Goal: Transaction & Acquisition: Purchase product/service

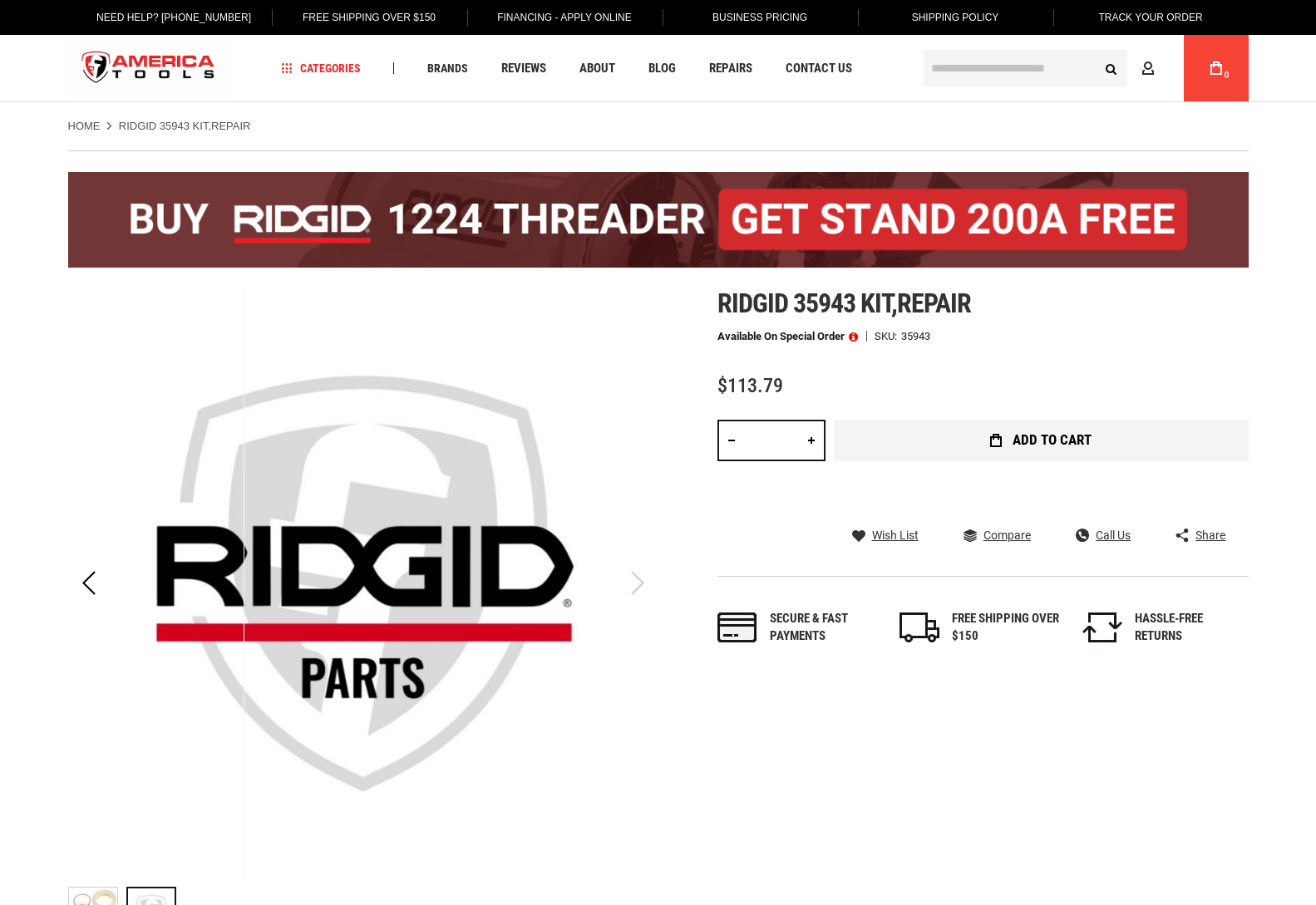
click at [1058, 440] on span "Add to Cart" at bounding box center [1051, 440] width 79 height 14
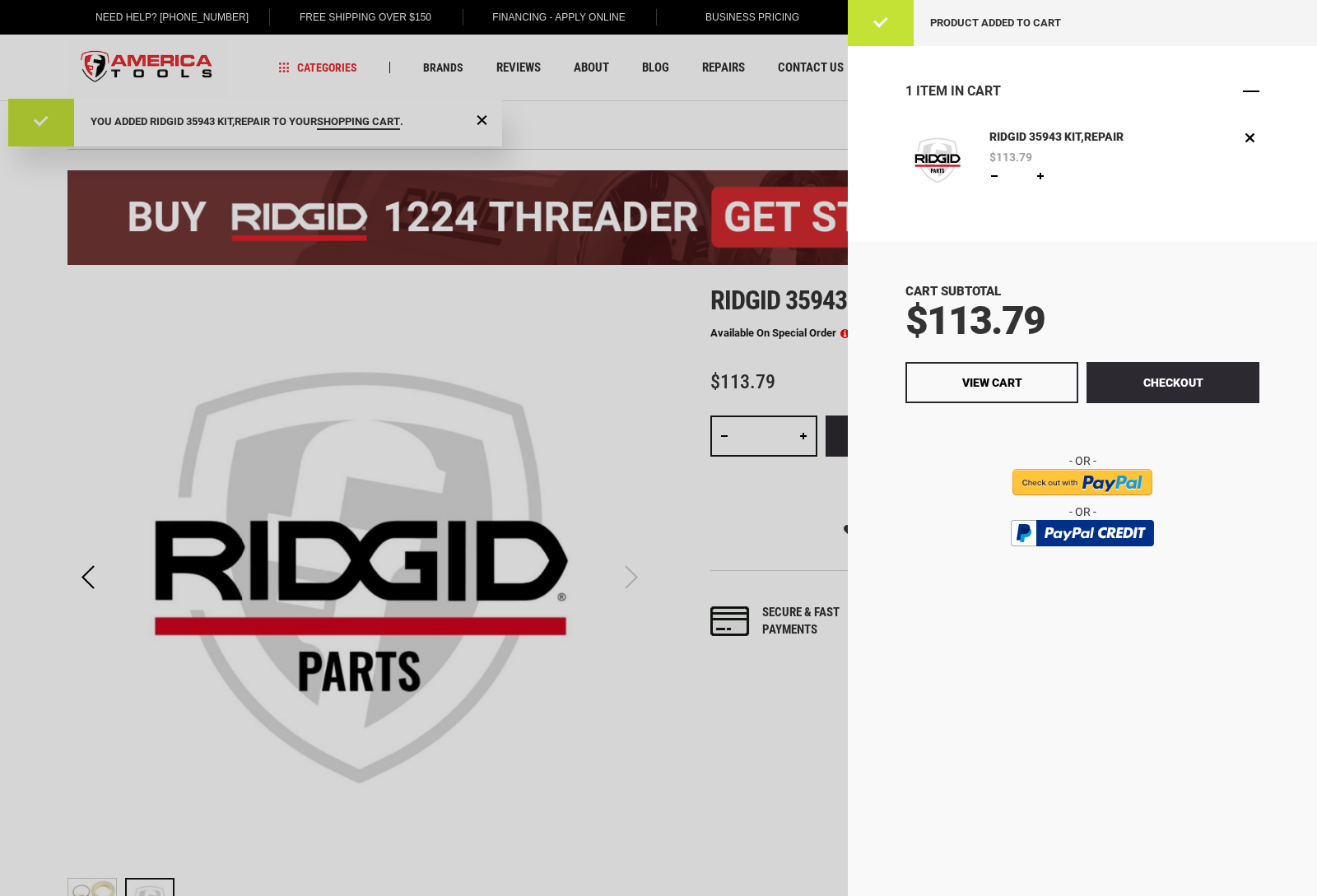
click at [1250, 92] on span "Close" at bounding box center [1250, 90] width 16 height 16
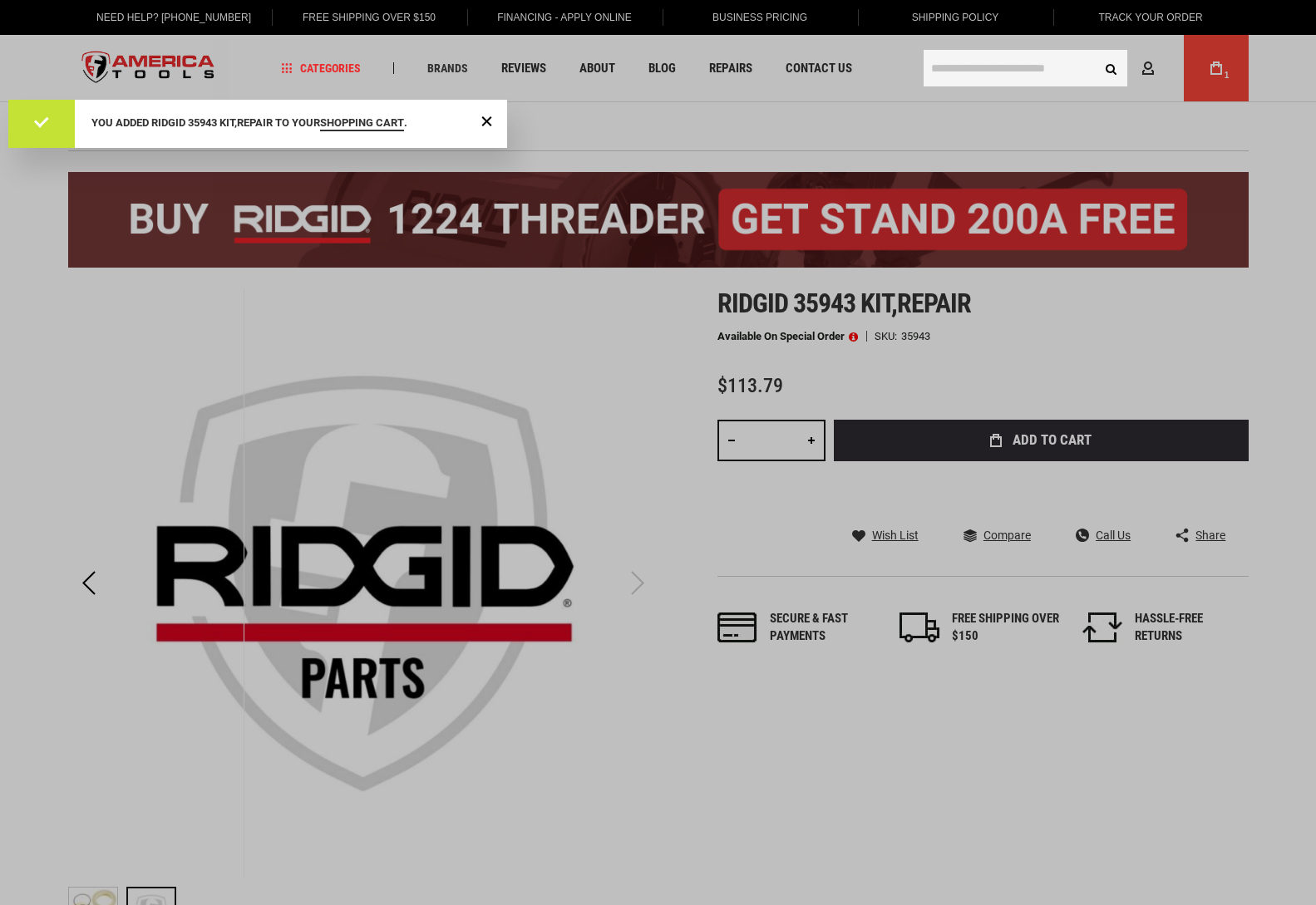
click at [953, 68] on input "text" at bounding box center [1026, 68] width 204 height 36
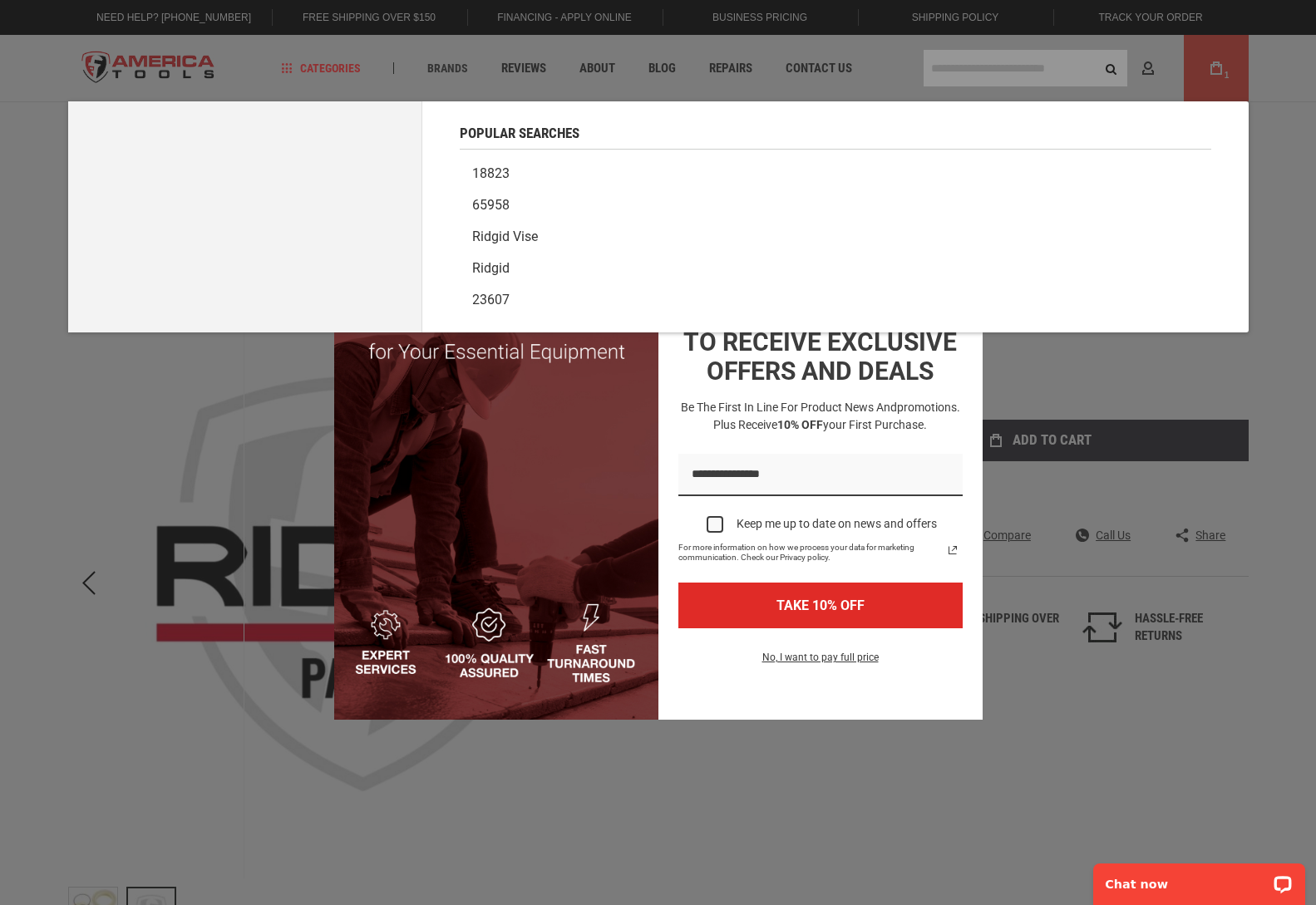
click at [36, 464] on div "Marketing offer form" at bounding box center [658, 452] width 1316 height 905
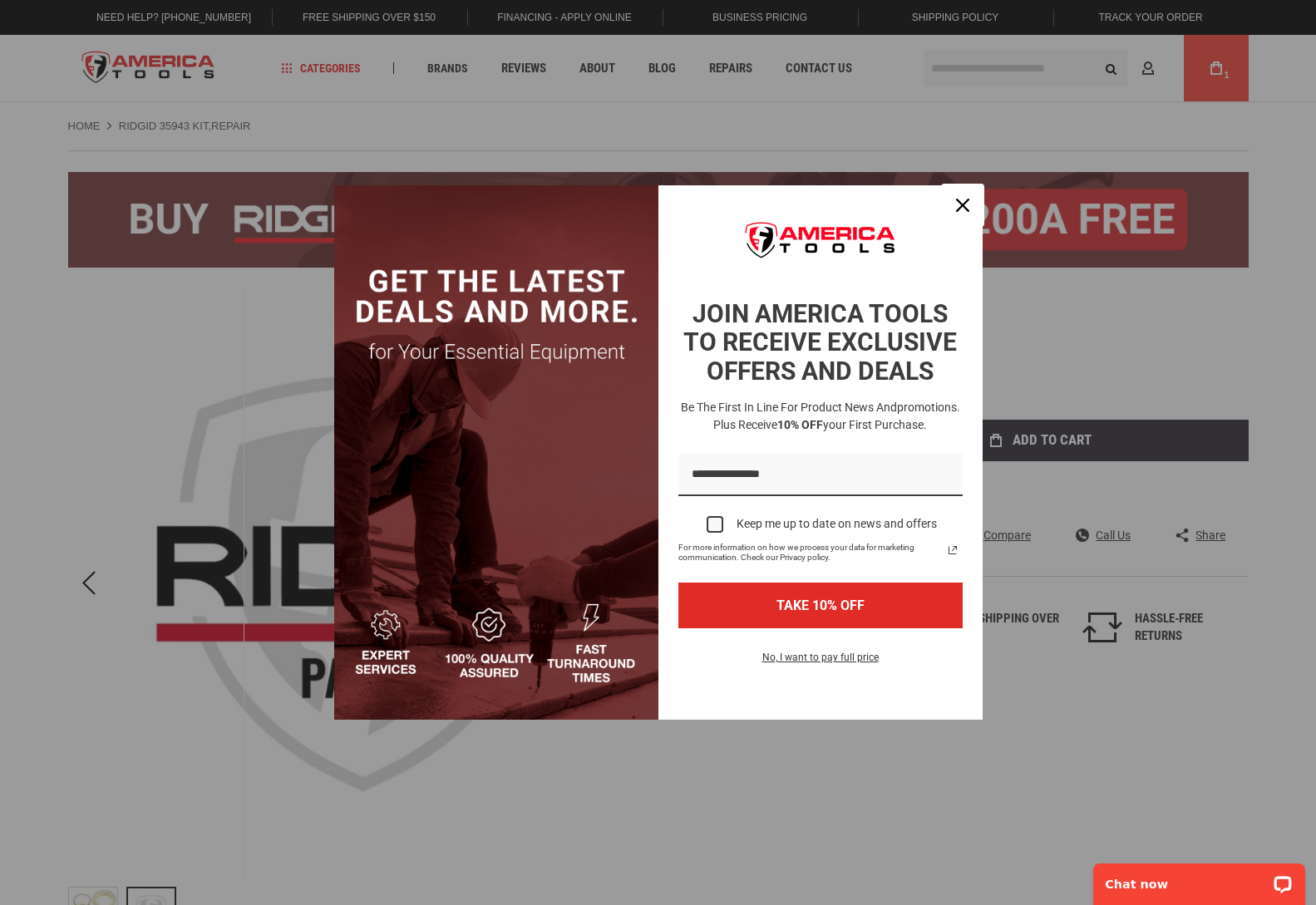
drag, startPoint x: 957, startPoint y: 199, endPoint x: 1039, endPoint y: 403, distance: 219.9
click at [957, 199] on icon "close icon" at bounding box center [963, 206] width 13 height 13
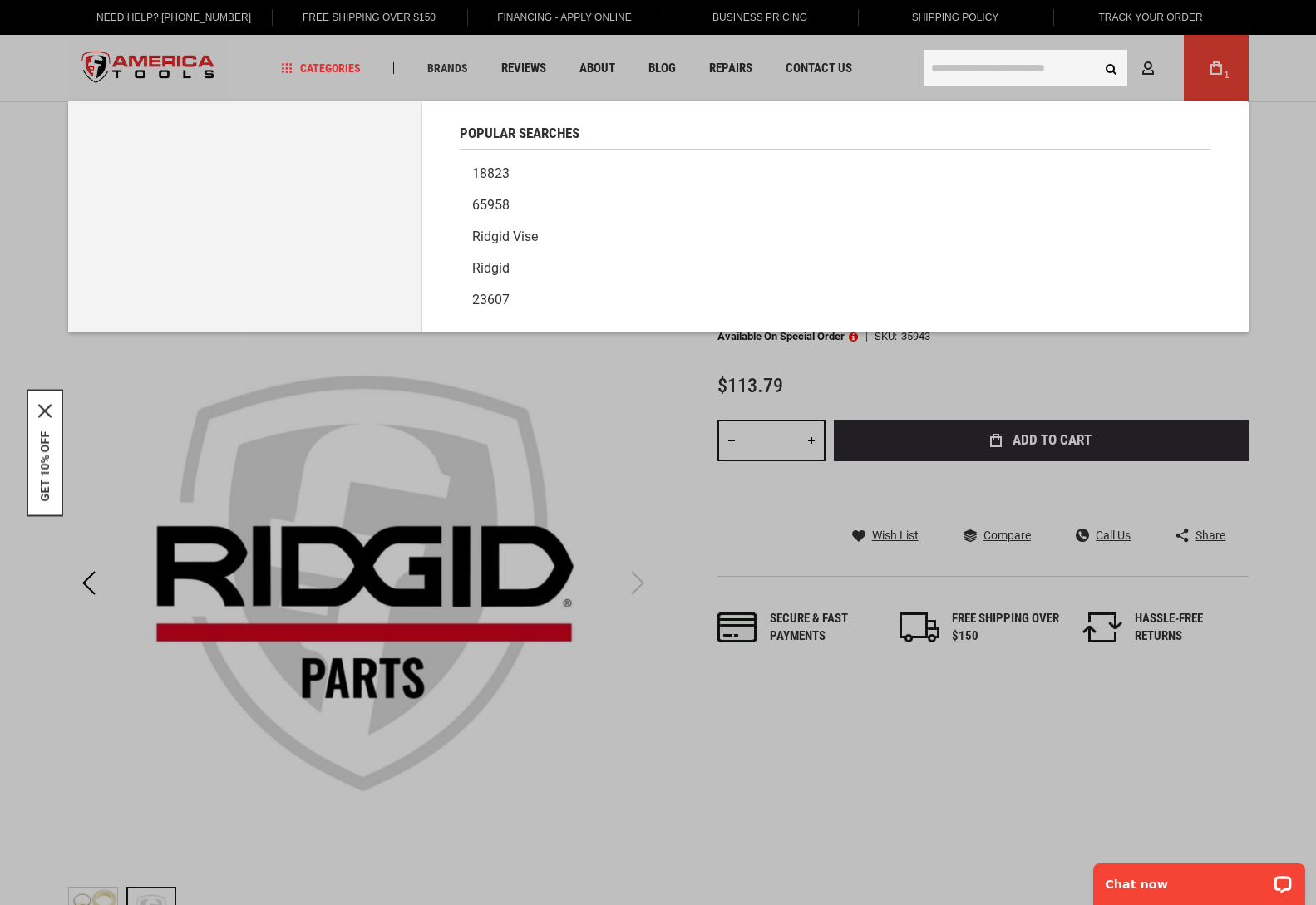
paste input "*****"
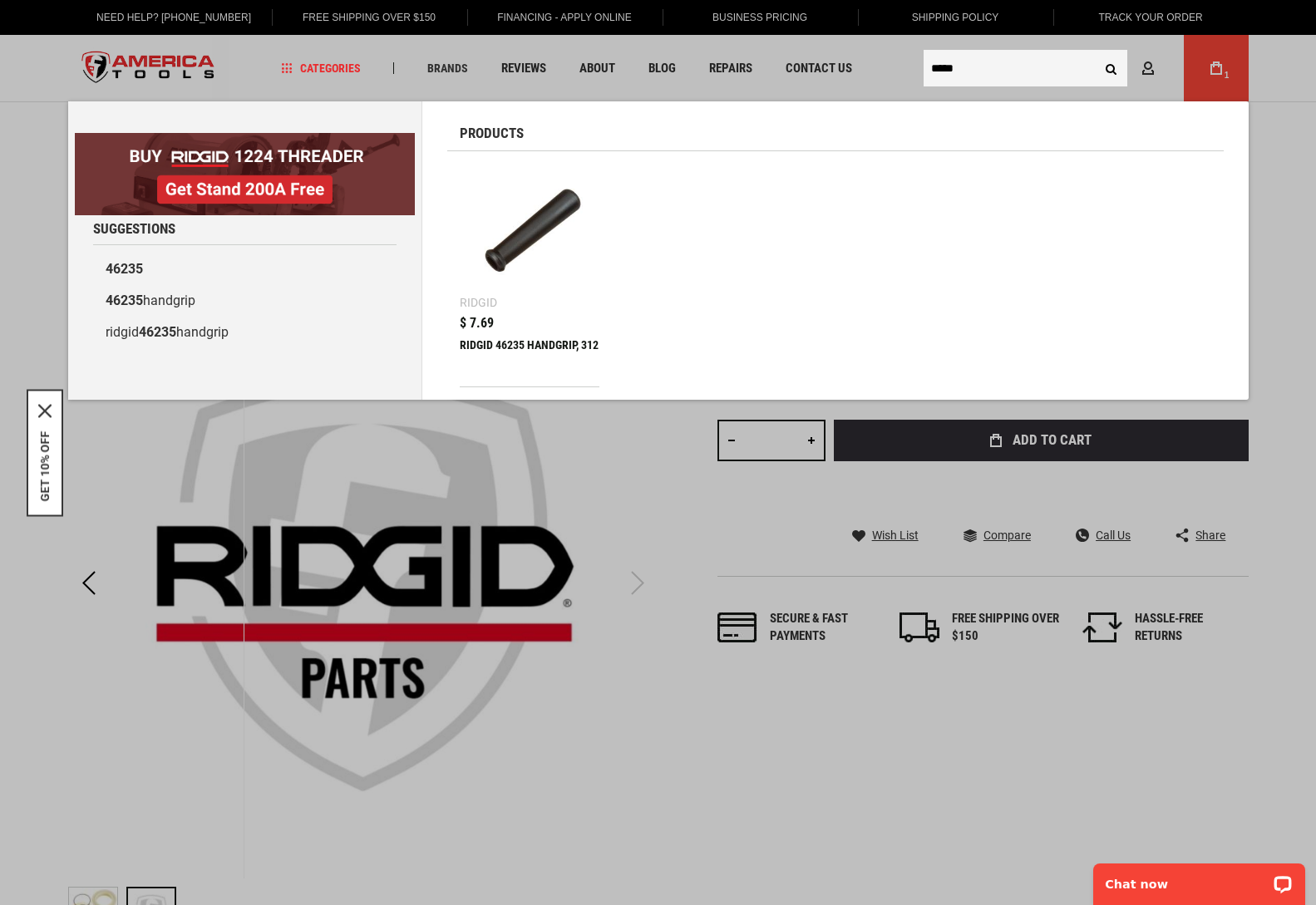
type input "*****"
click at [1110, 68] on button "Search" at bounding box center [1111, 68] width 31 height 31
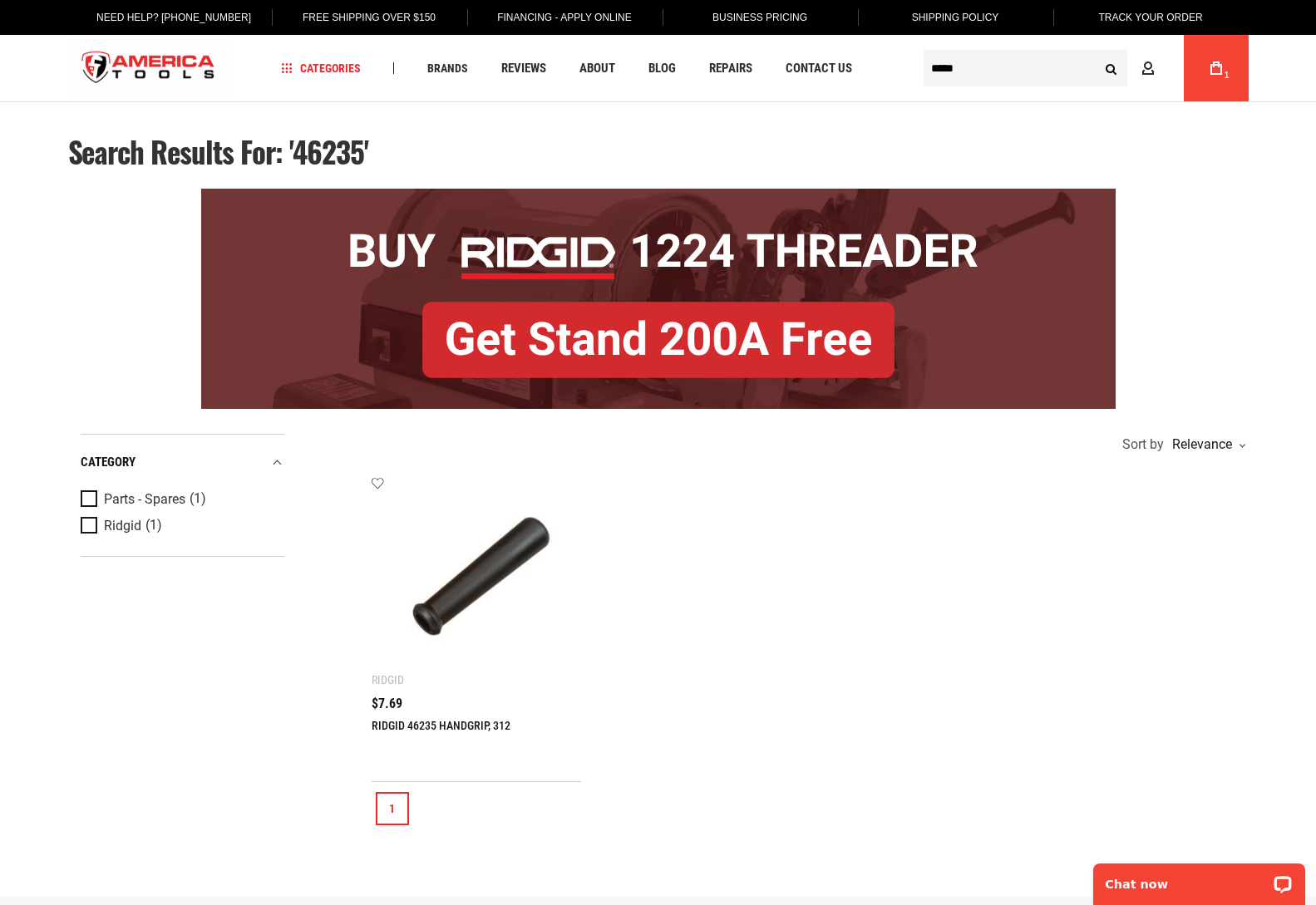
click at [395, 805] on link "1" at bounding box center [392, 809] width 33 height 33
click at [424, 727] on link "RIDGID 46235 HANDGRIP, 312" at bounding box center [442, 726] width 139 height 13
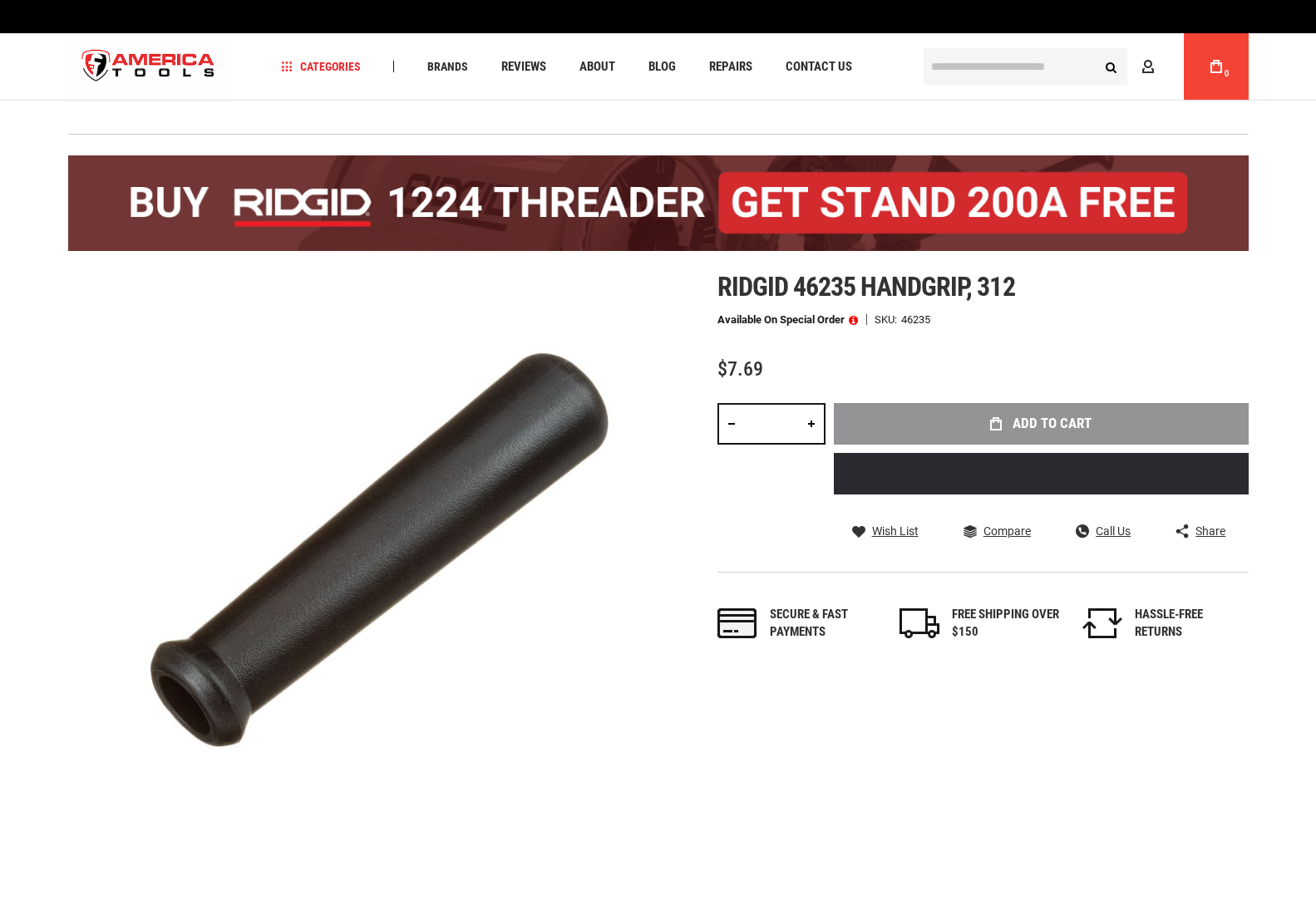
click at [806, 428] on link at bounding box center [812, 424] width 29 height 42
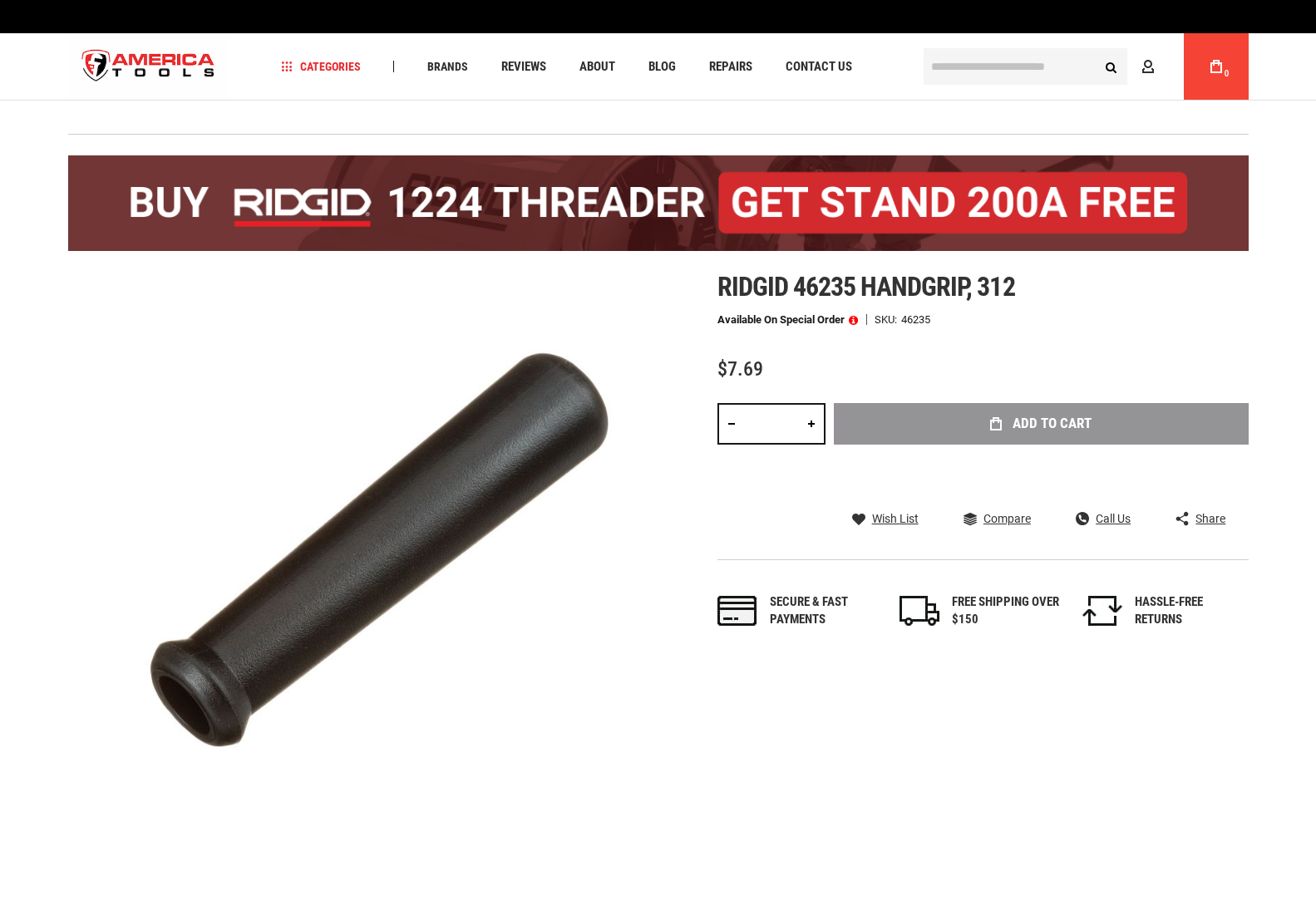
click at [806, 425] on link at bounding box center [812, 424] width 29 height 42
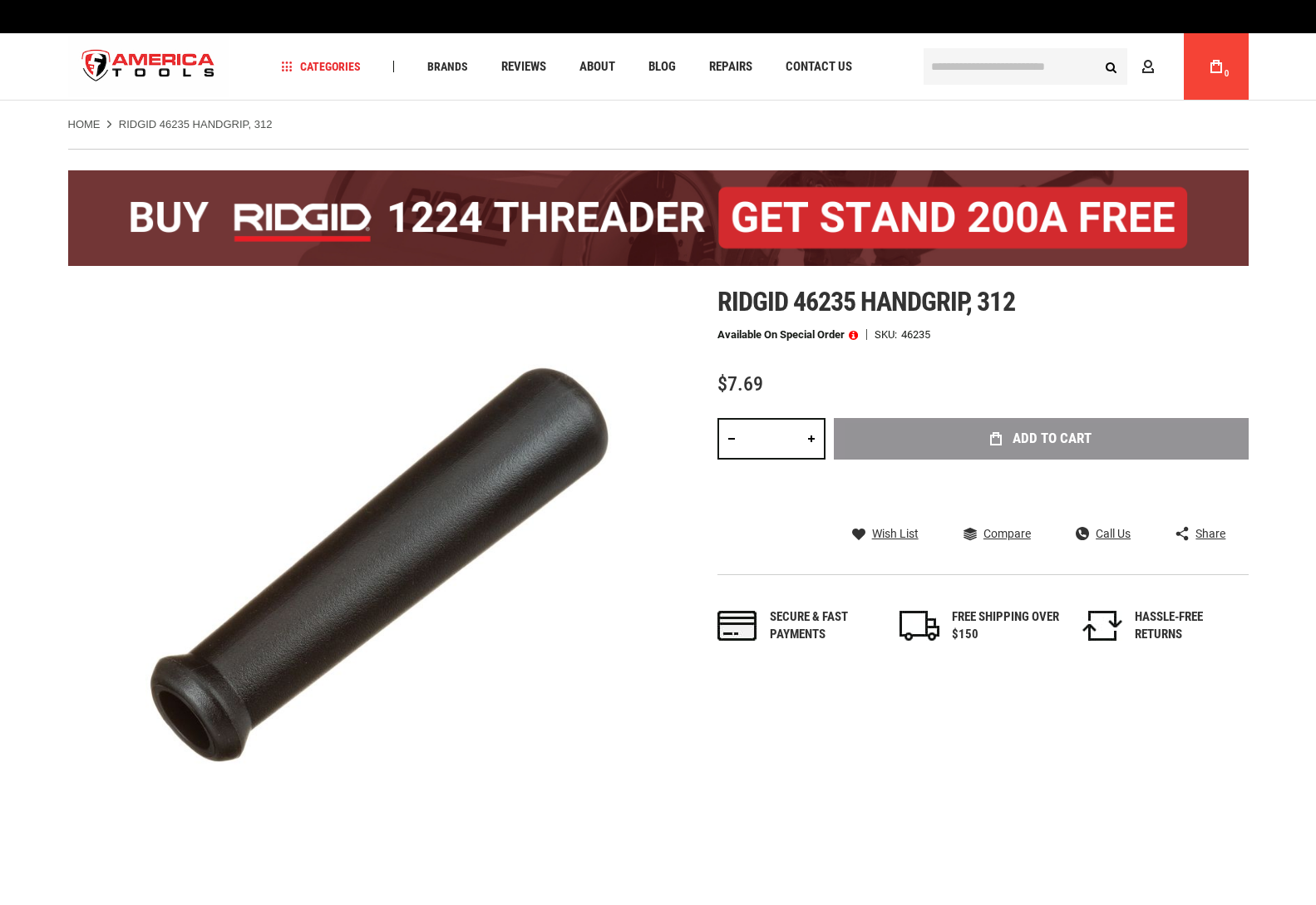
click at [806, 425] on link at bounding box center [812, 439] width 29 height 42
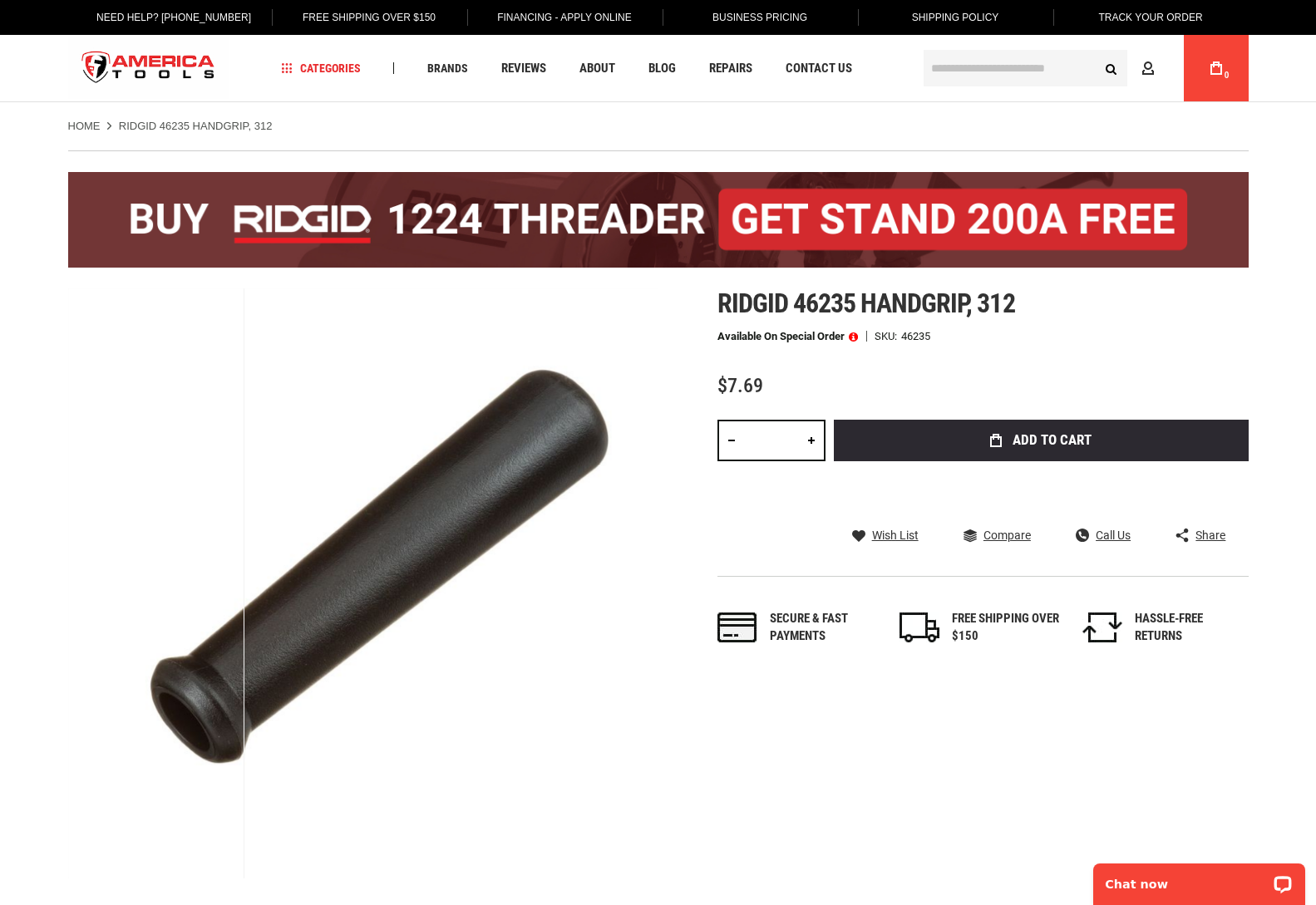
click at [815, 440] on link at bounding box center [812, 441] width 29 height 42
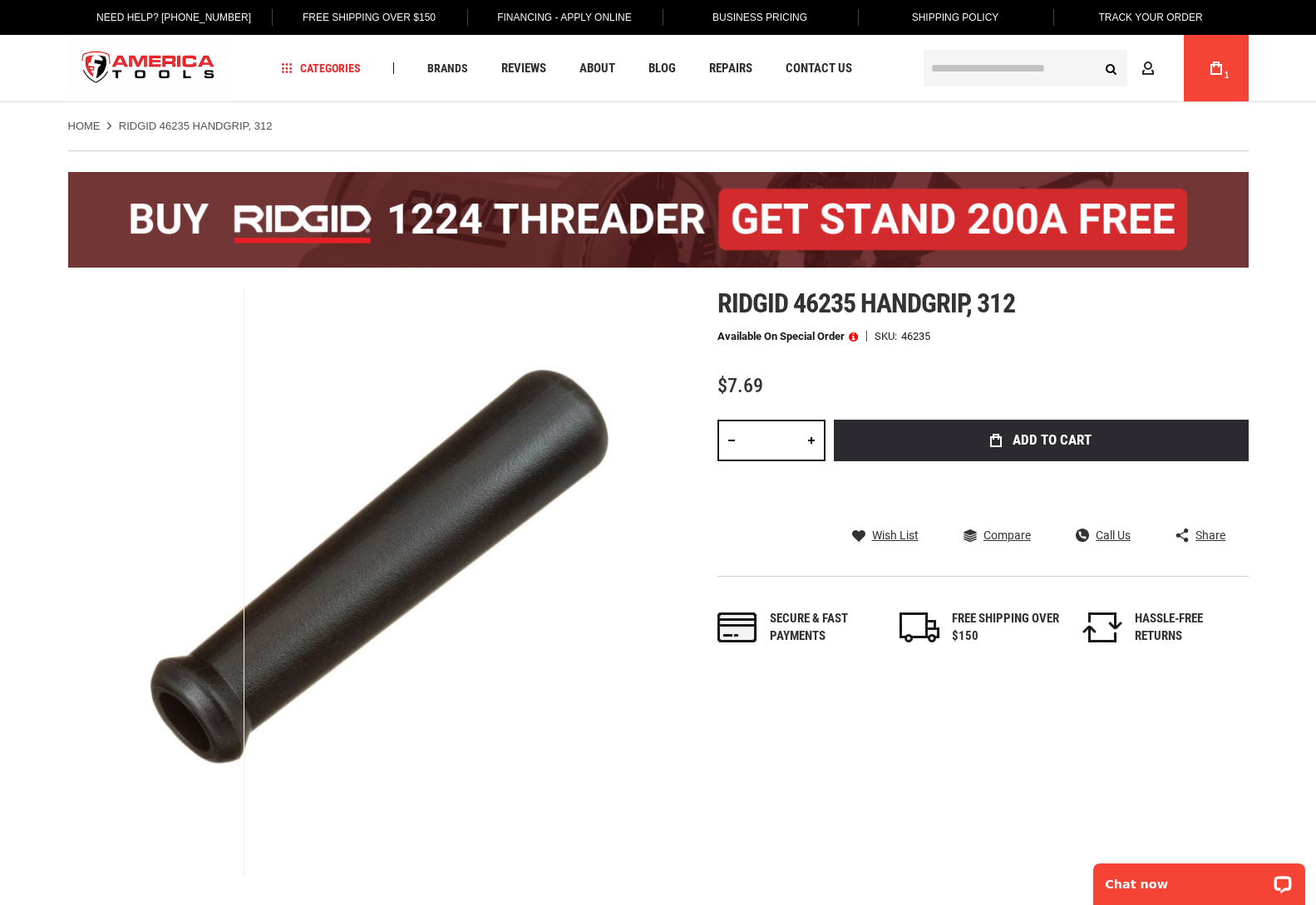
click at [815, 440] on link at bounding box center [812, 441] width 29 height 42
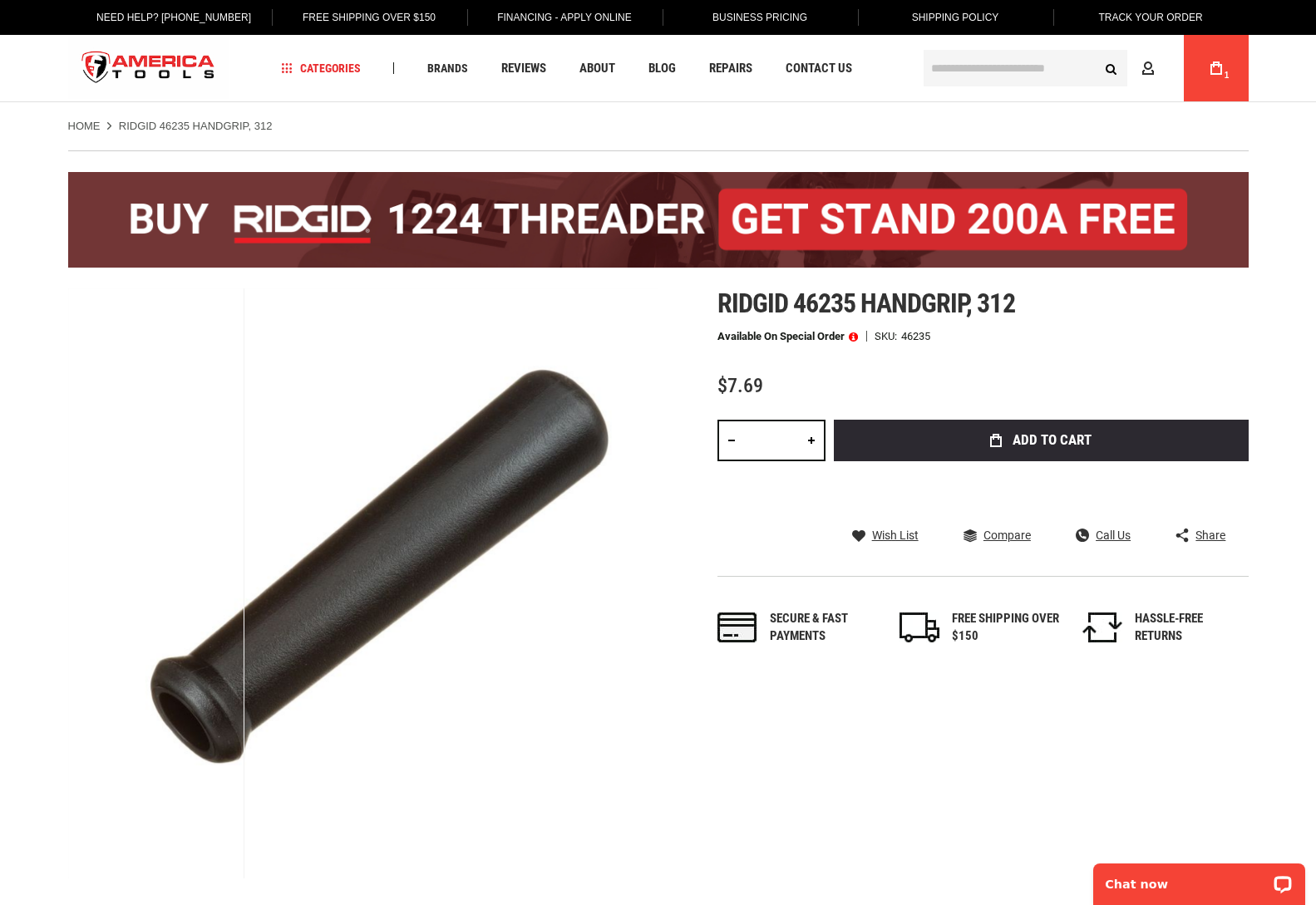
click at [733, 438] on link at bounding box center [732, 441] width 29 height 42
click at [734, 439] on link at bounding box center [732, 441] width 29 height 42
type input "**"
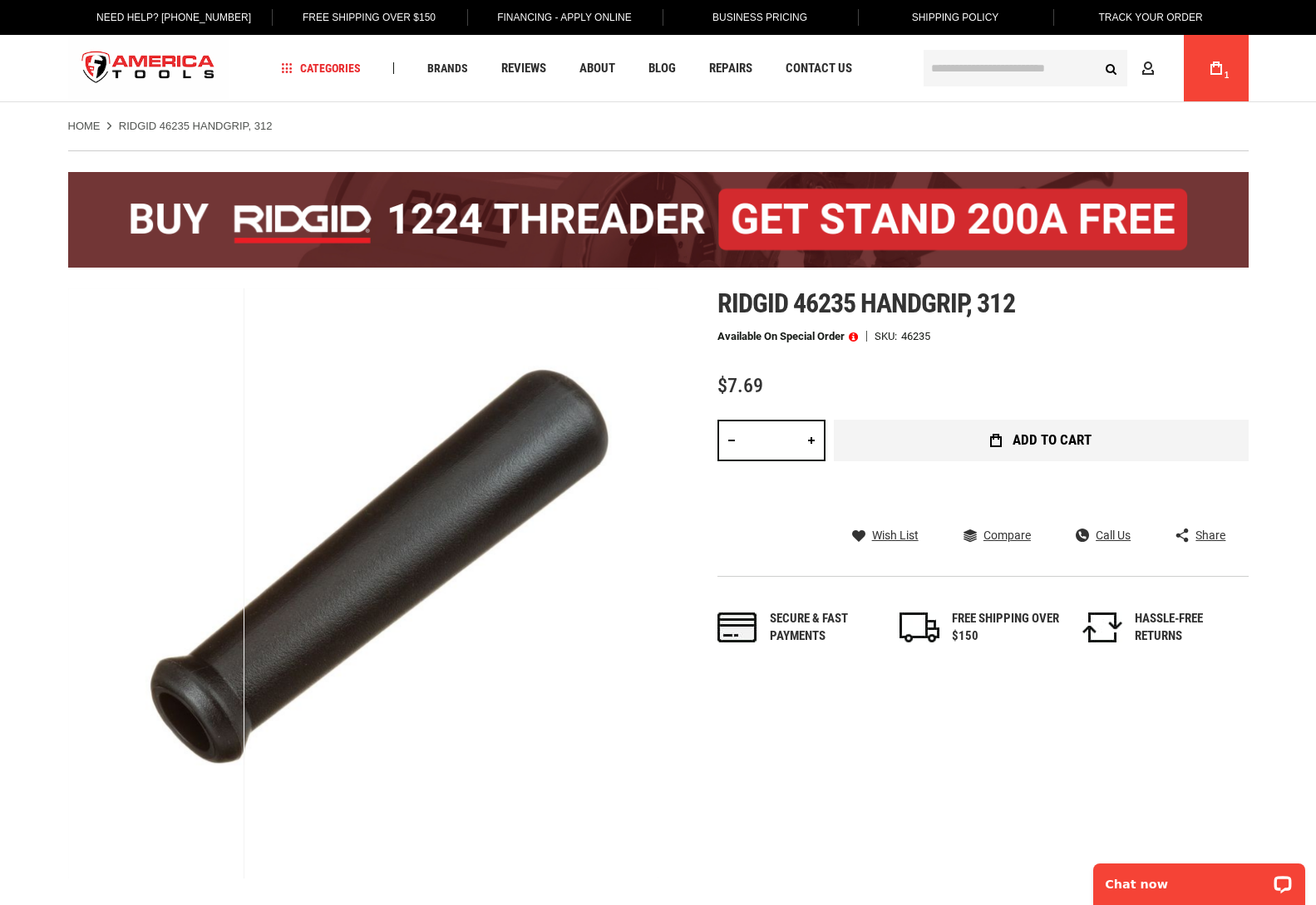
click at [1051, 447] on span "Add to Cart" at bounding box center [1051, 440] width 79 height 14
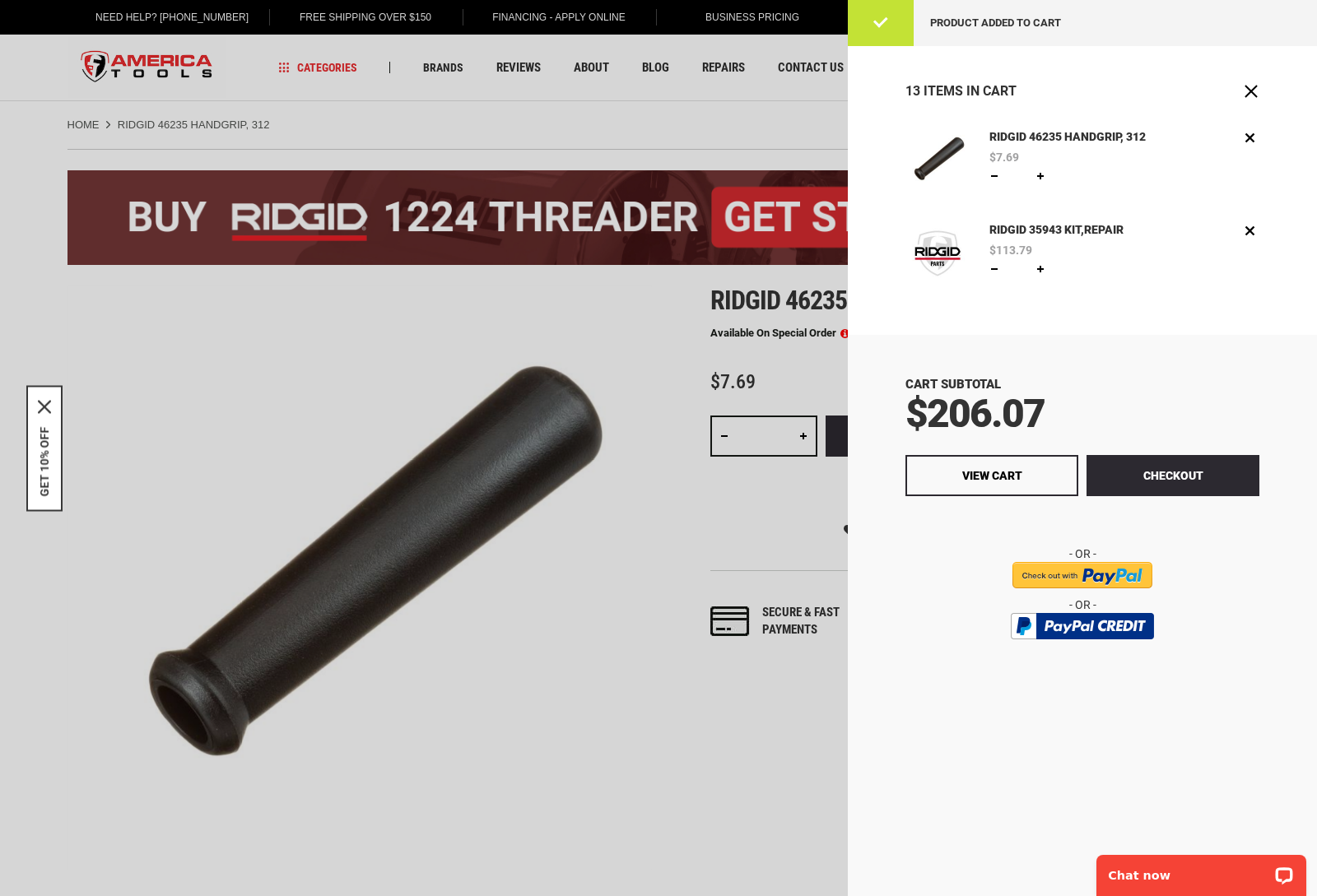
click at [871, 725] on div "Cart Subtotal $206.07 Checkout View Cart" at bounding box center [1082, 616] width 469 height 562
click at [1255, 89] on span "Close" at bounding box center [1250, 90] width 16 height 16
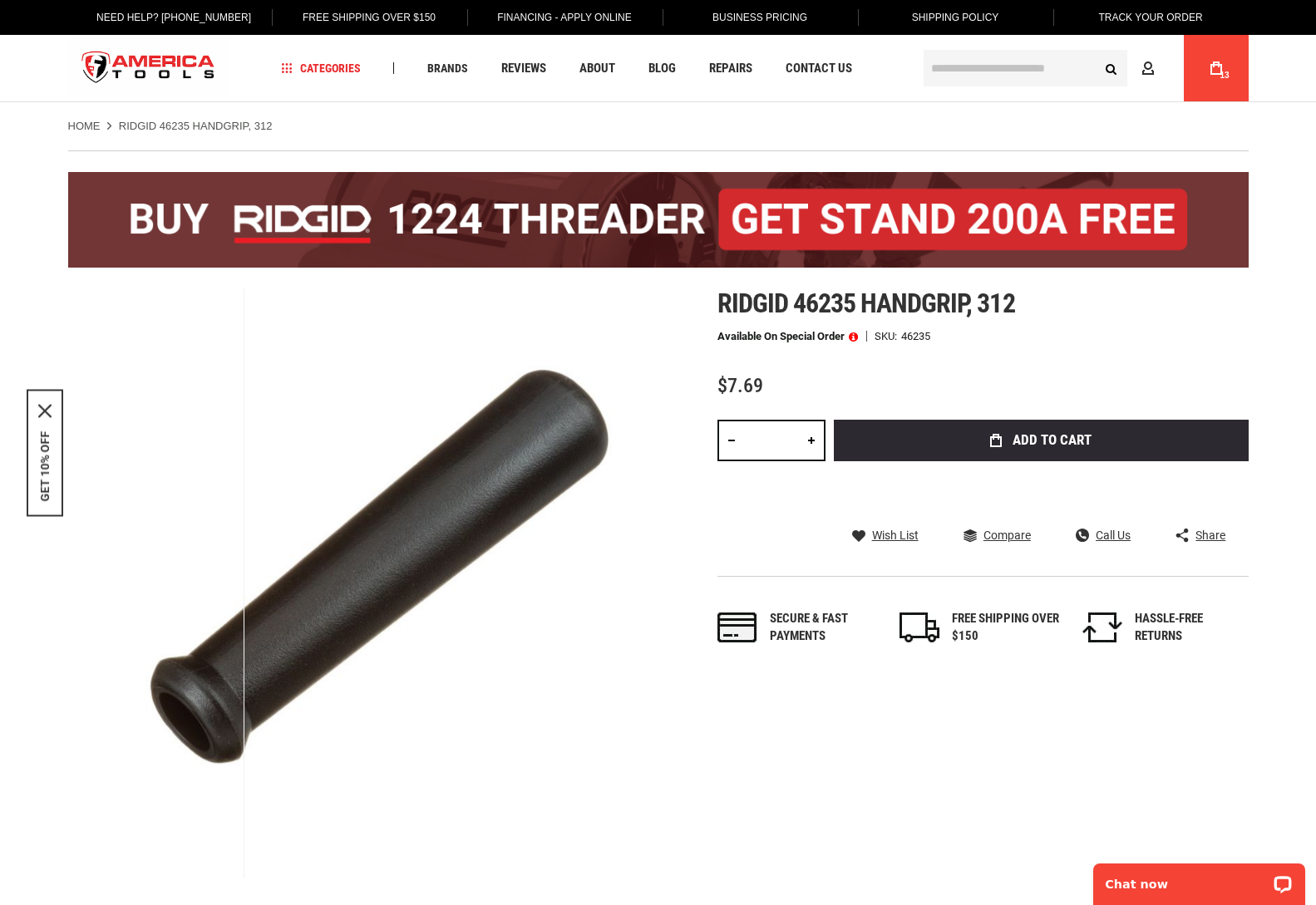
click at [955, 63] on input "text" at bounding box center [1026, 68] width 204 height 36
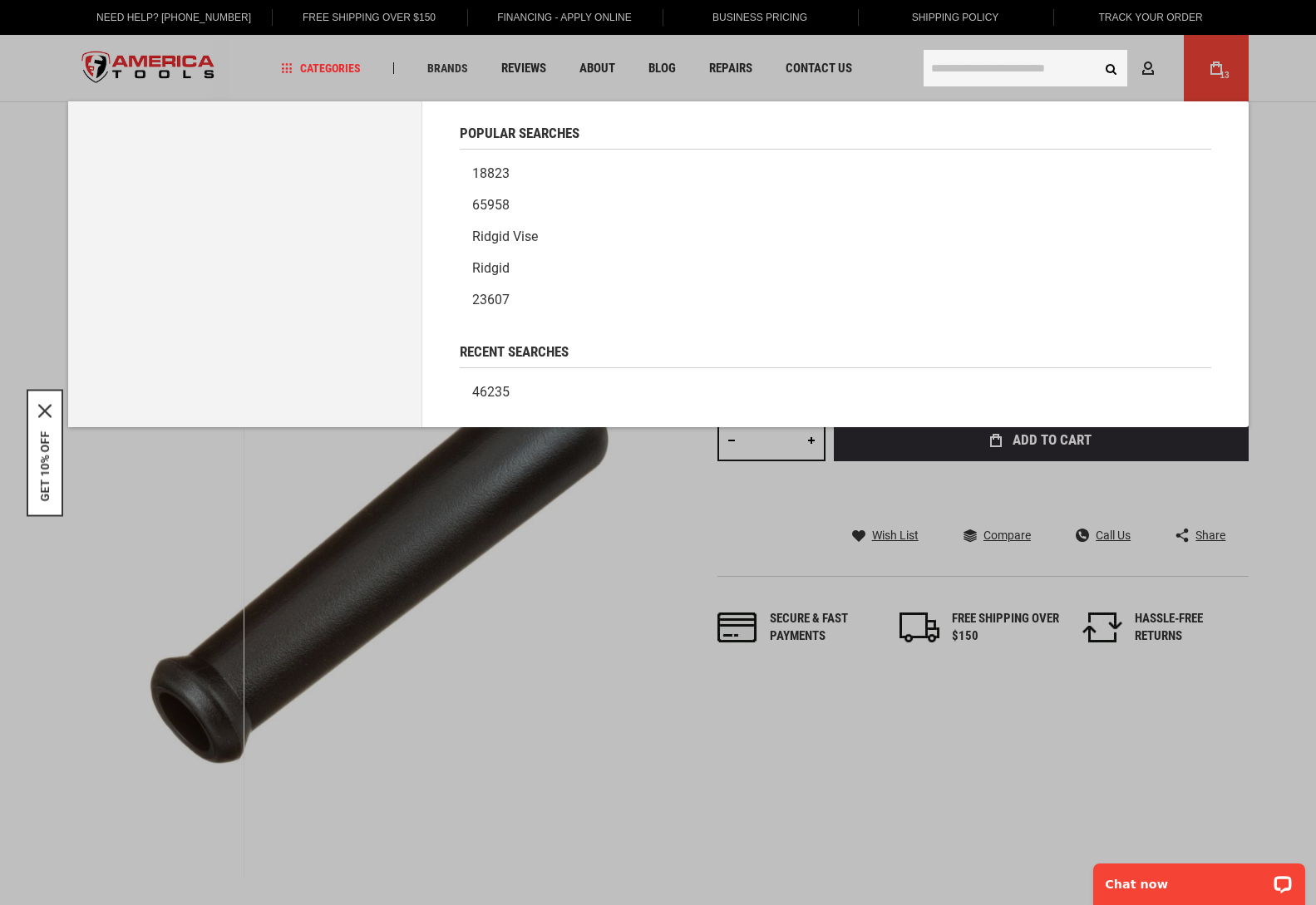
click at [962, 72] on input "text" at bounding box center [1026, 68] width 204 height 36
click at [992, 70] on input "text" at bounding box center [1026, 68] width 204 height 36
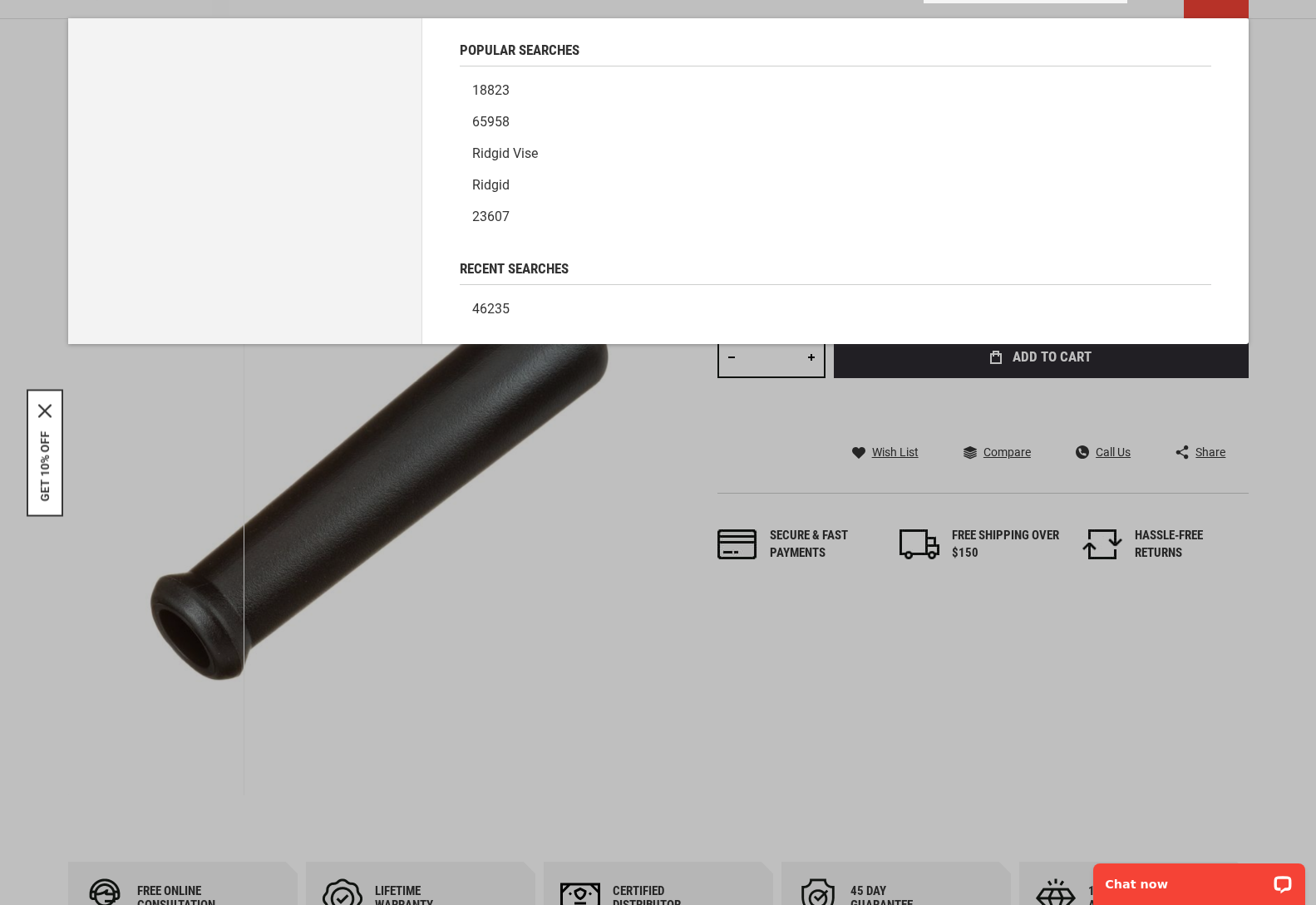
scroll to position [61, 0]
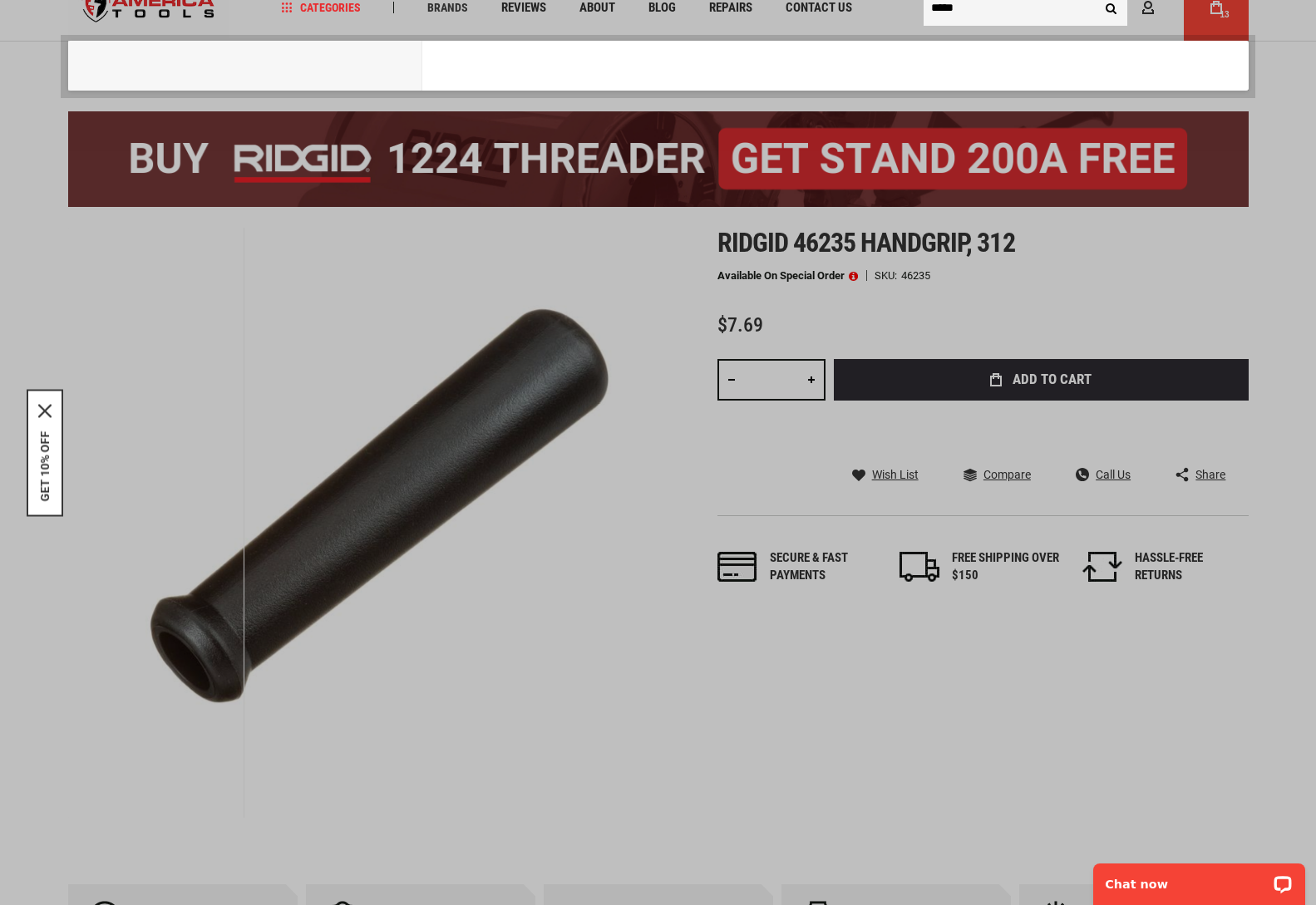
type input "*****"
click at [1096, 0] on button "Search" at bounding box center [1111, 7] width 31 height 31
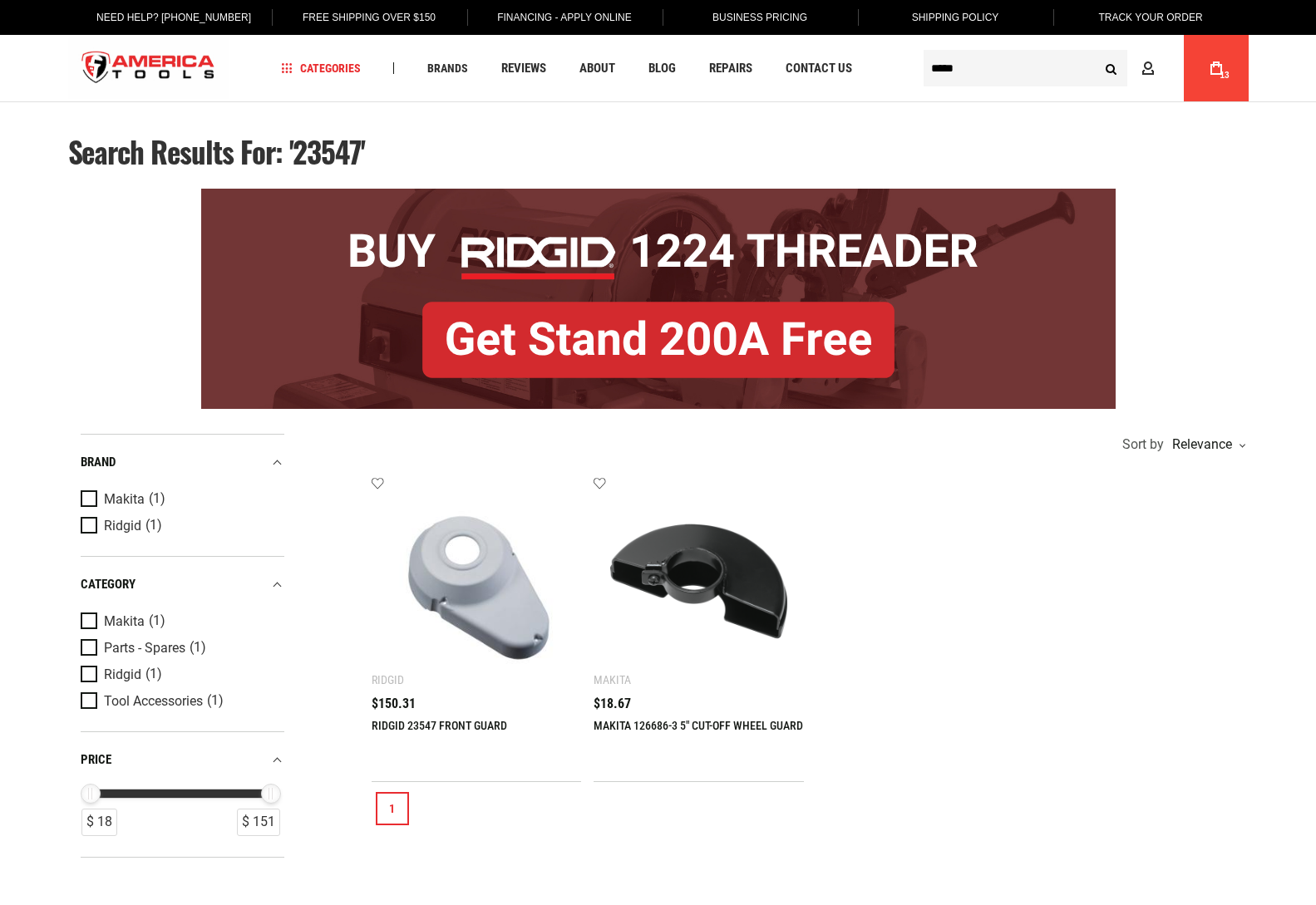
click at [396, 804] on link "1" at bounding box center [392, 809] width 33 height 33
click at [403, 727] on link "RIDGID 23547 FRONT GUARD" at bounding box center [440, 726] width 135 height 13
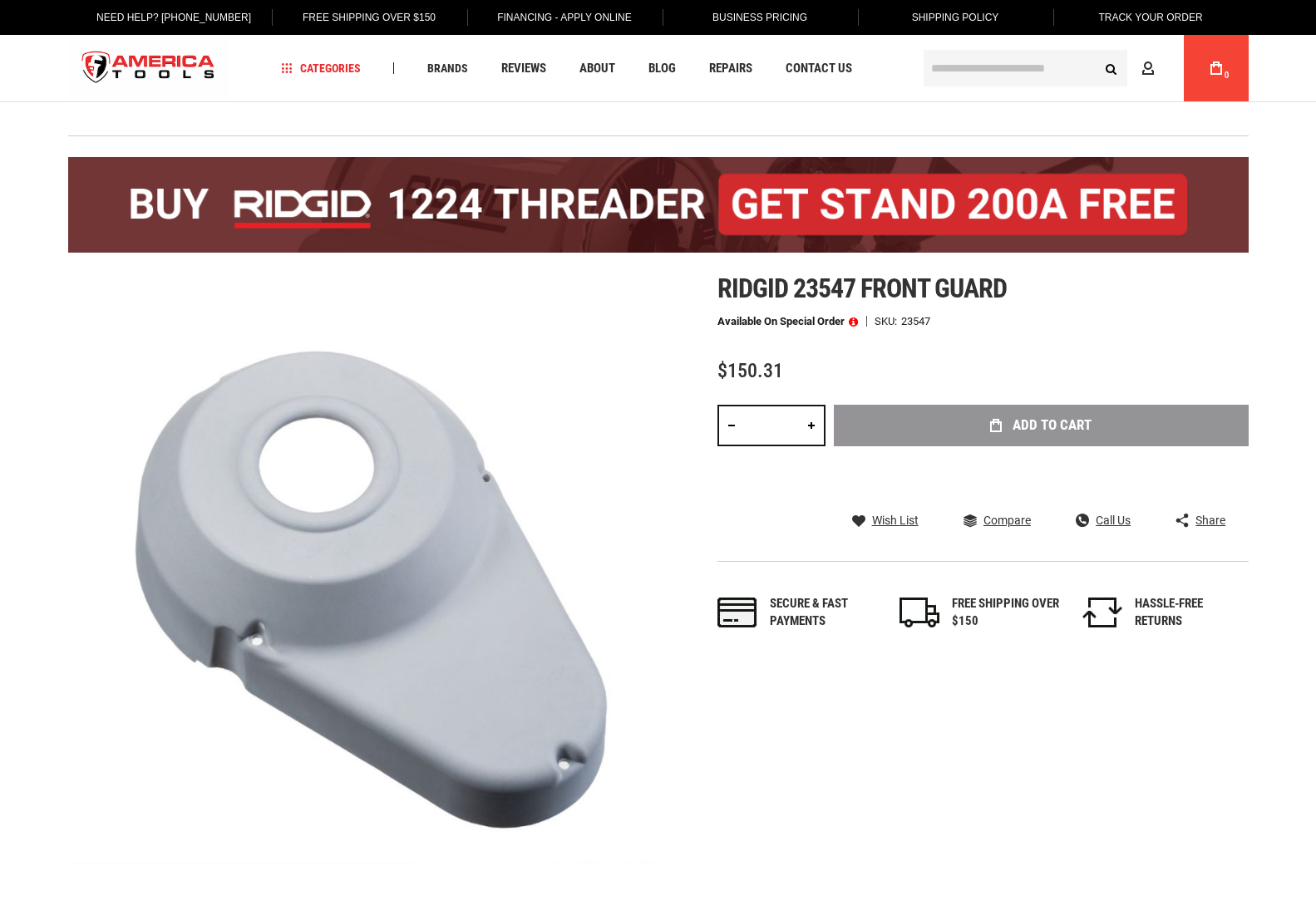
click at [1045, 423] on div "Add to Cart" at bounding box center [1041, 450] width 415 height 91
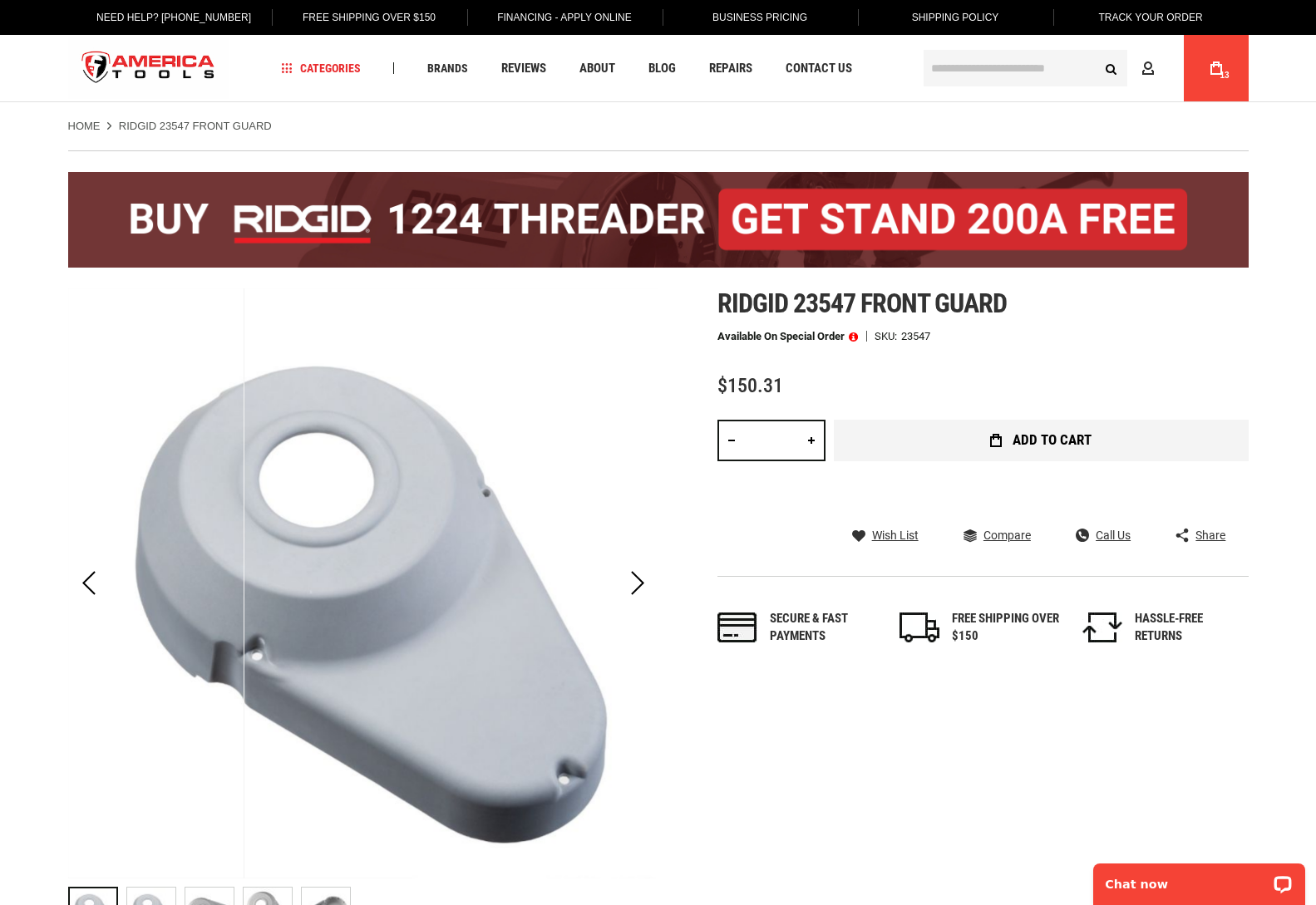
click at [1039, 442] on span "Add to Cart" at bounding box center [1051, 440] width 79 height 14
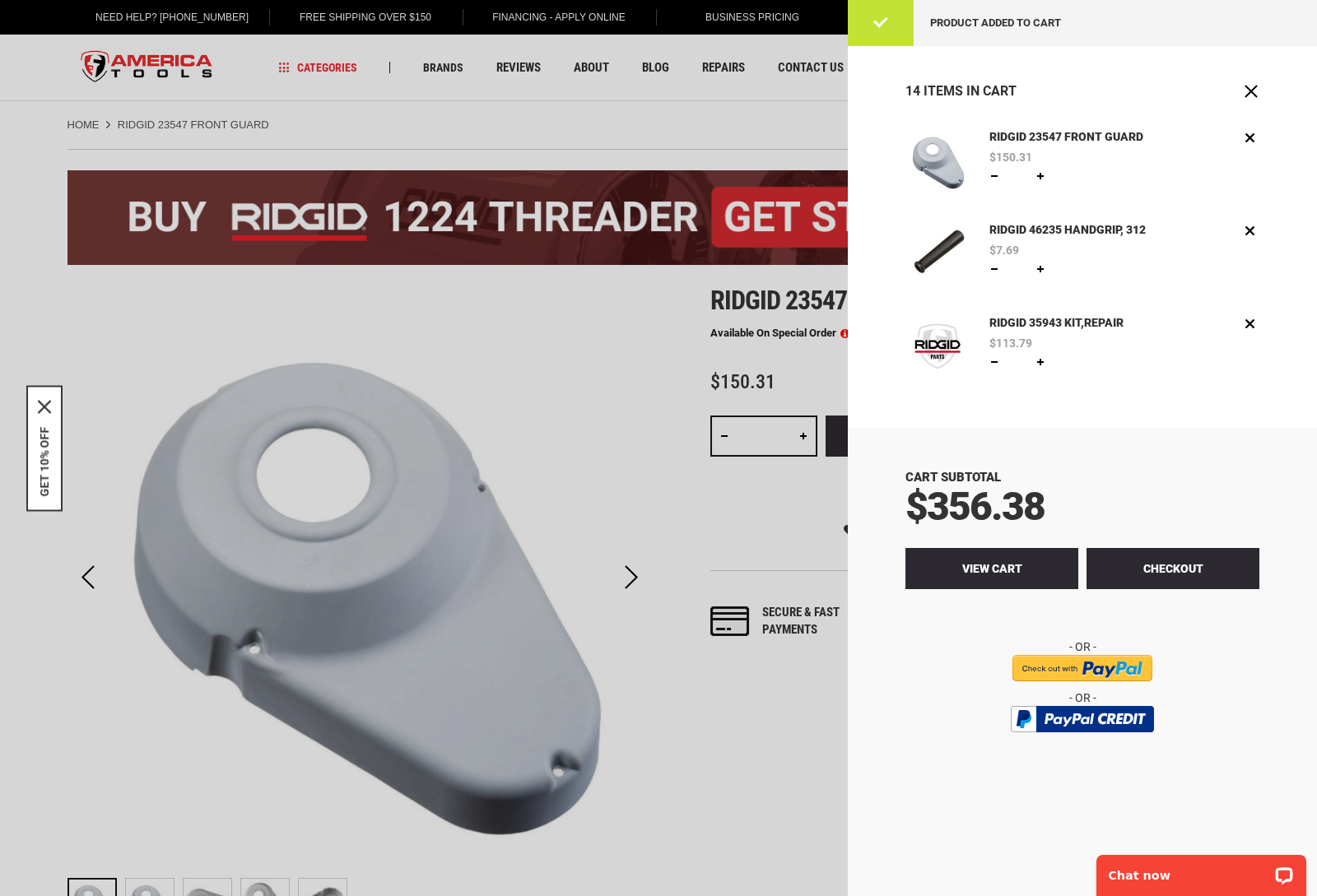
click at [984, 566] on span "View Cart" at bounding box center [992, 569] width 60 height 13
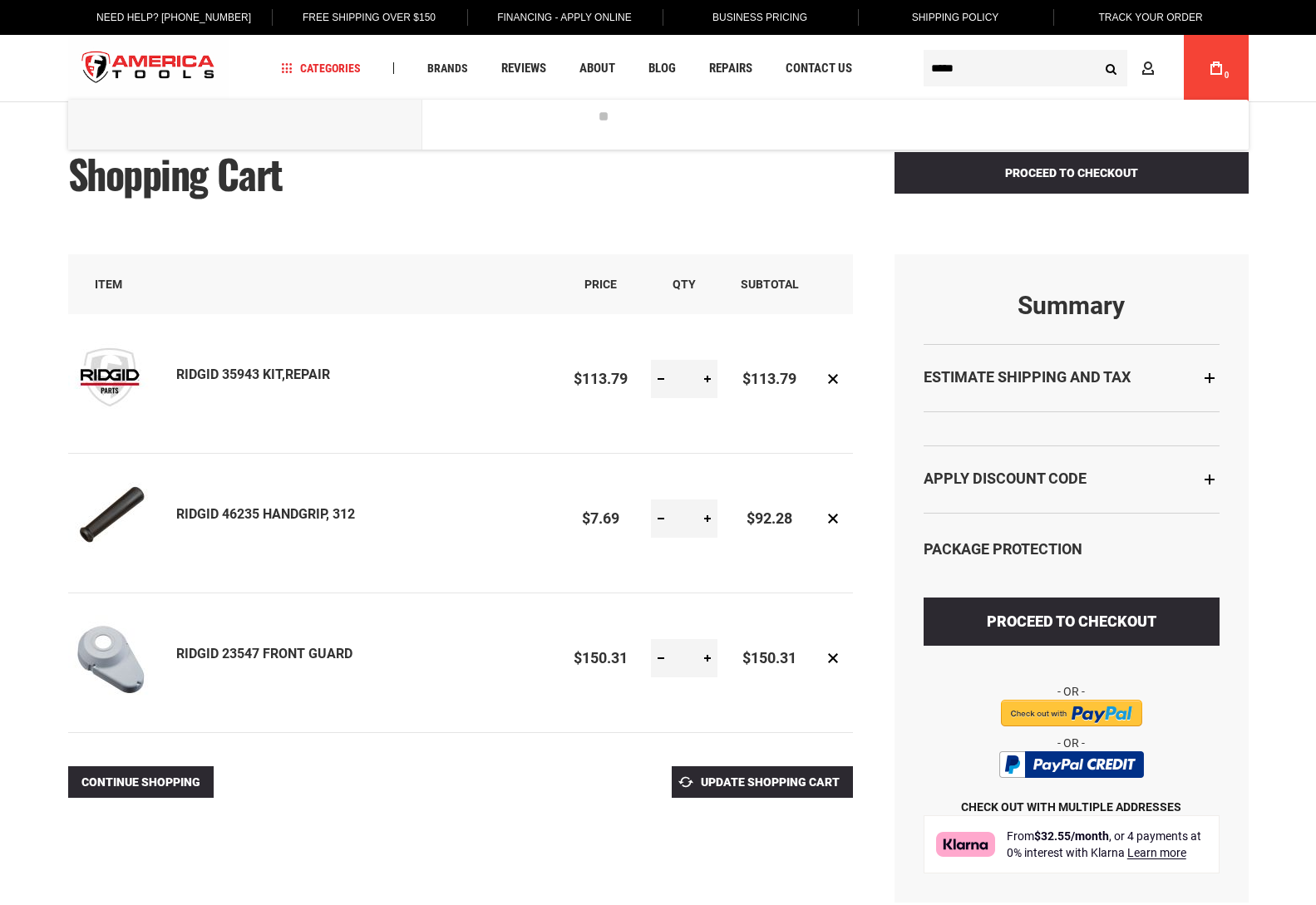
type input "*****"
click at [1096, 52] on button "Search" at bounding box center [1111, 68] width 31 height 31
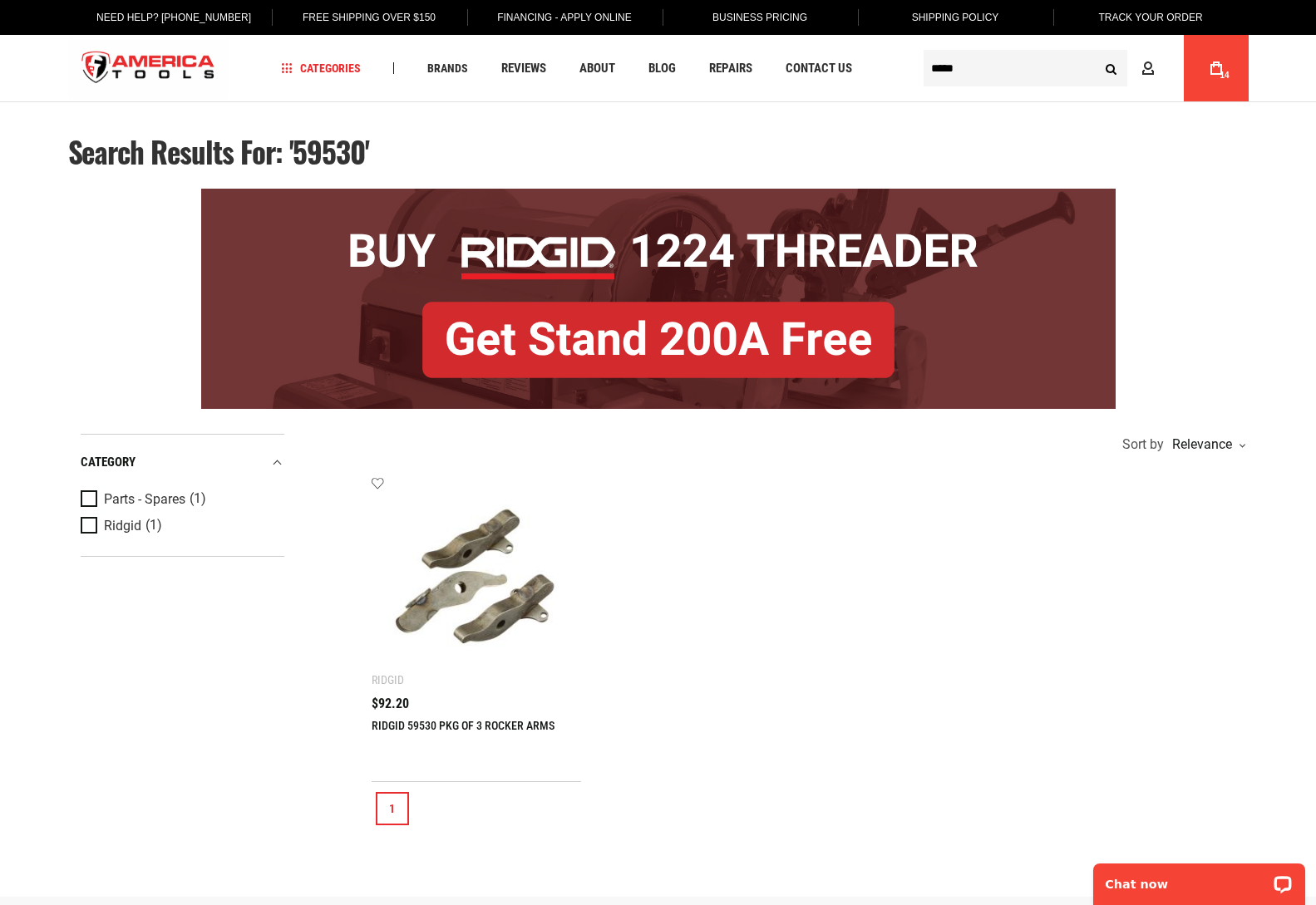
click at [425, 720] on link "RIDGID 59530 PKG OF 3 ROCKER ARMS" at bounding box center [463, 726] width 183 height 13
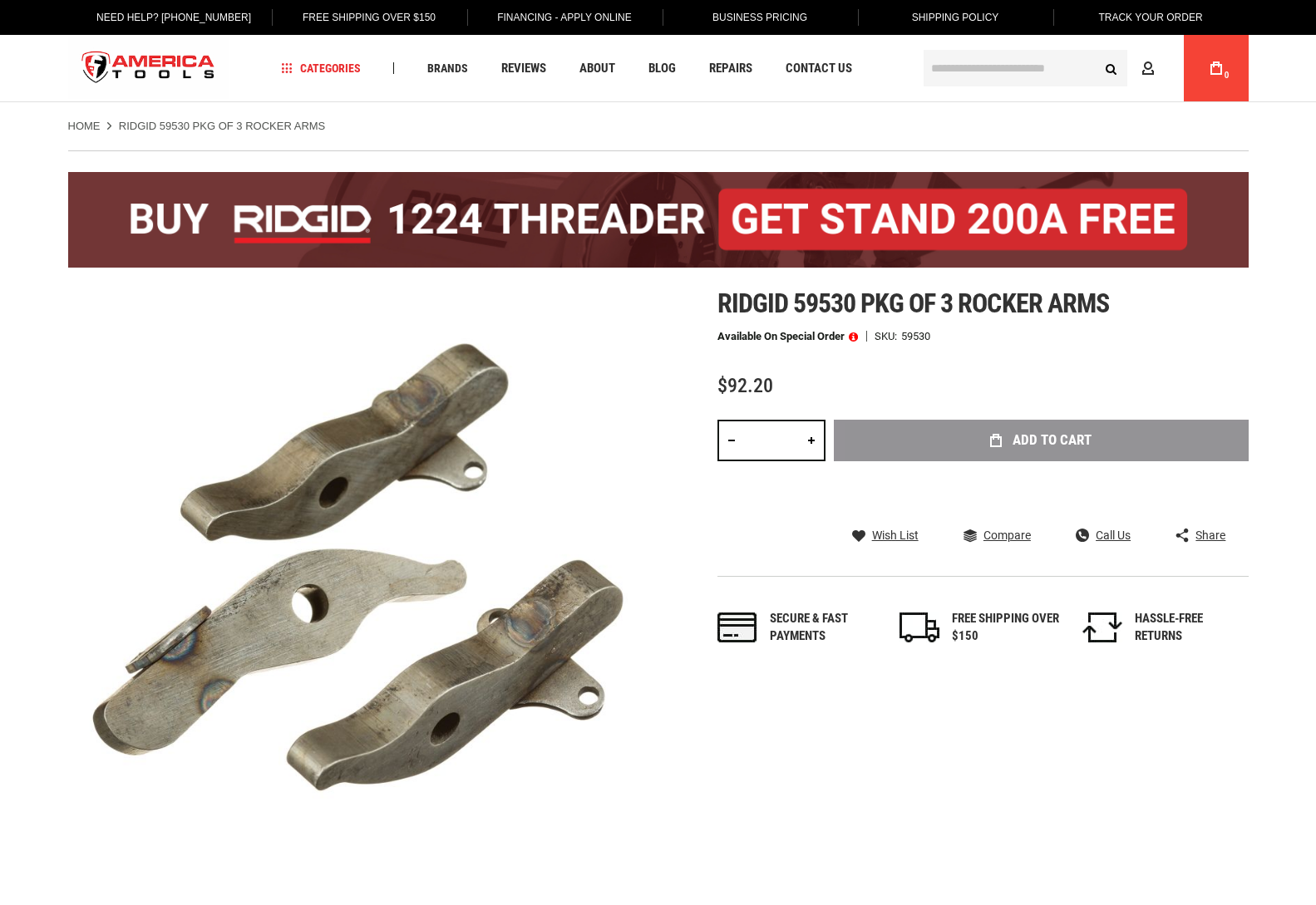
click at [1029, 440] on div "Add to Cart" at bounding box center [1041, 465] width 415 height 91
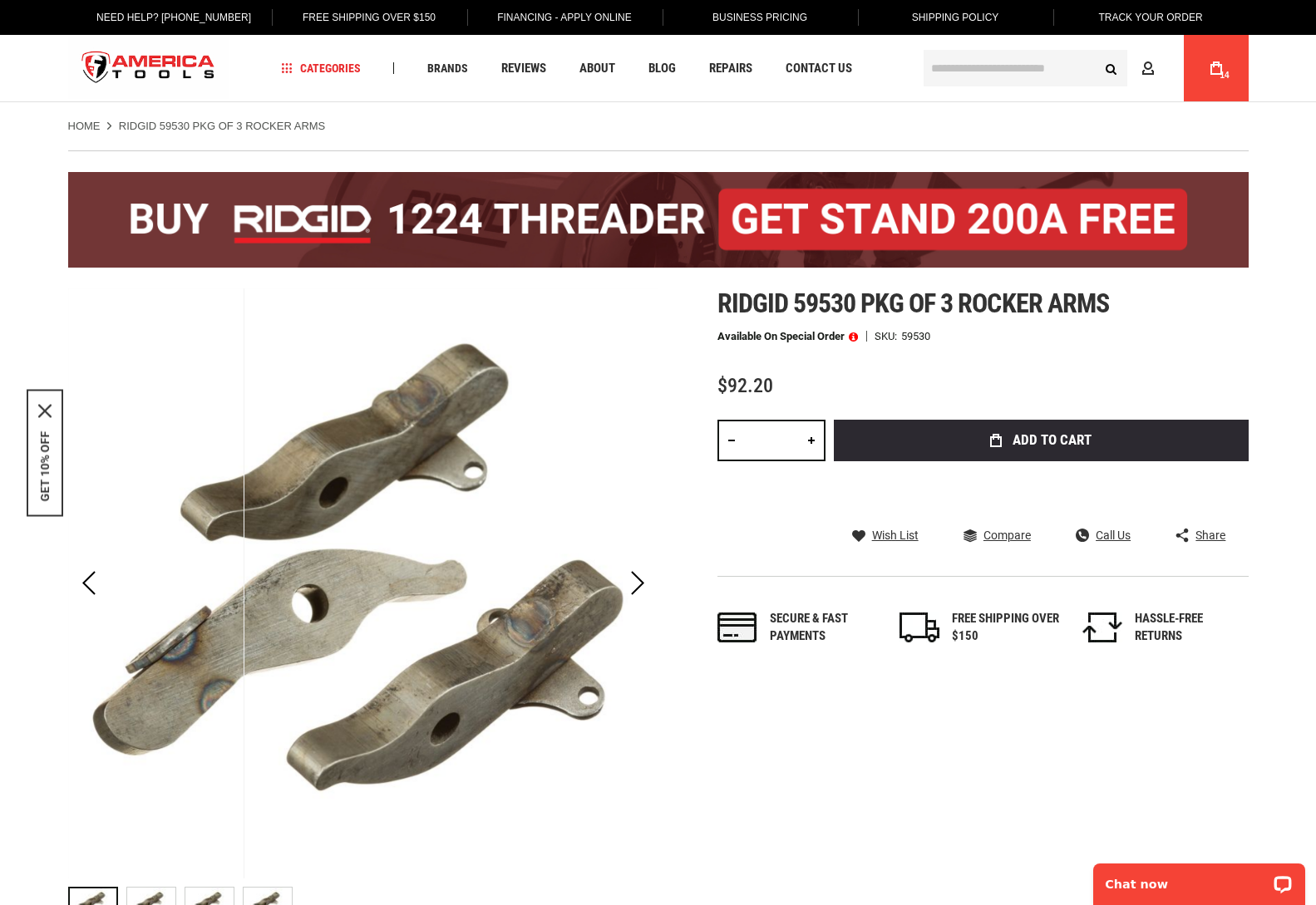
click at [990, 70] on input "text" at bounding box center [1026, 68] width 204 height 36
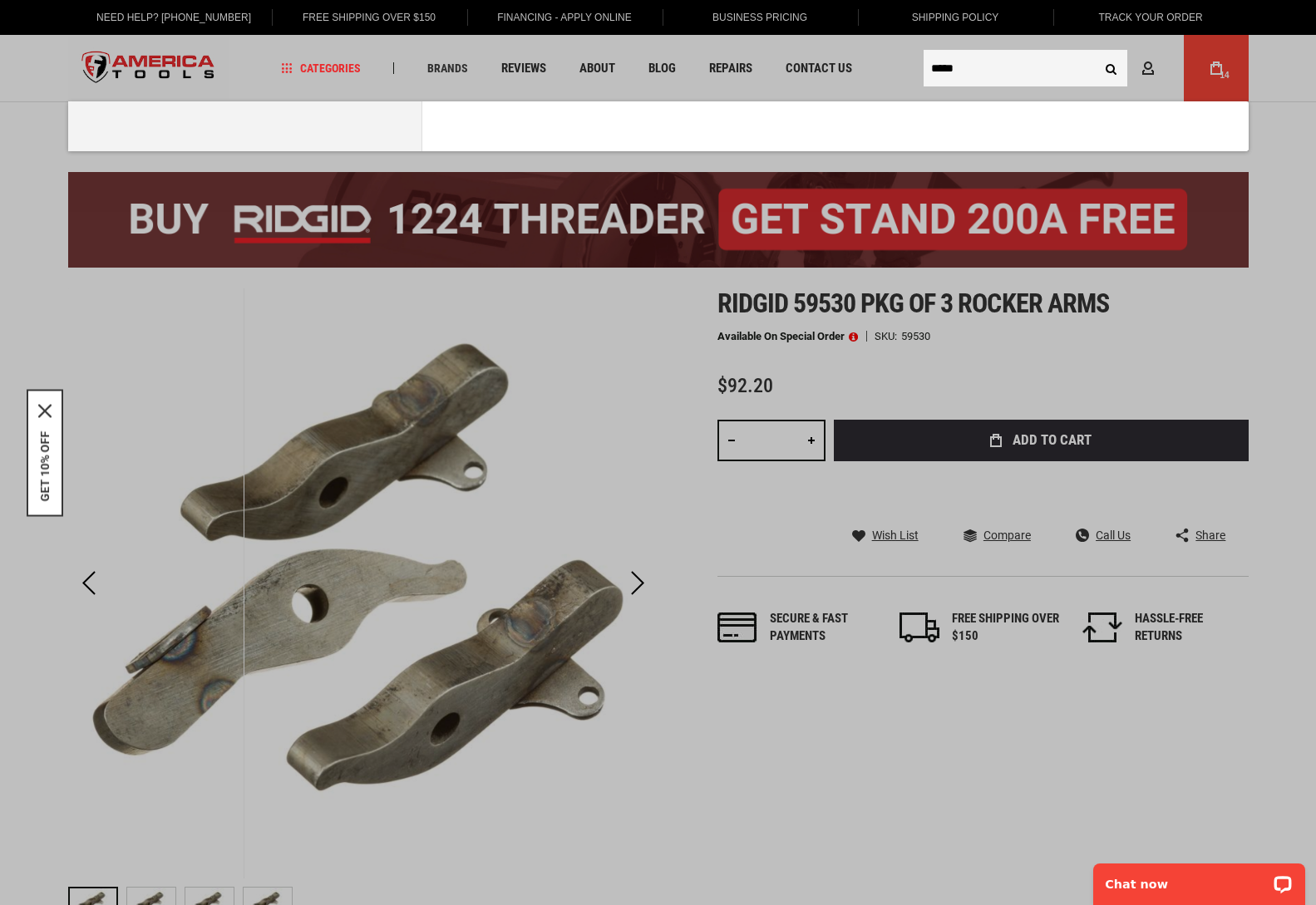
type input "*****"
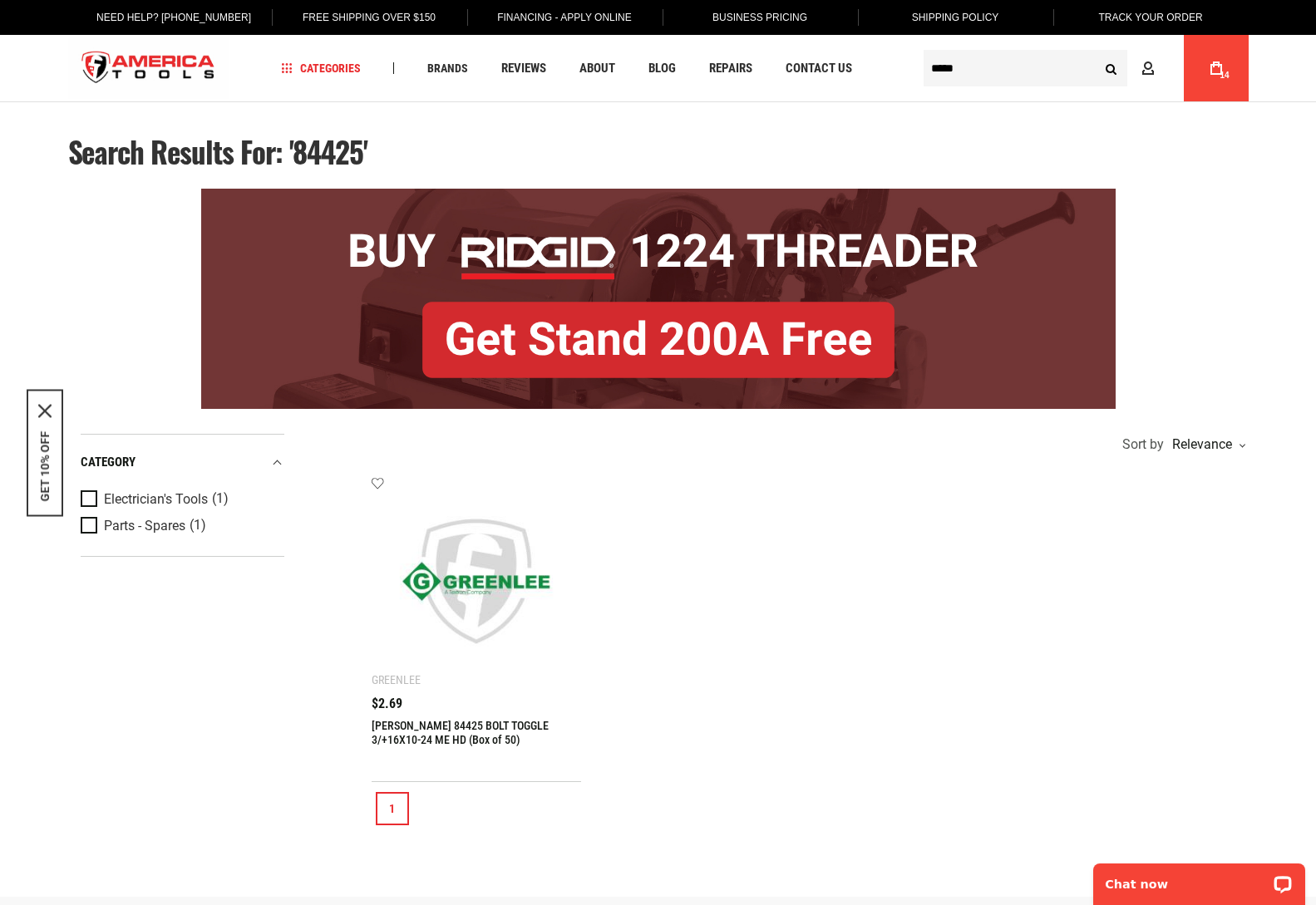
type input "*****"
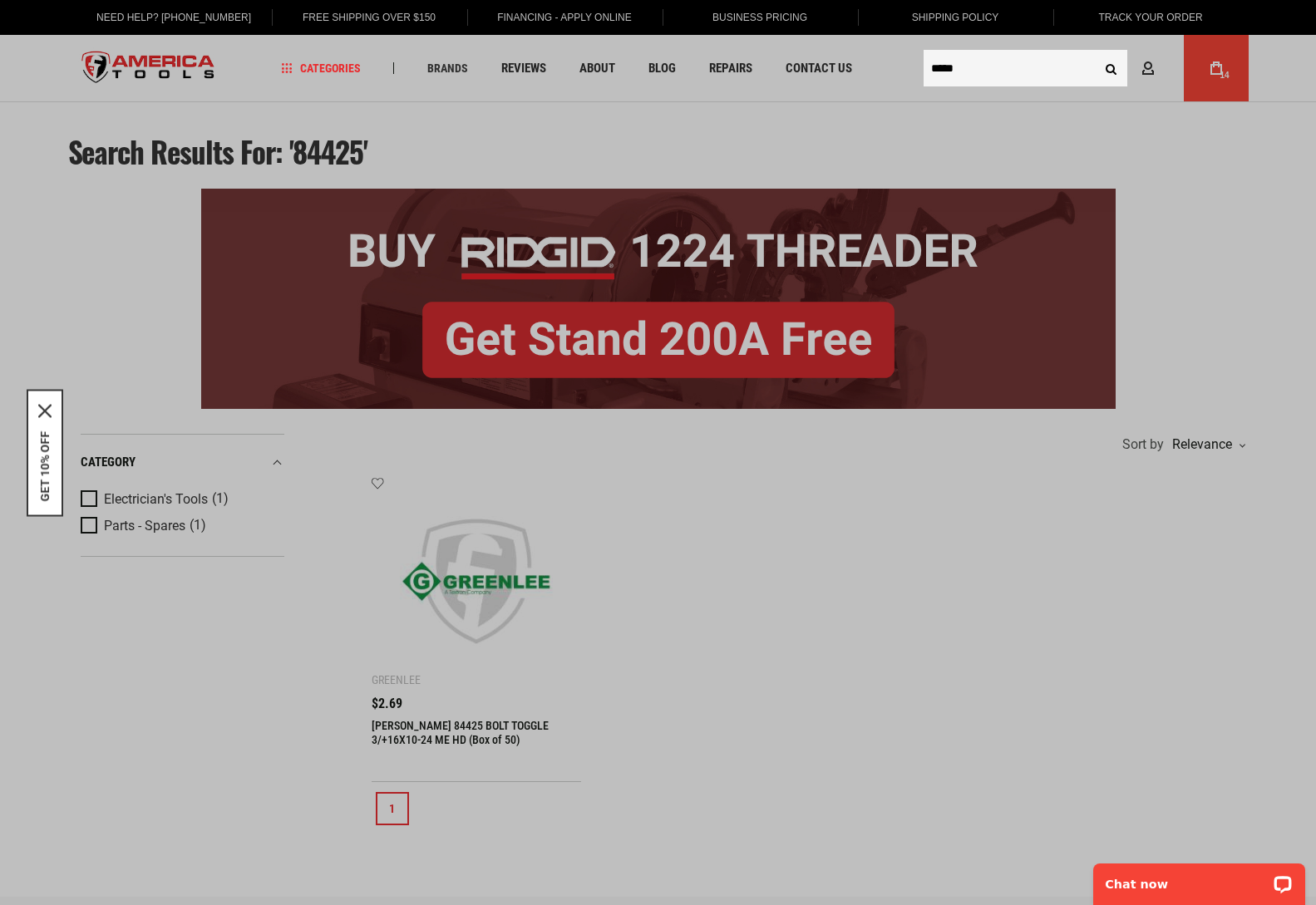
drag, startPoint x: 974, startPoint y: 69, endPoint x: 885, endPoint y: 83, distance: 90.1
click at [891, 80] on body "The store will not work correctly in the case when cookies are disabled. Langua…" at bounding box center [658, 718] width 1316 height 1438
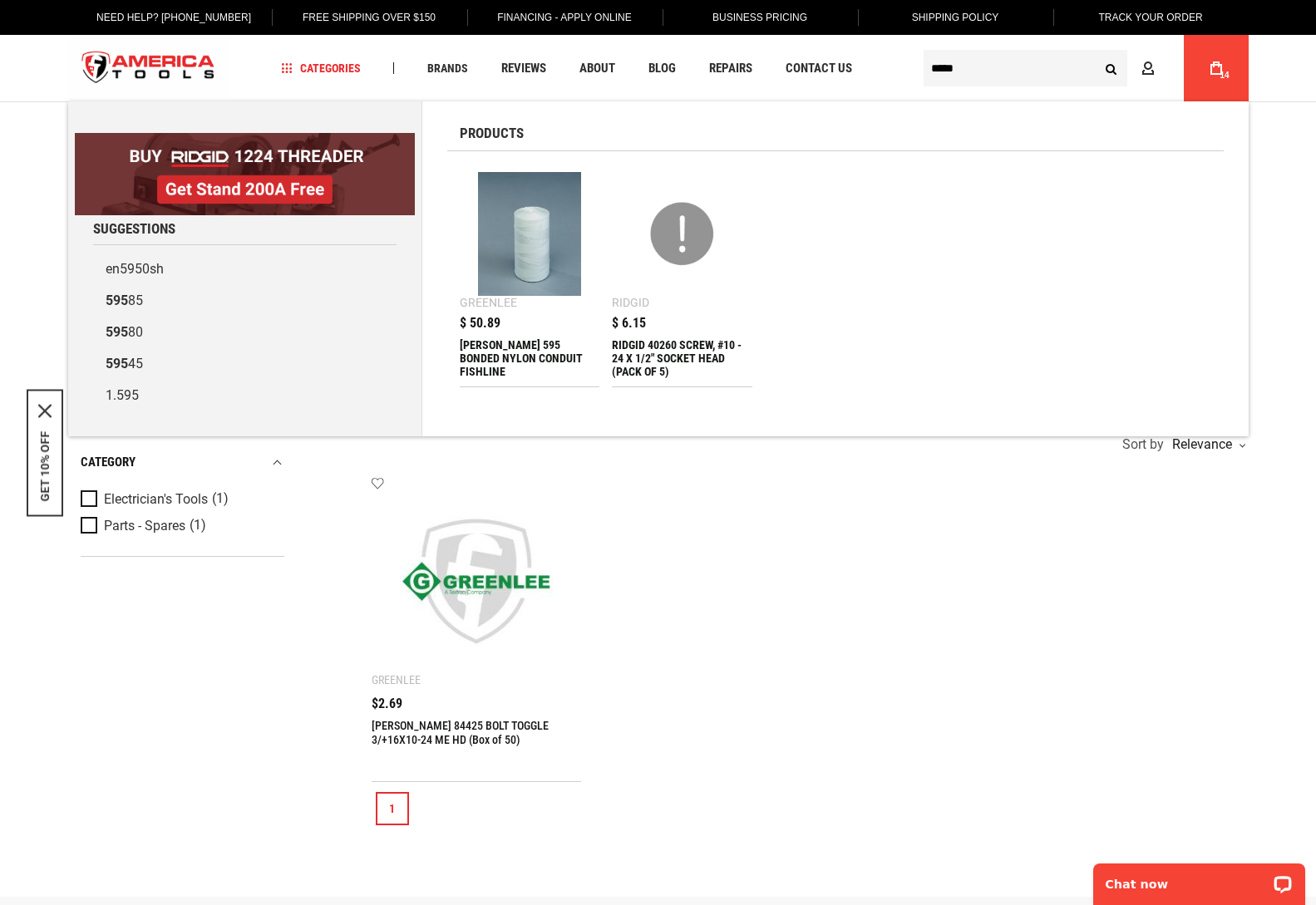
type input "*****"
click at [1096, 52] on button "Search" at bounding box center [1111, 68] width 31 height 31
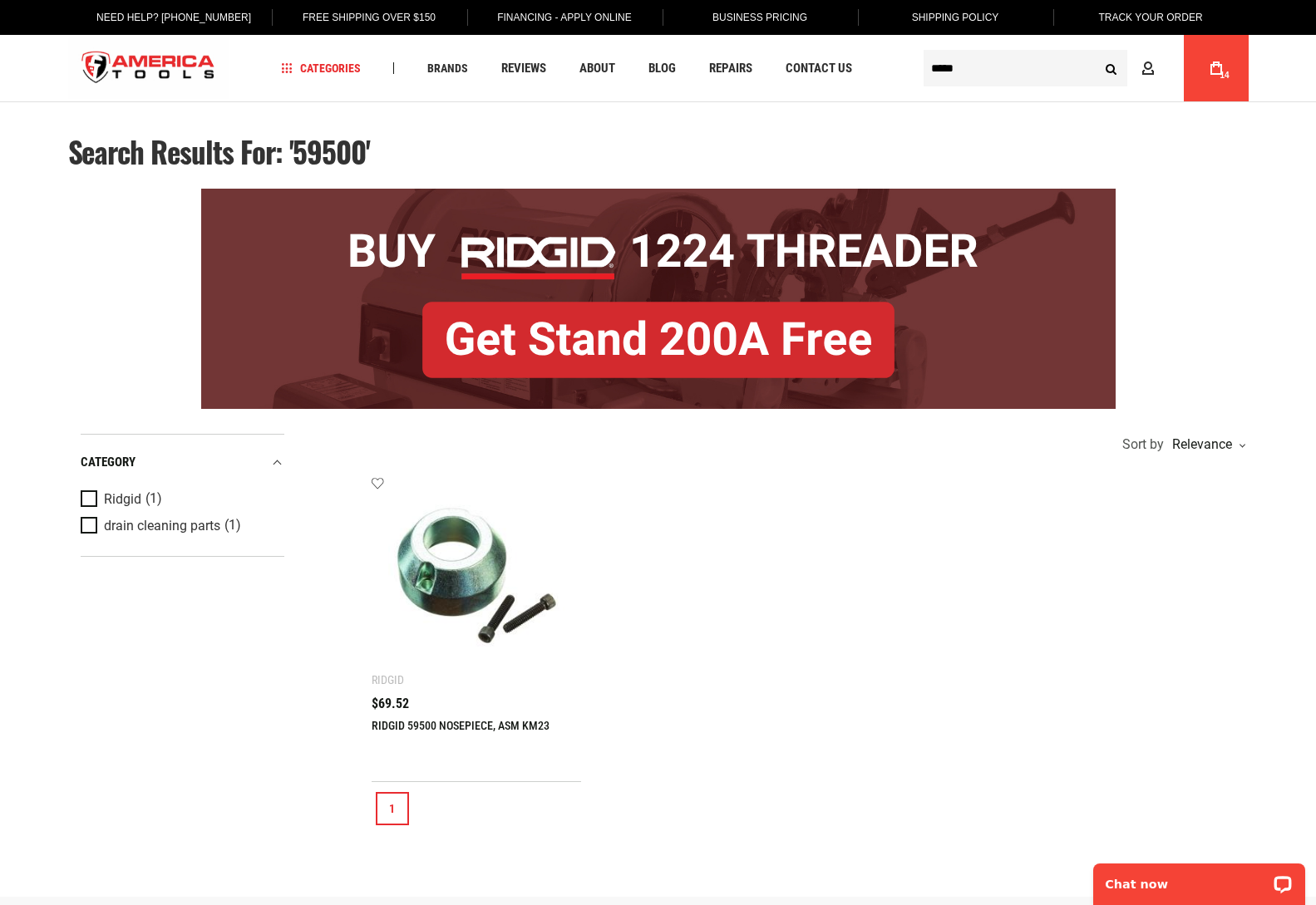
click at [443, 724] on link "RIDGID 59500 NOSEPIECE, ASM KM23" at bounding box center [461, 726] width 178 height 13
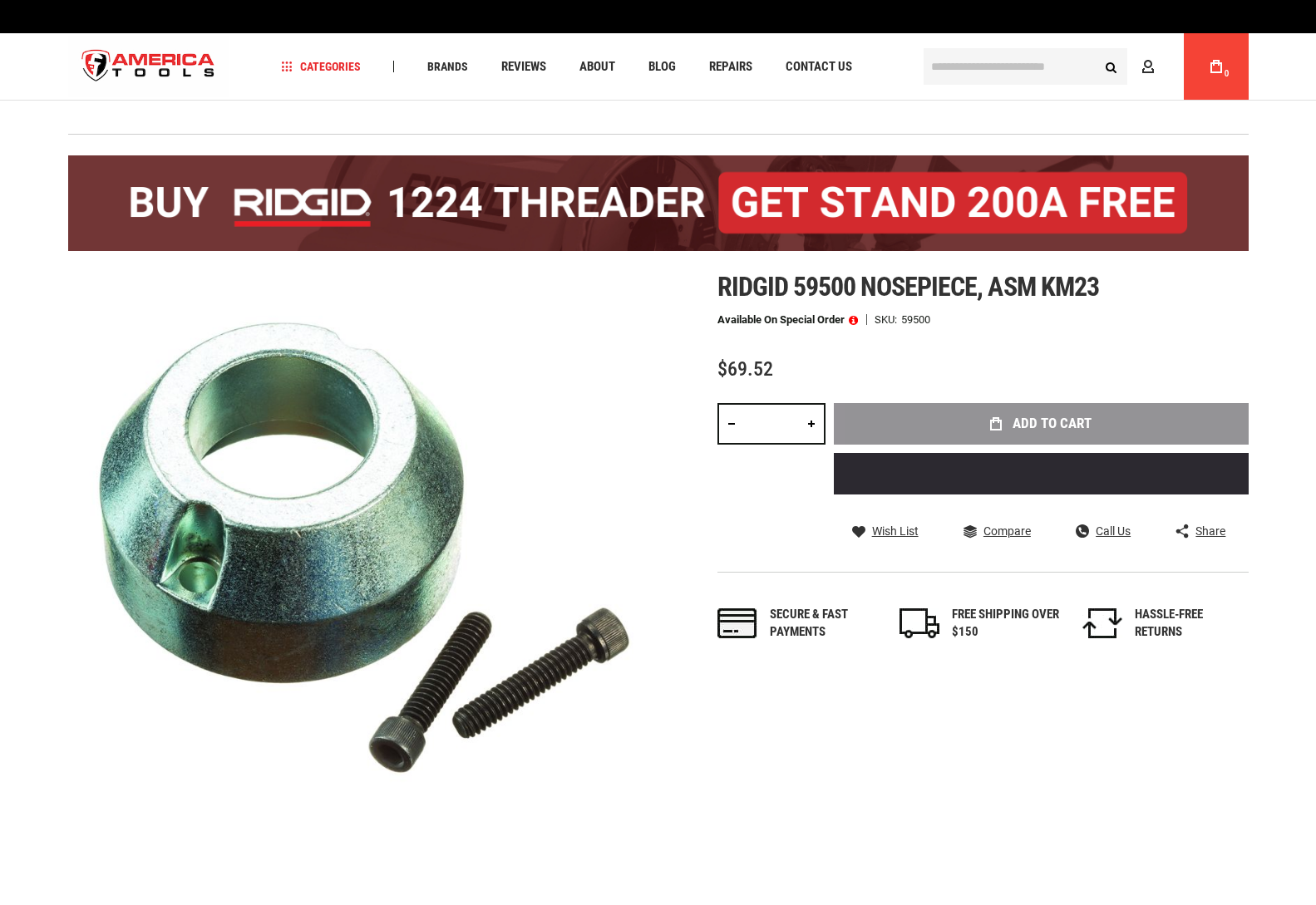
click at [1071, 428] on div "Add to Cart" at bounding box center [1041, 455] width 415 height 104
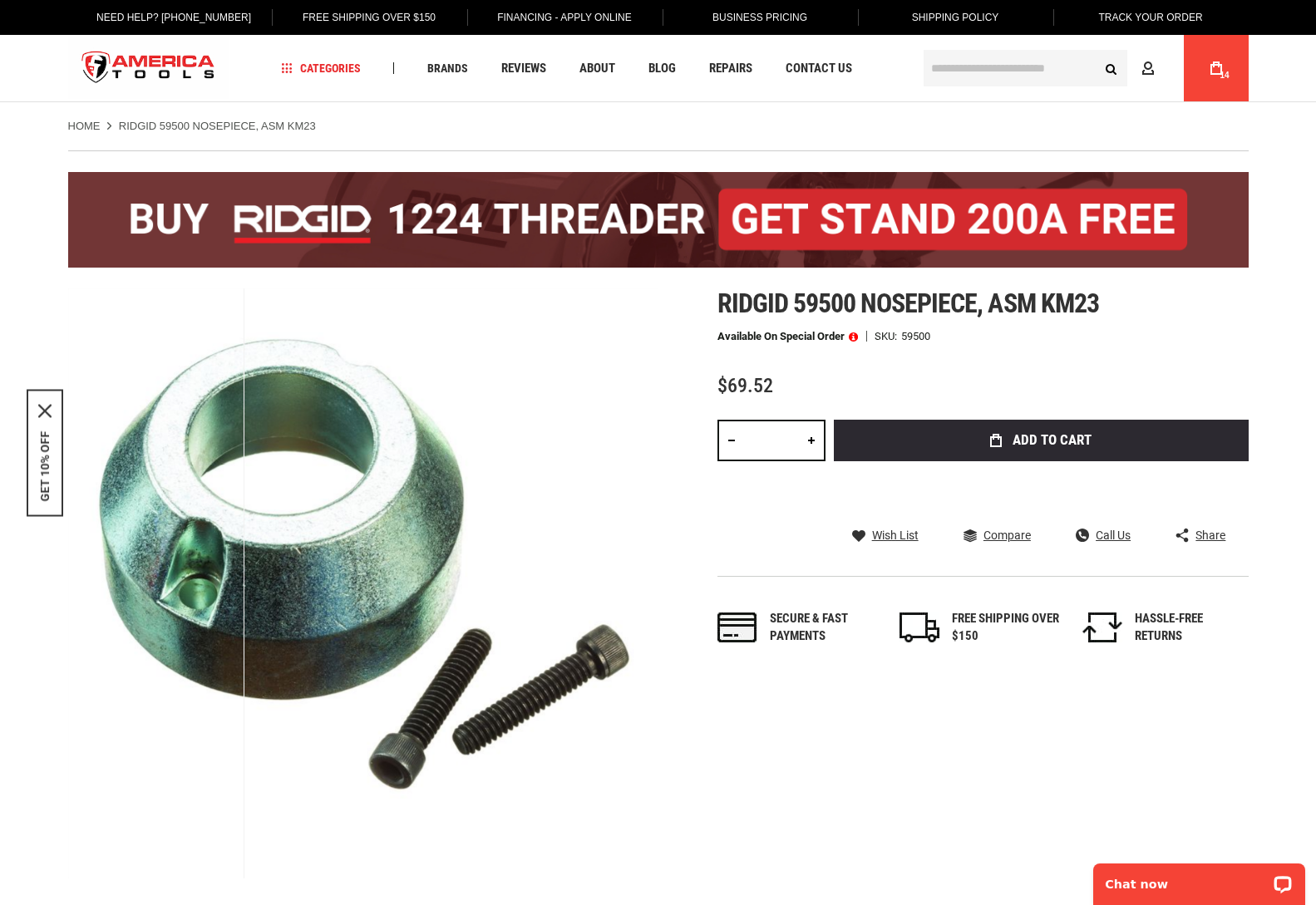
click at [982, 63] on input "text" at bounding box center [1026, 68] width 204 height 36
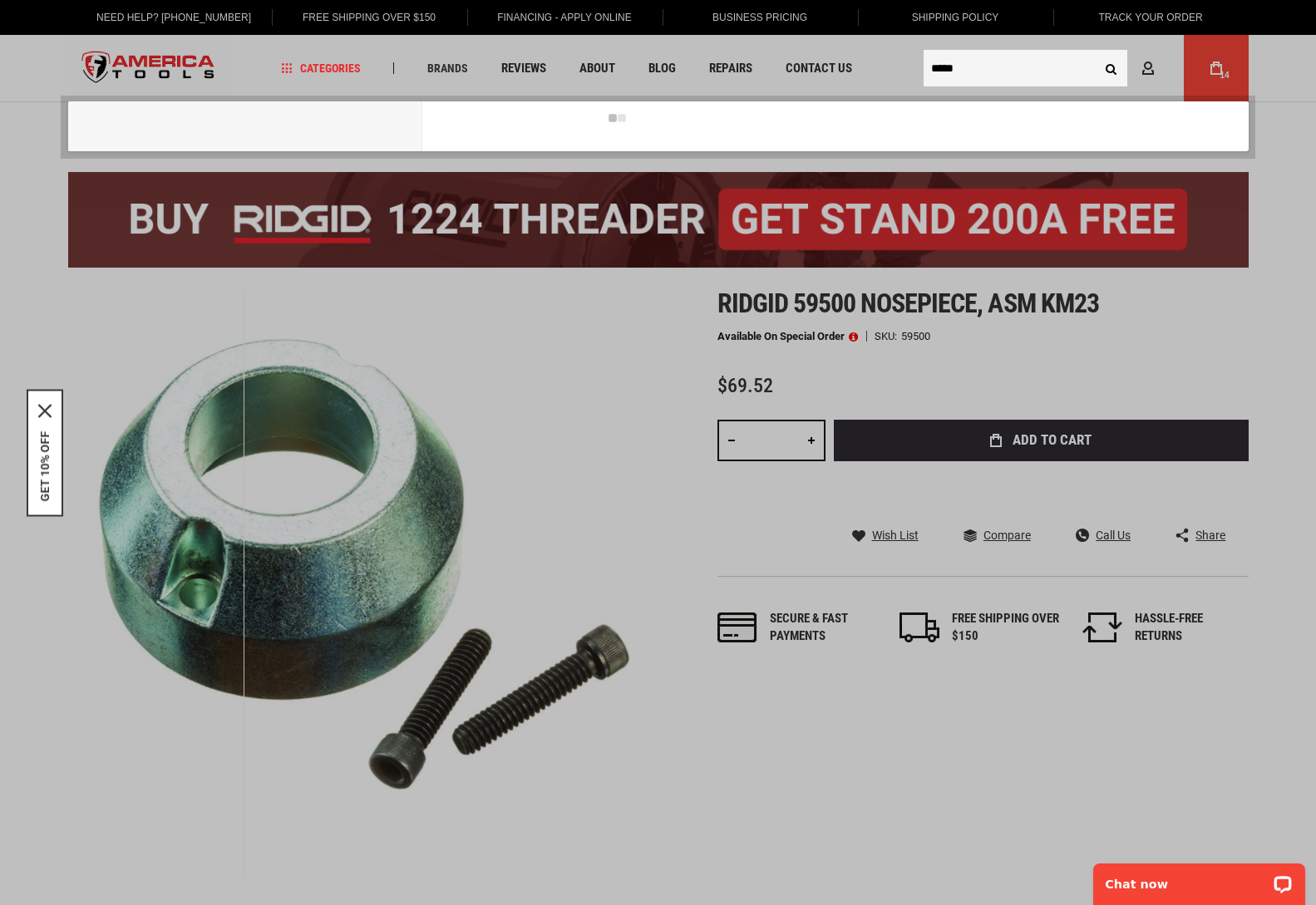
type input "*****"
click at [1096, 52] on button "Search" at bounding box center [1111, 68] width 31 height 31
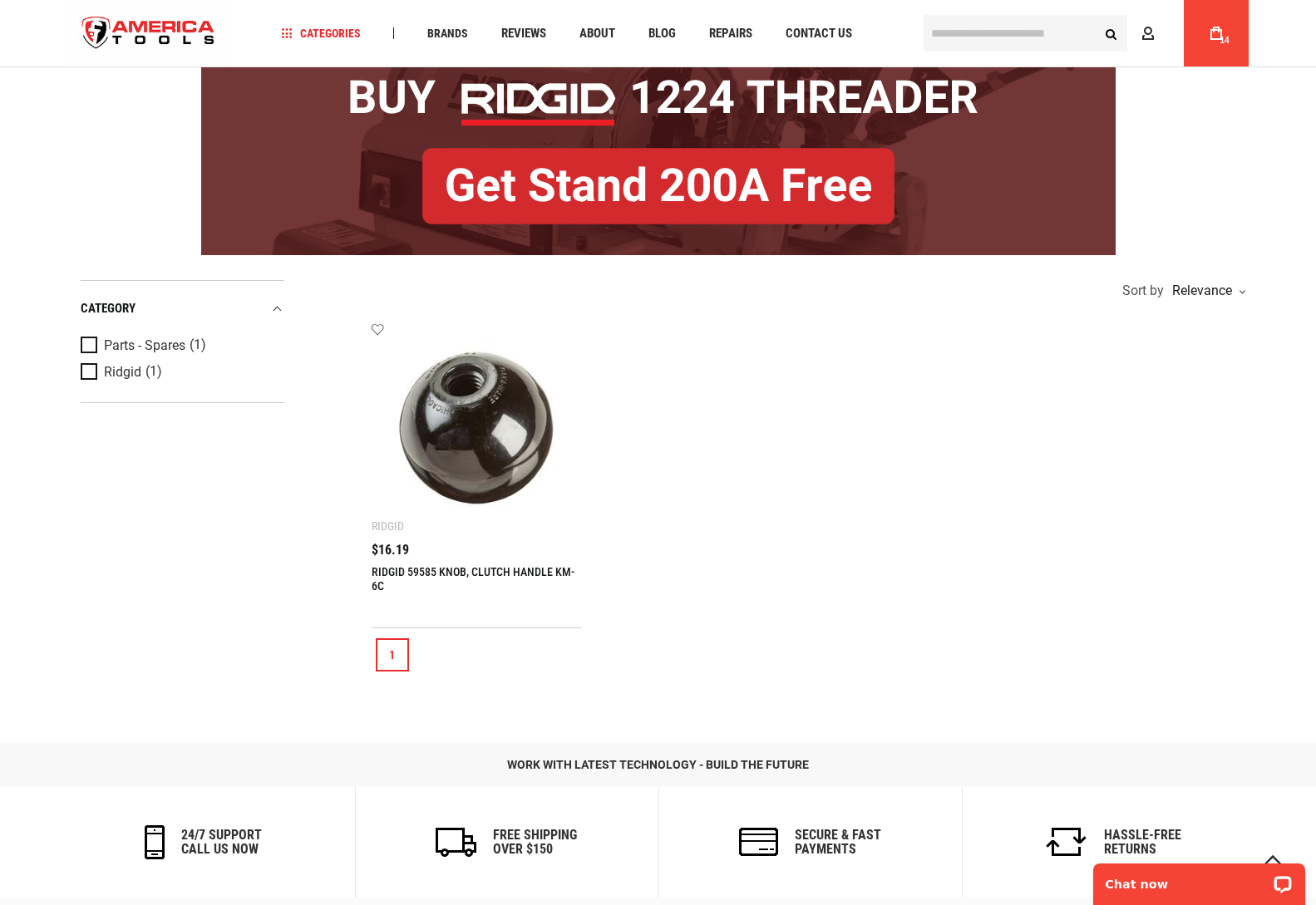
scroll to position [167, 0]
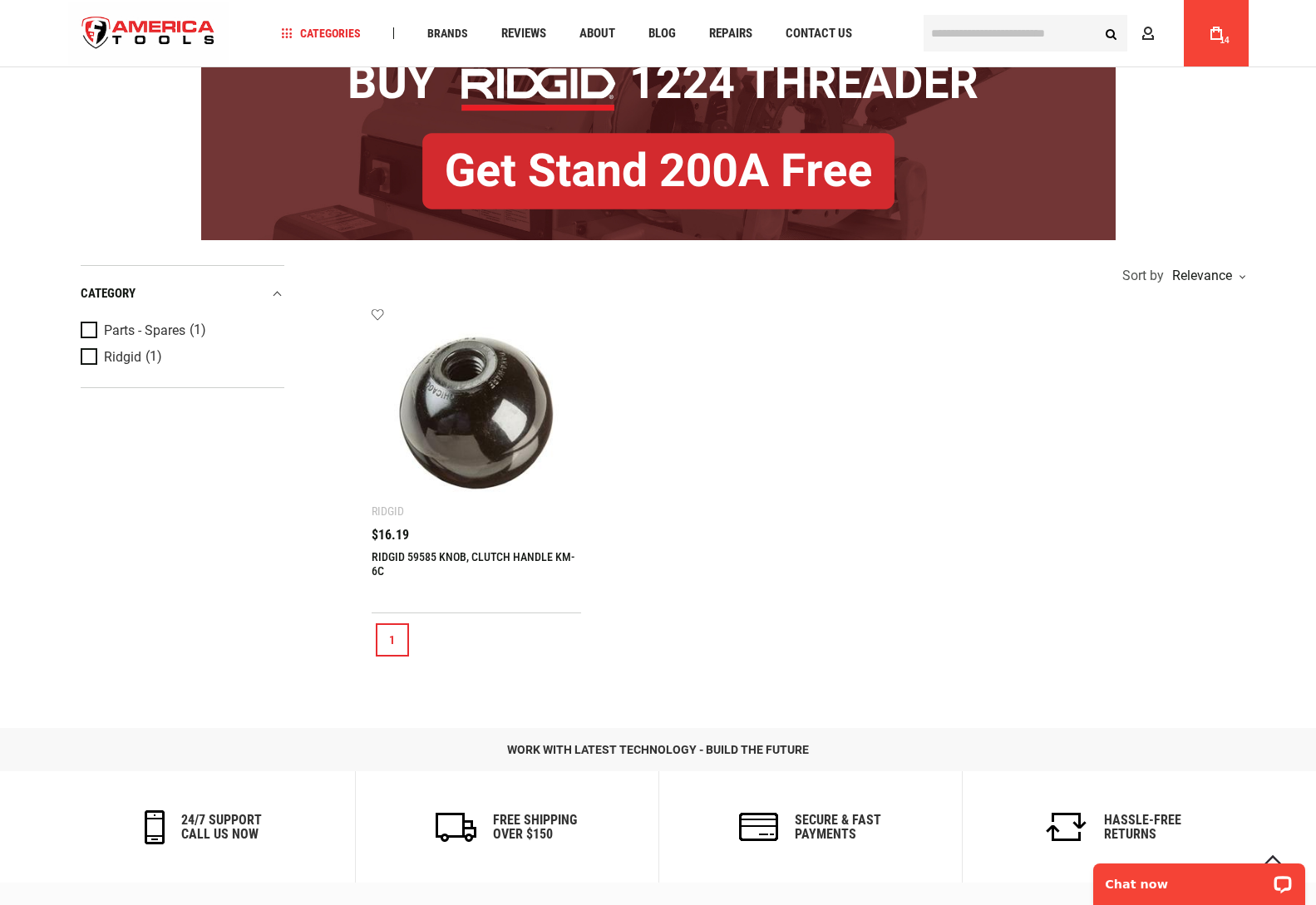
click at [479, 554] on link "RIDGID 59585 KNOB, CLUTCH HANDLE KM-6C" at bounding box center [473, 563] width 203 height 28
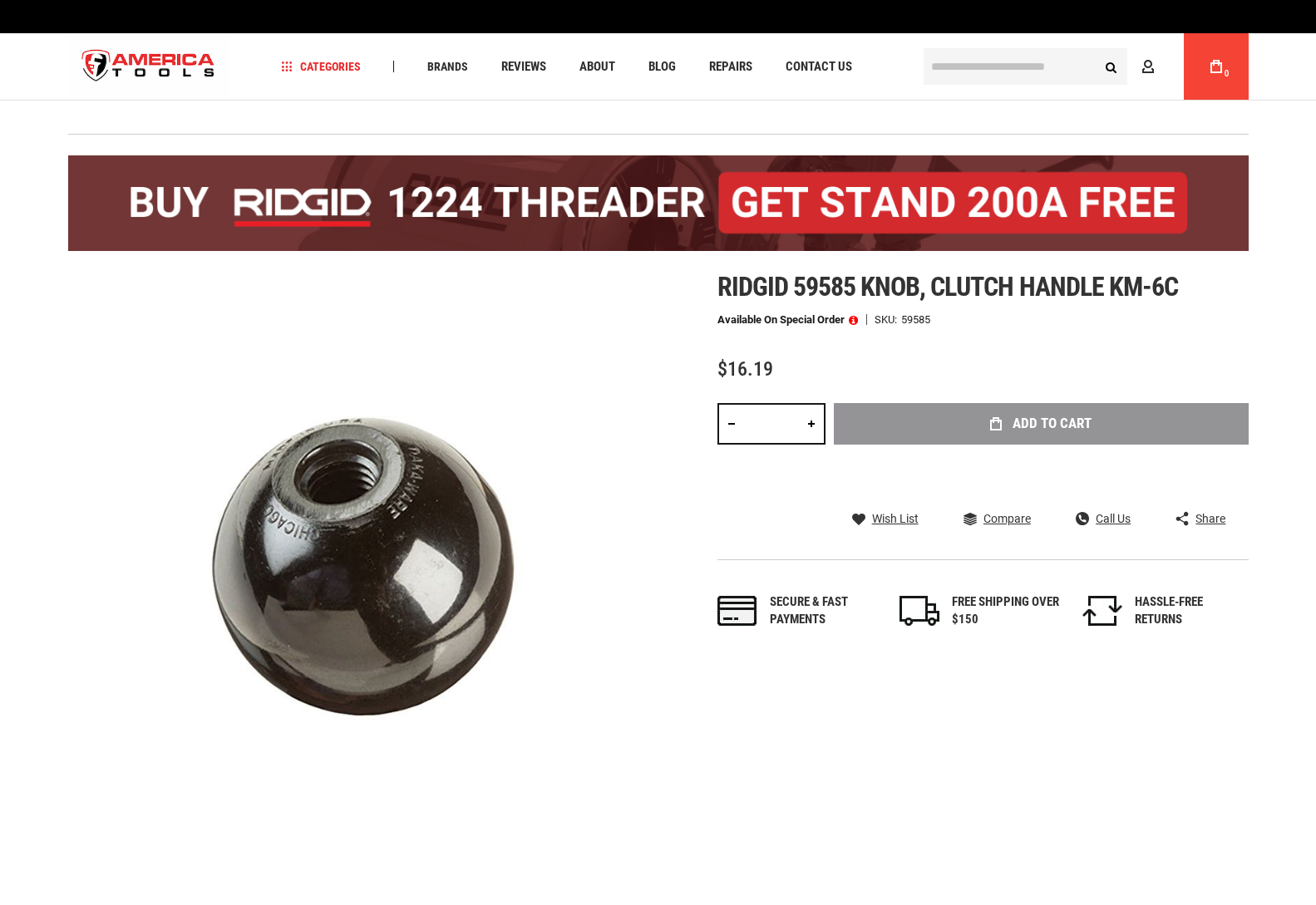
click at [1043, 418] on div "Add to Cart" at bounding box center [1041, 449] width 415 height 91
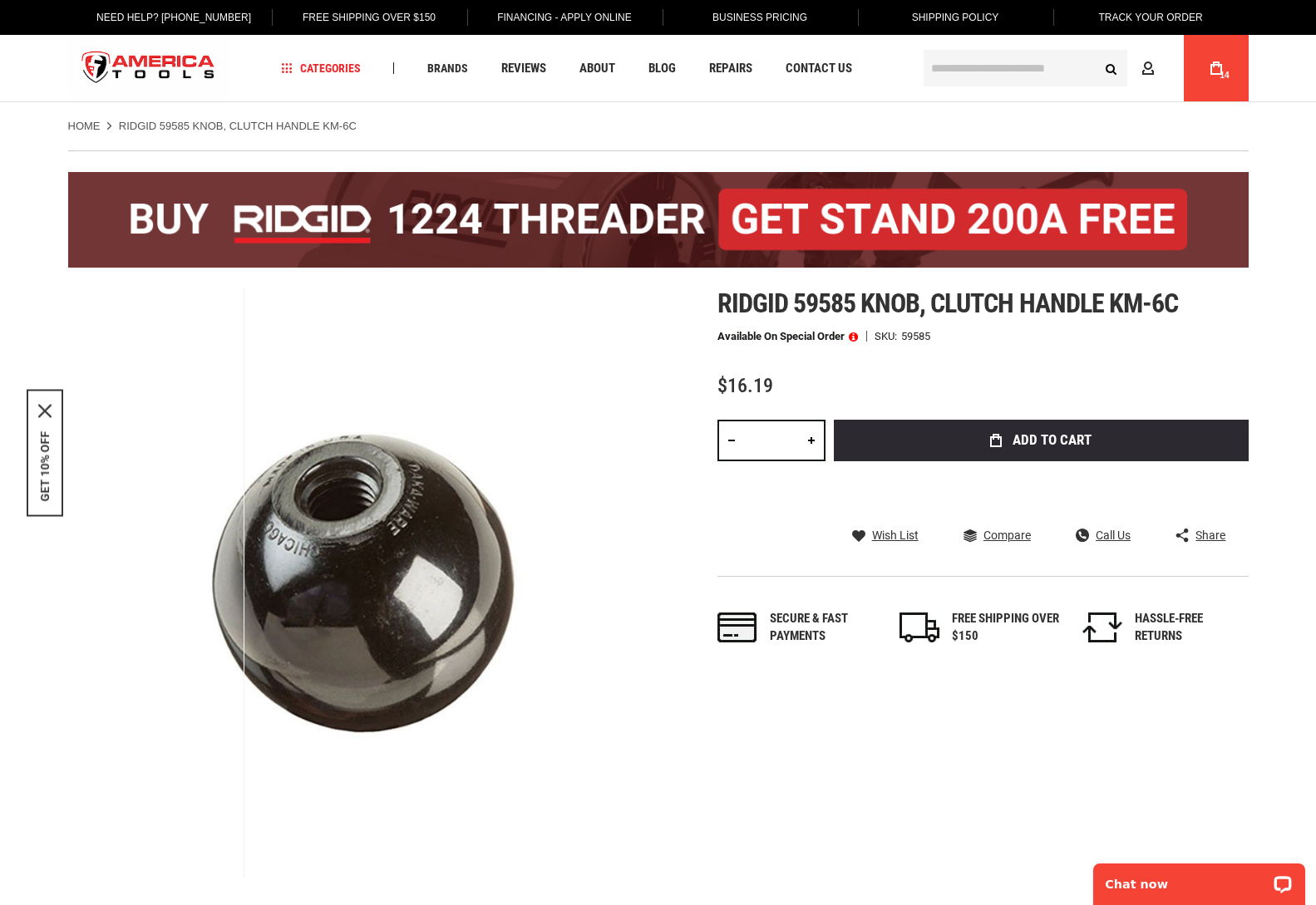
click at [957, 73] on input "text" at bounding box center [1026, 68] width 204 height 36
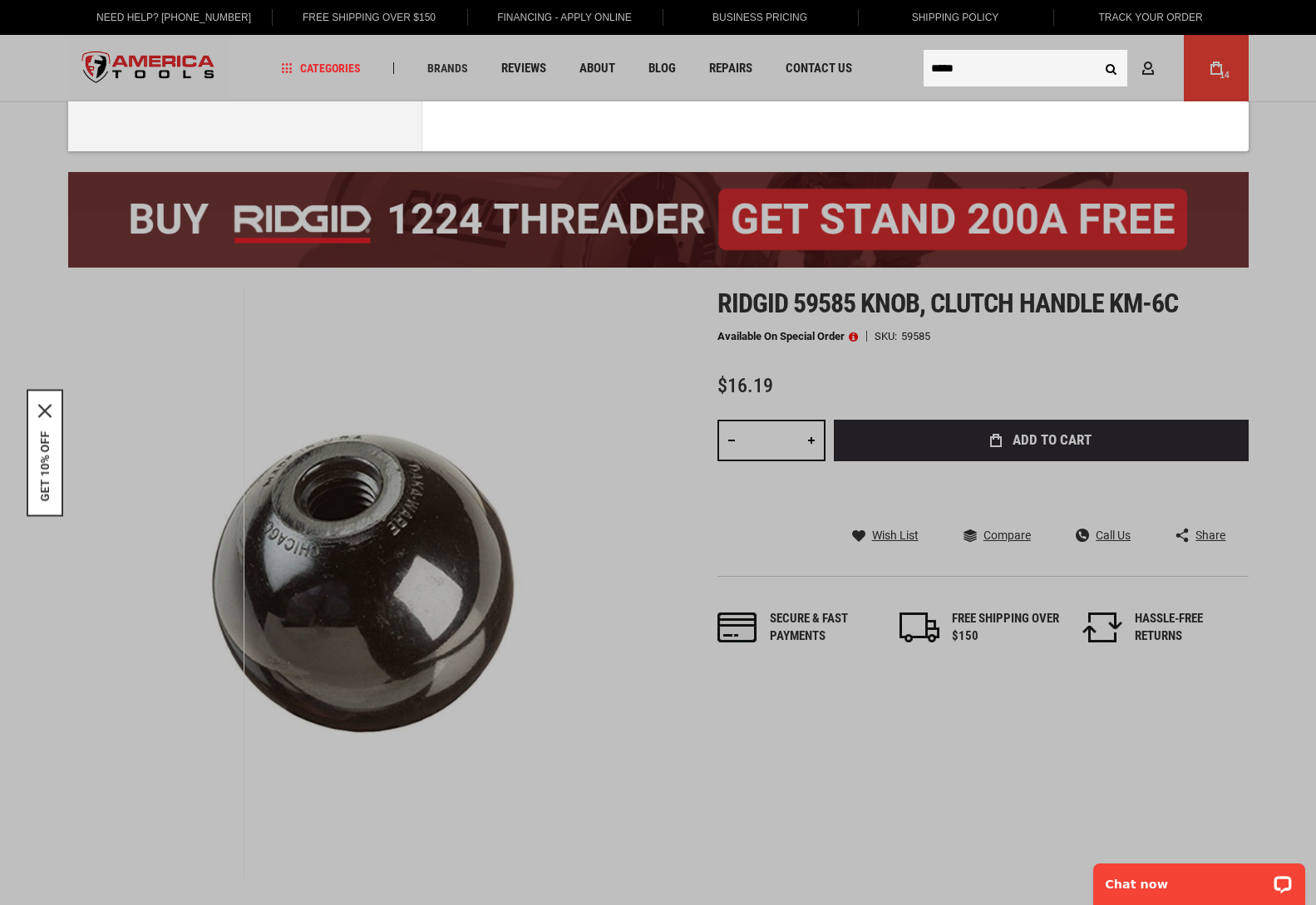
type input "*****"
click at [1096, 52] on button "Search" at bounding box center [1111, 68] width 31 height 31
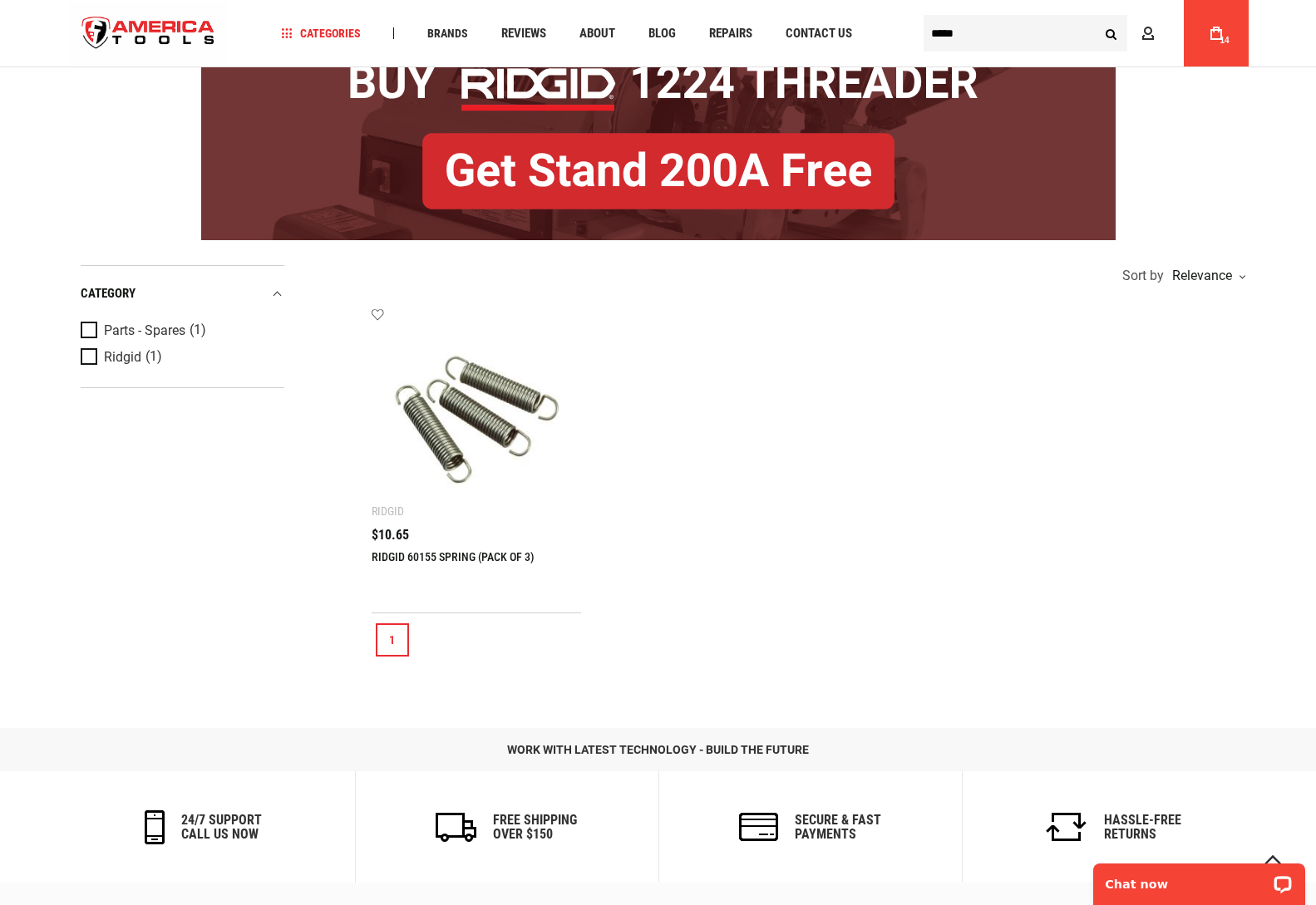
click at [448, 552] on link "RIDGID 60155 SPRING (PACK OF 3)" at bounding box center [453, 557] width 163 height 13
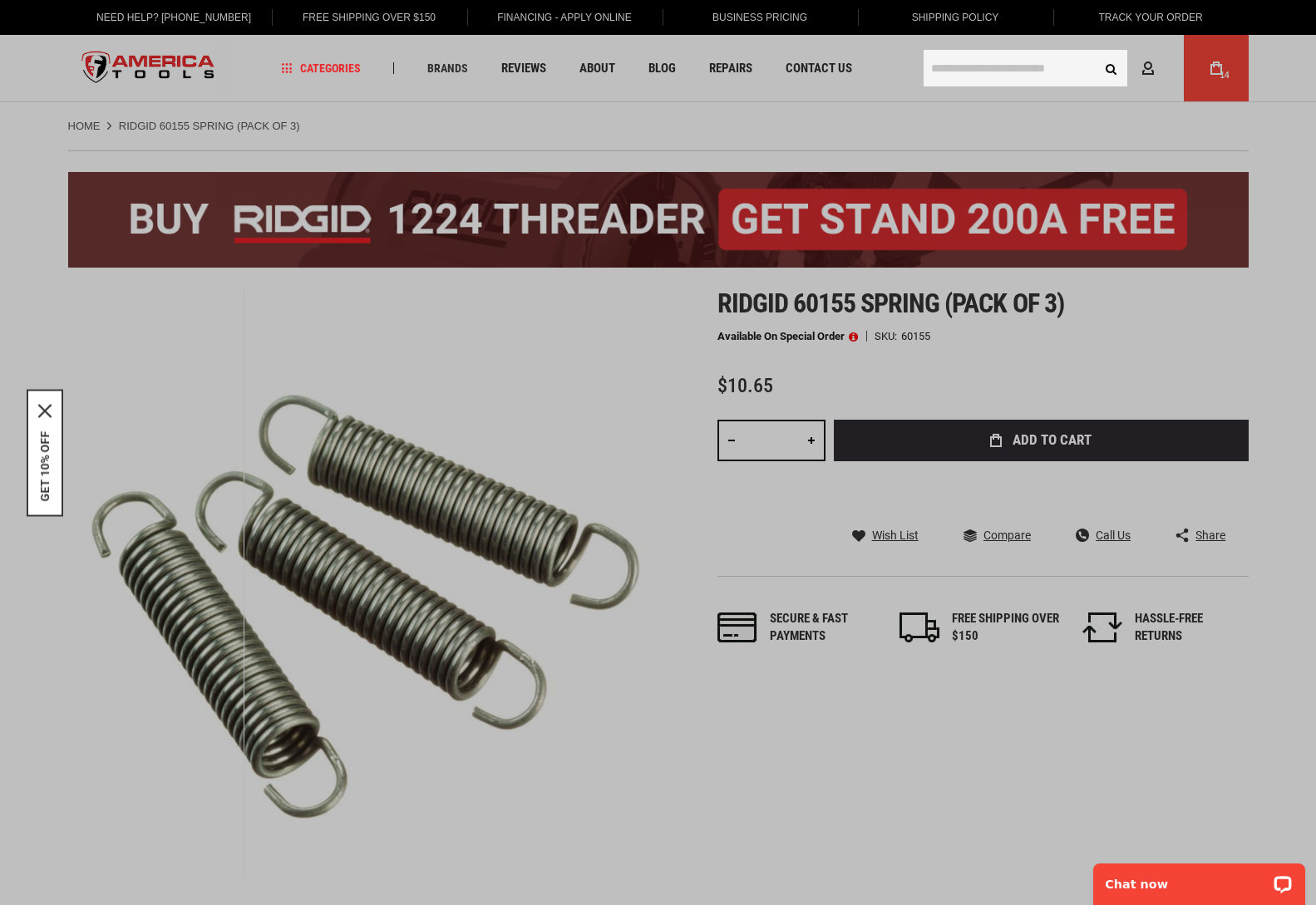
click at [958, 69] on input "text" at bounding box center [1026, 68] width 204 height 36
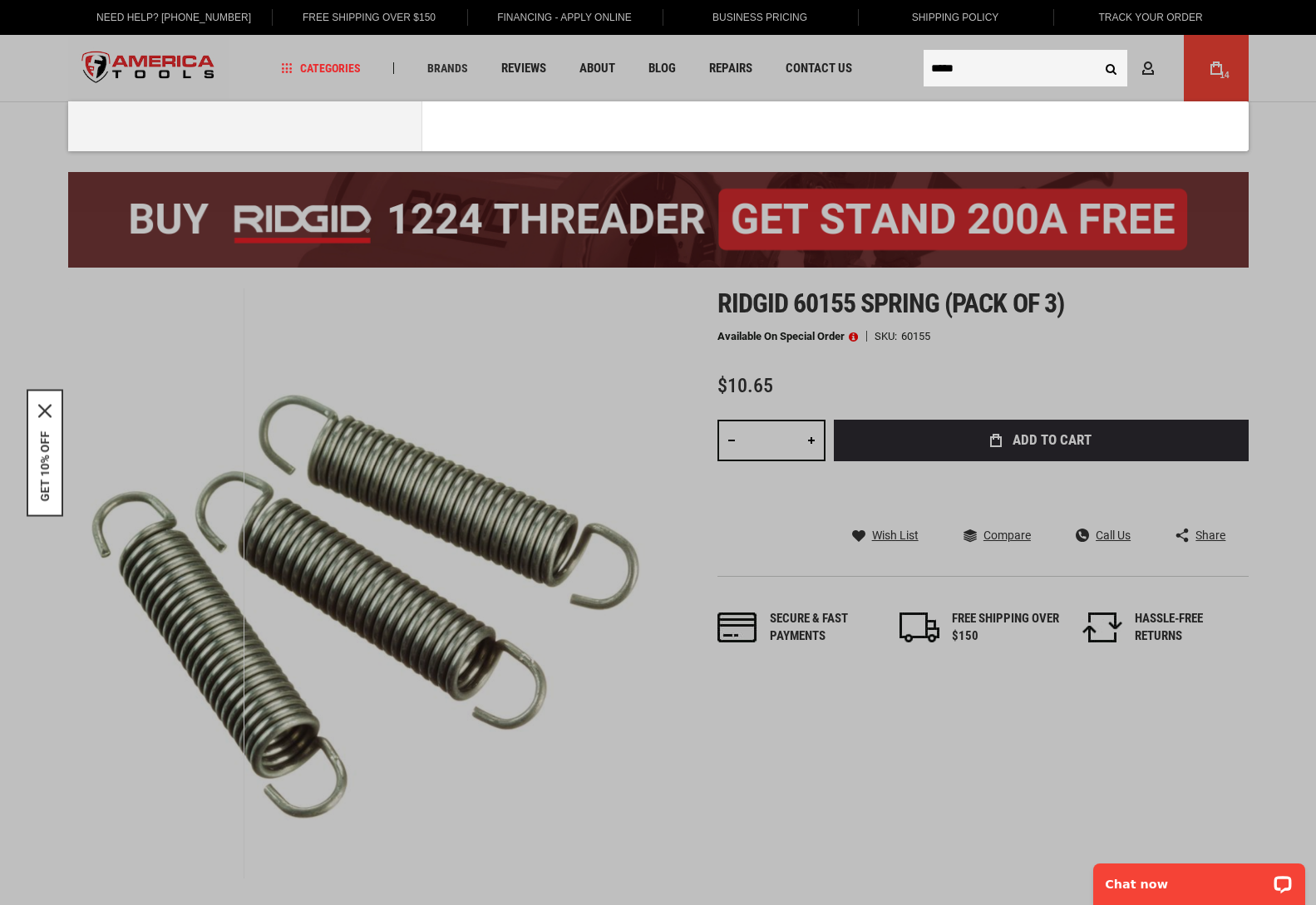
type input "*****"
click at [1096, 52] on button "Search" at bounding box center [1111, 68] width 31 height 31
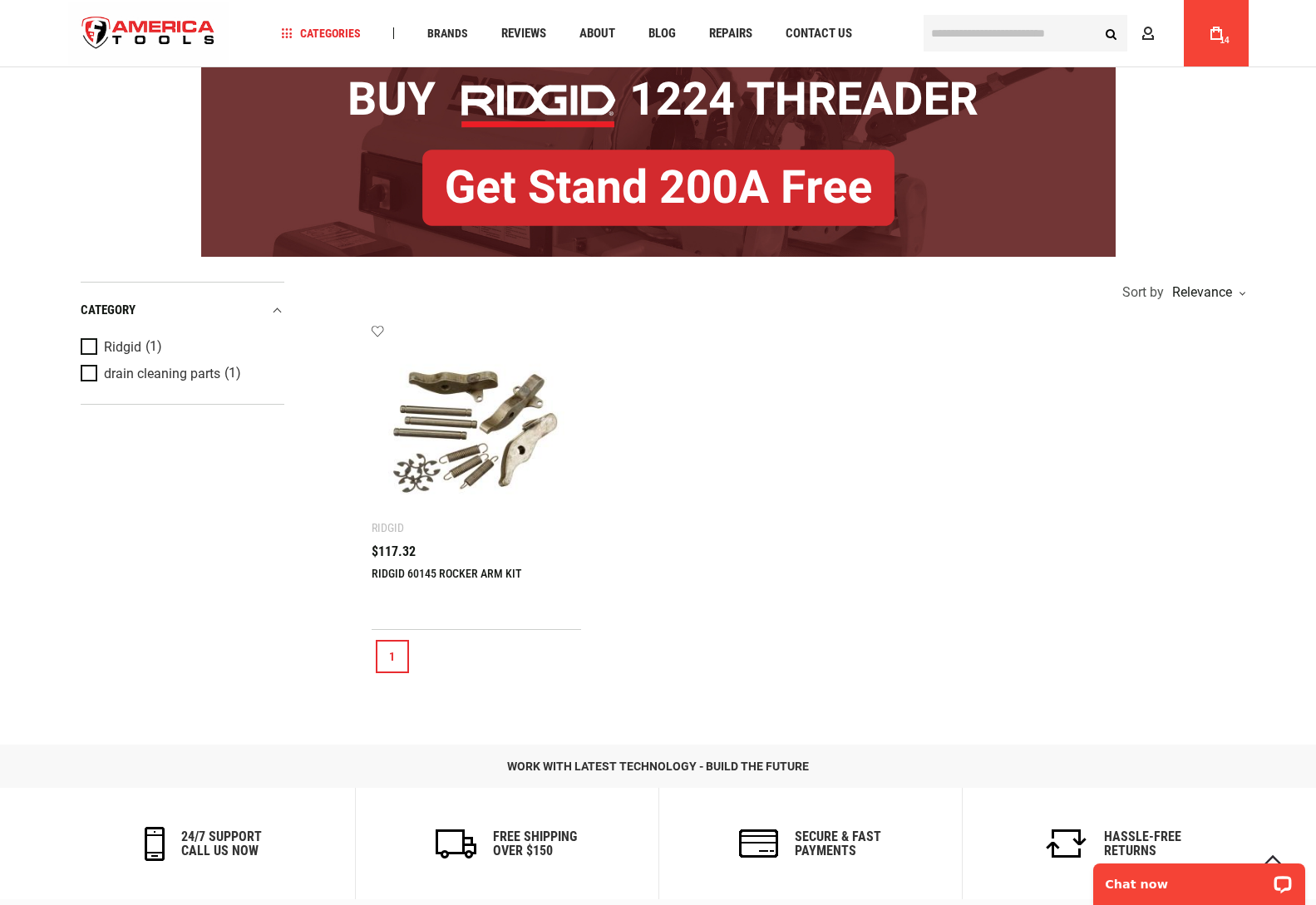
scroll to position [167, 0]
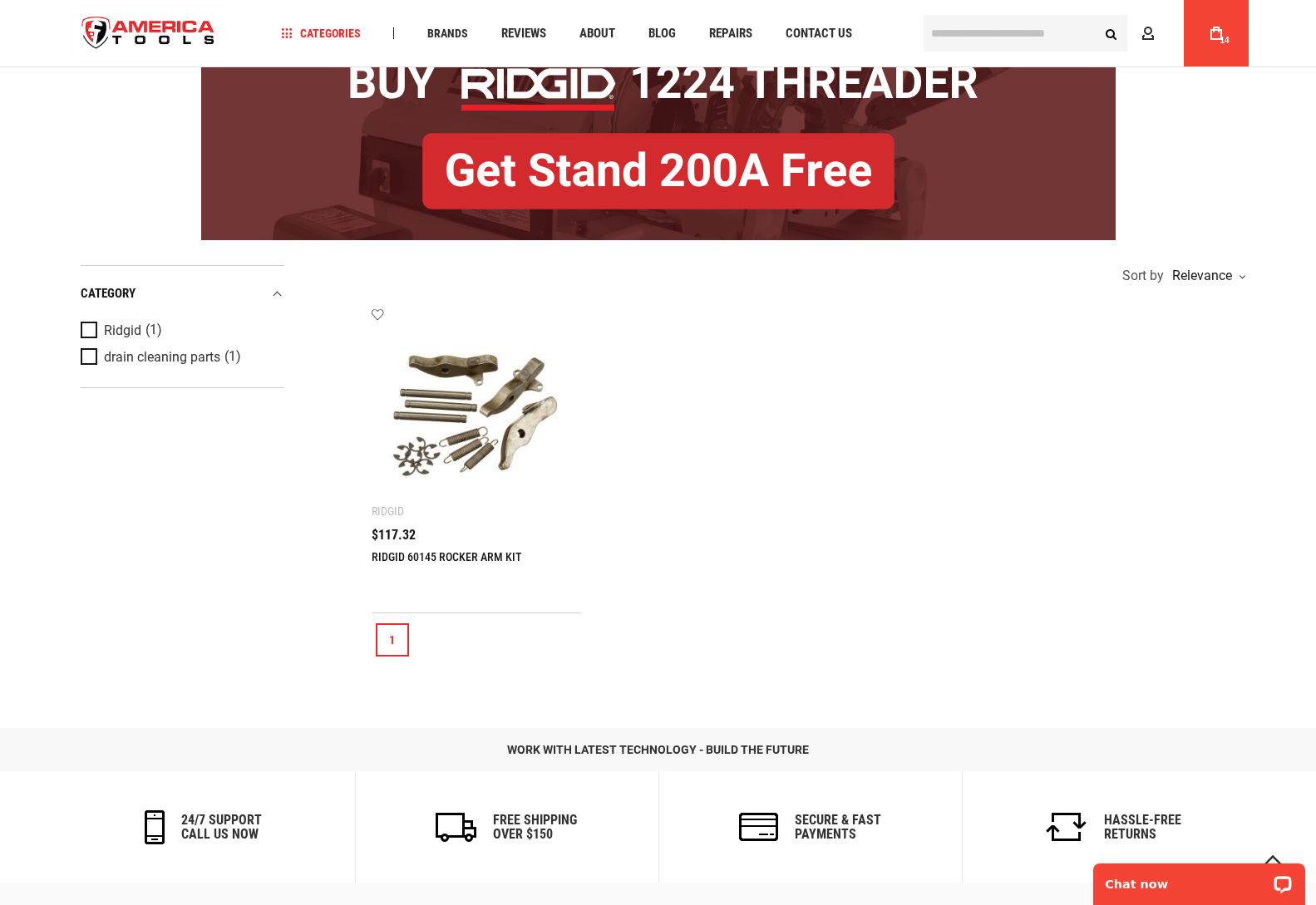
click at [462, 552] on link "RIDGID 60145 ROCKER ARM KIT" at bounding box center [446, 557] width 149 height 13
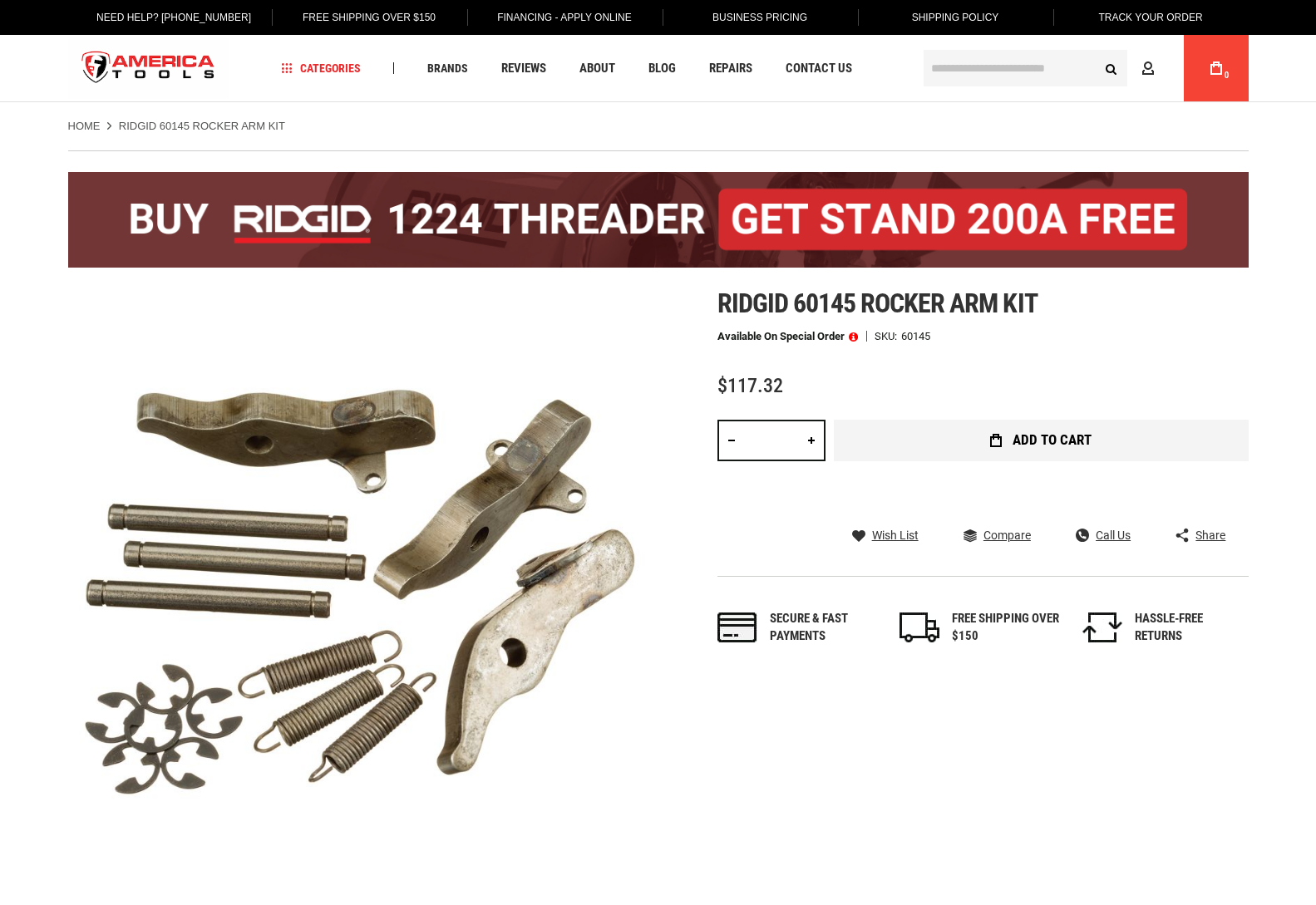
click at [1027, 450] on button "Add to Cart" at bounding box center [1041, 441] width 415 height 42
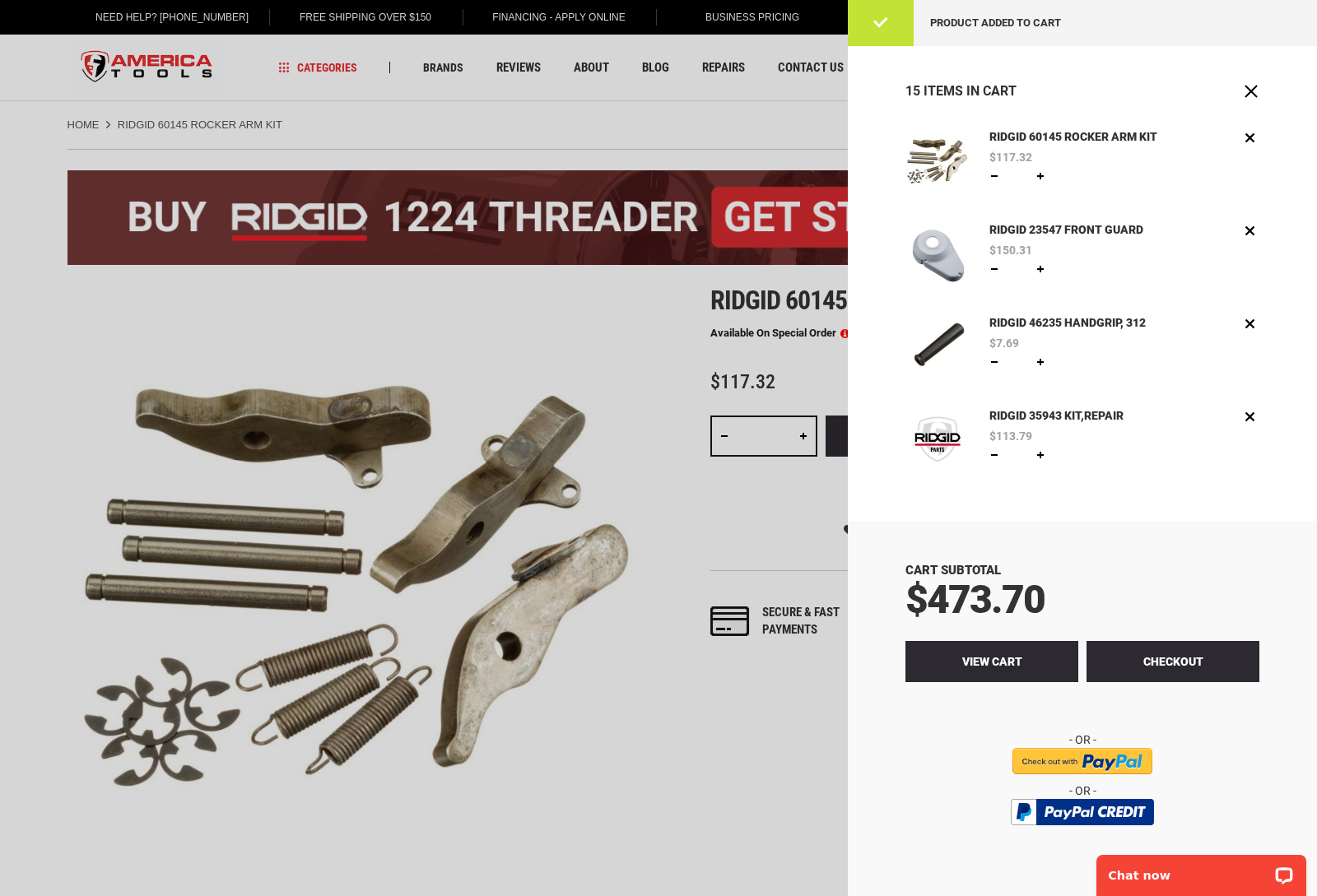
click at [983, 676] on link "View Cart" at bounding box center [991, 662] width 172 height 41
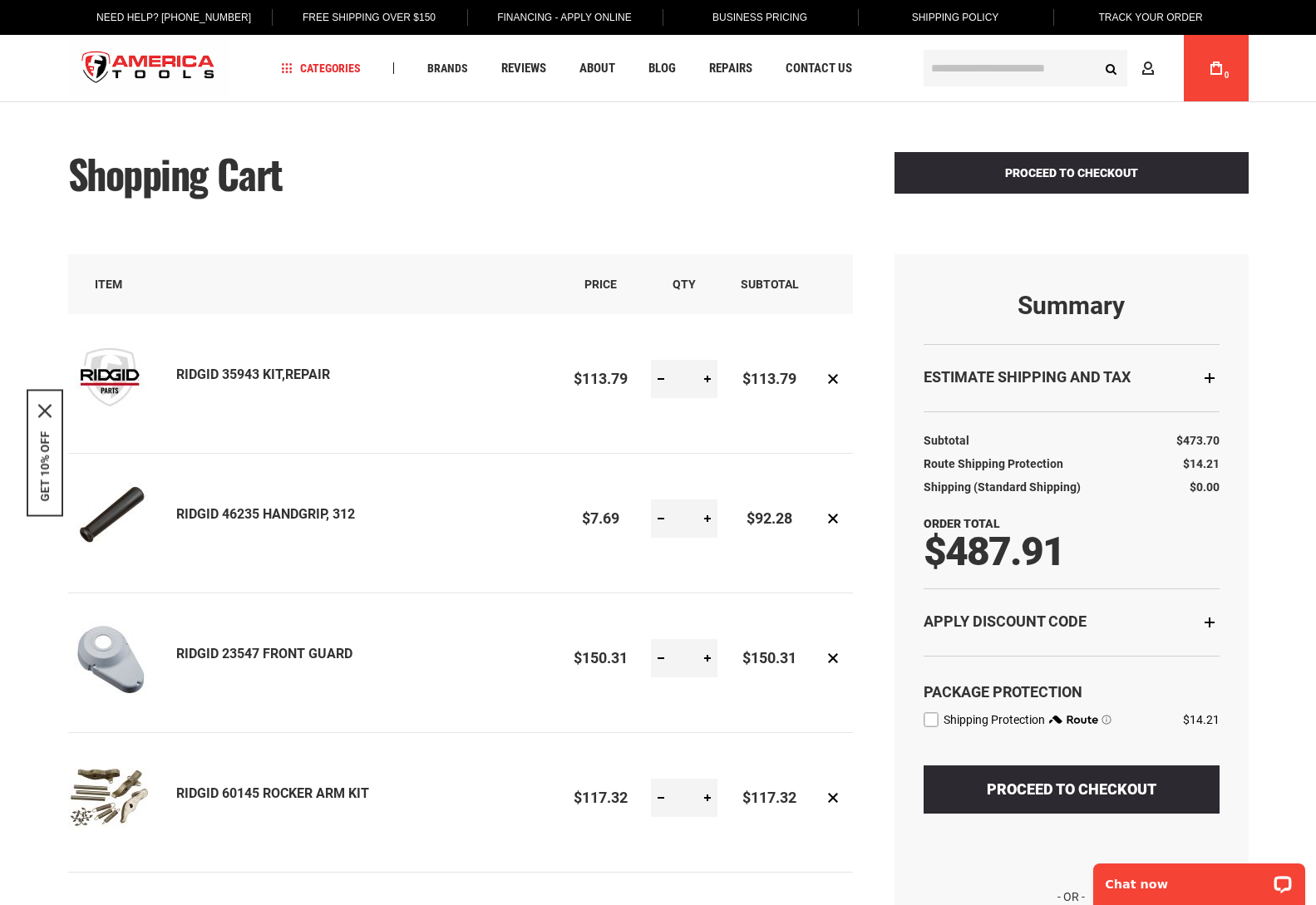
click at [1005, 66] on input "text" at bounding box center [1026, 68] width 204 height 36
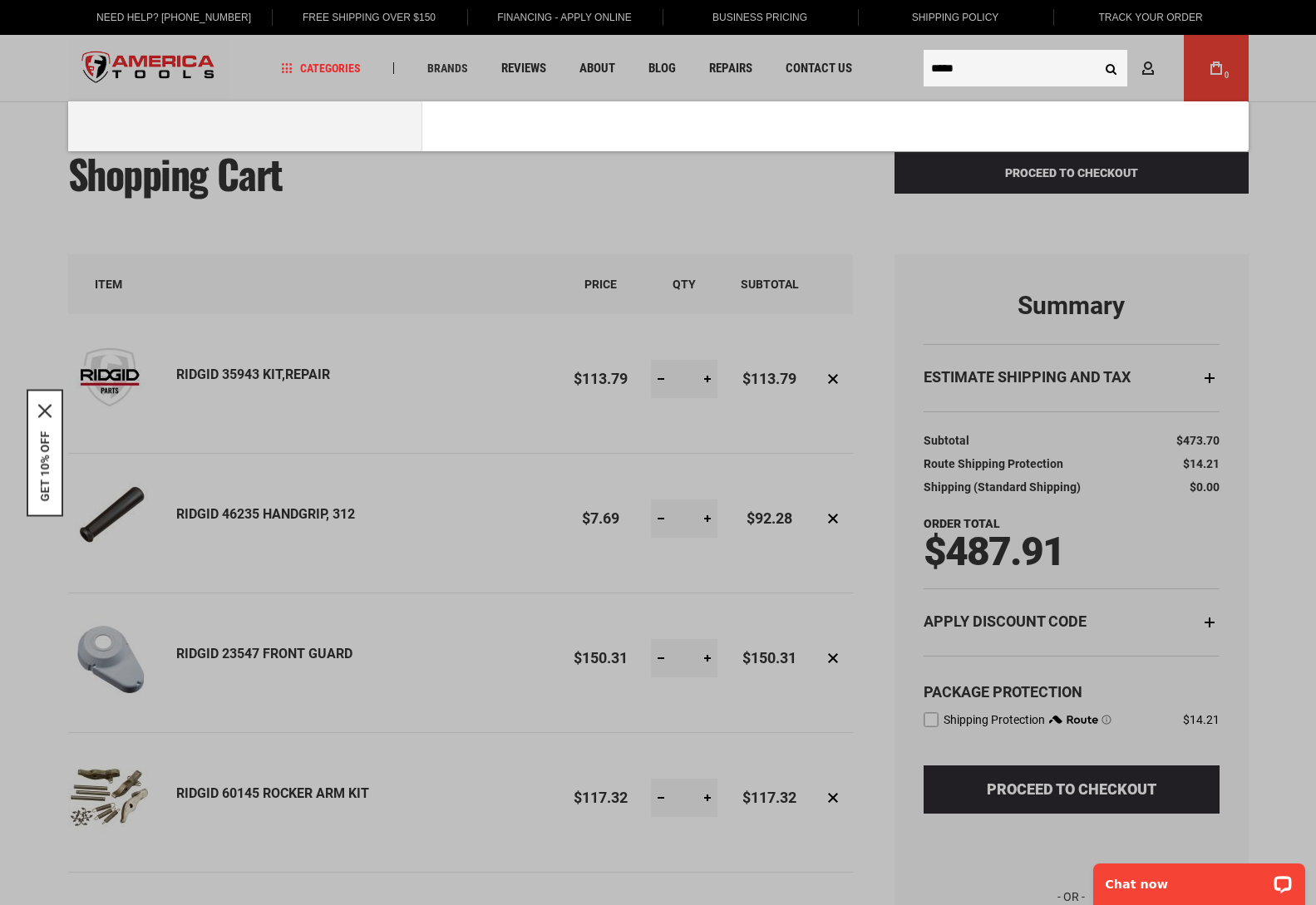
type input "*****"
click at [1096, 52] on button "Search" at bounding box center [1111, 68] width 31 height 31
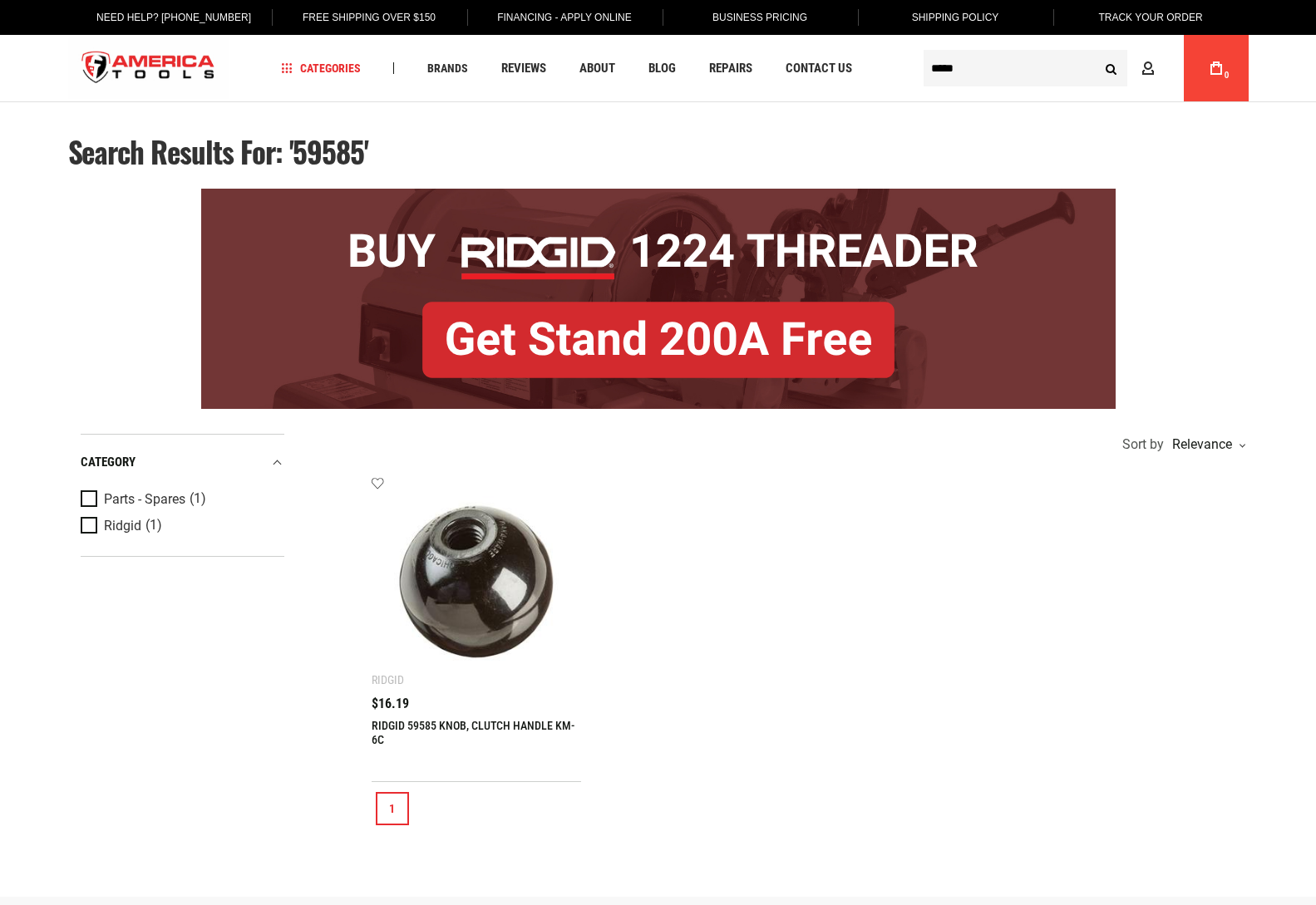
click at [498, 724] on link "RIDGID 59585 KNOB, CLUTCH HANDLE KM-6C" at bounding box center [473, 733] width 203 height 28
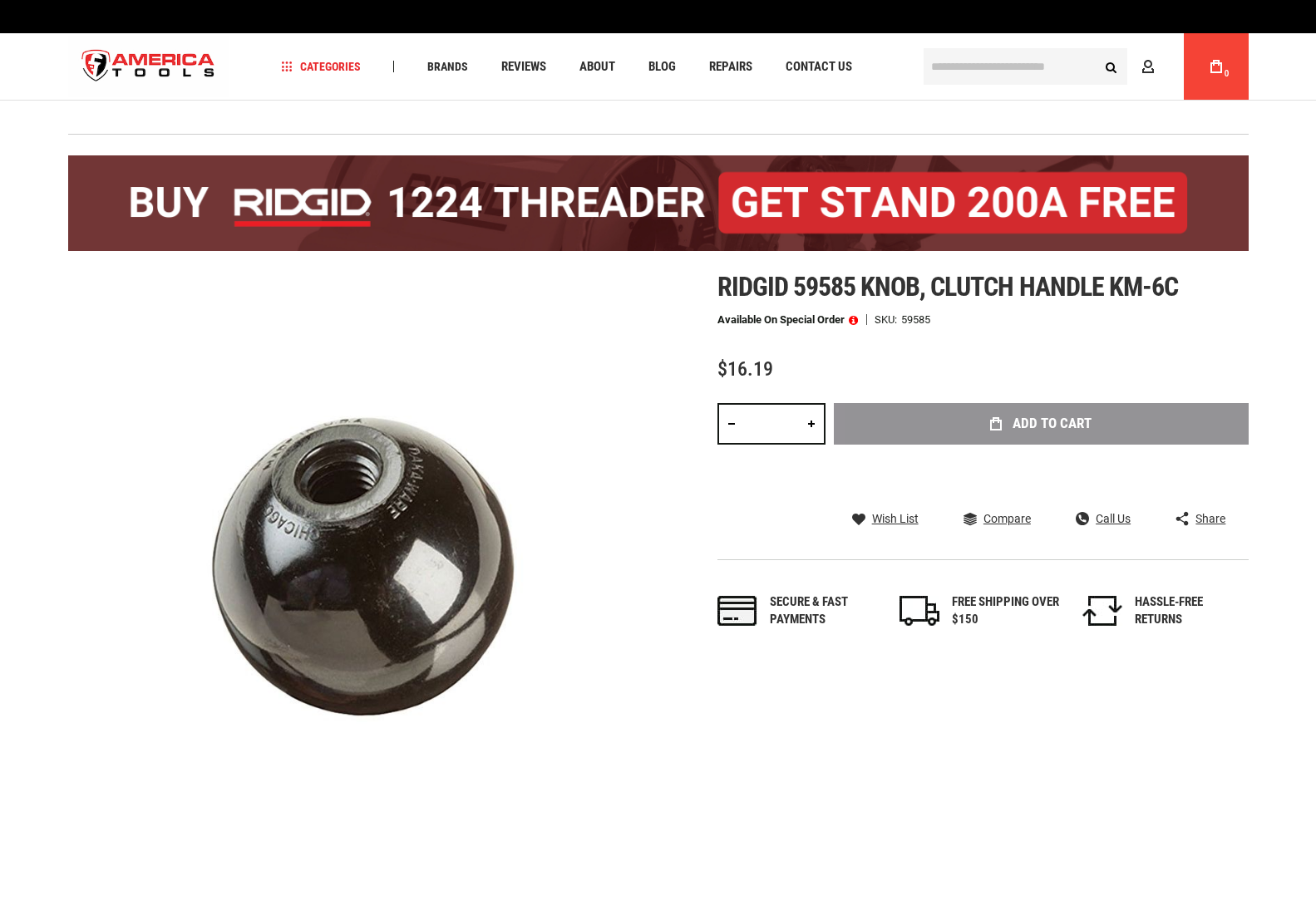
click at [1036, 426] on div "Add to Cart" at bounding box center [1041, 449] width 415 height 91
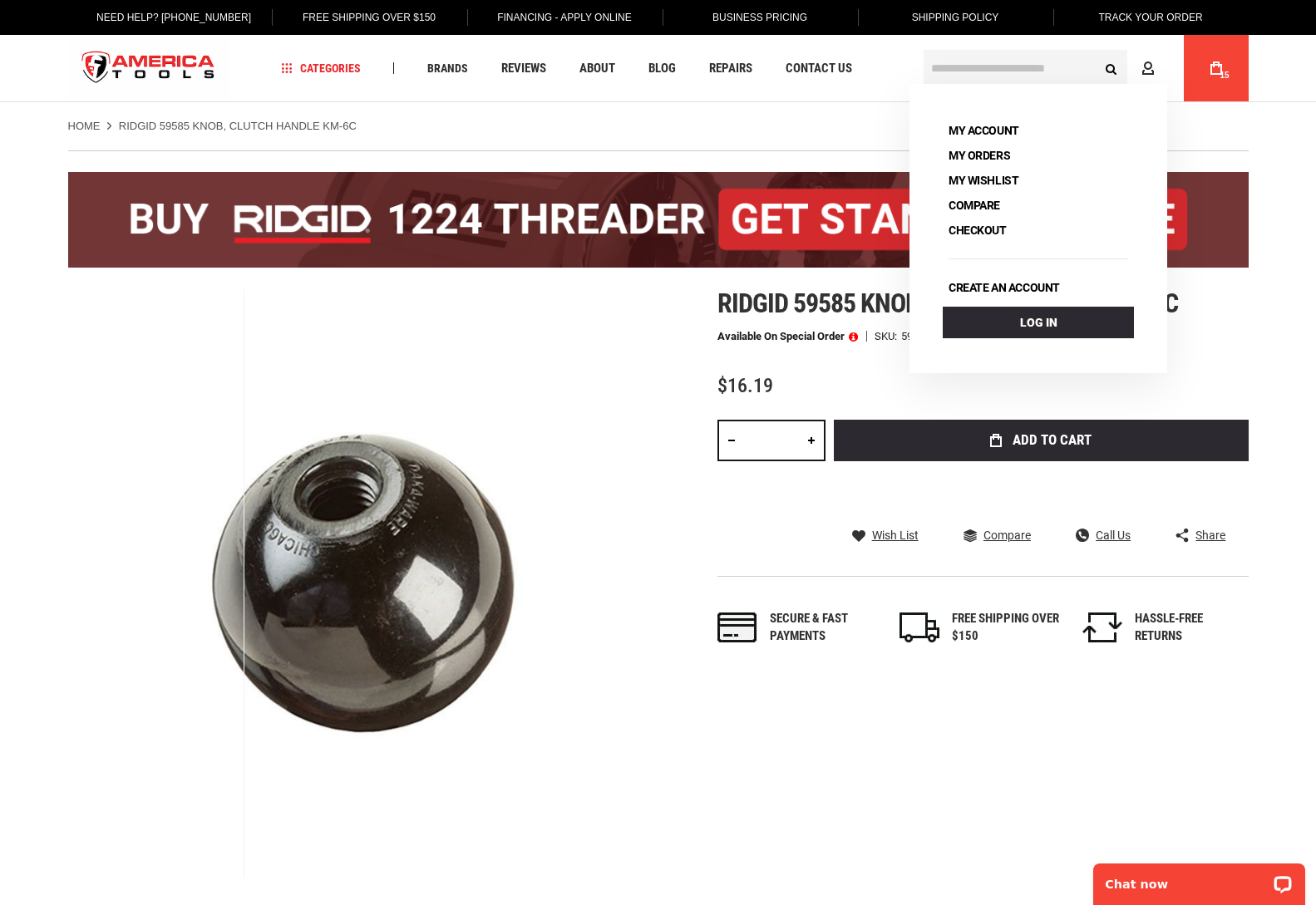
click at [1210, 63] on icon at bounding box center [1216, 69] width 11 height 13
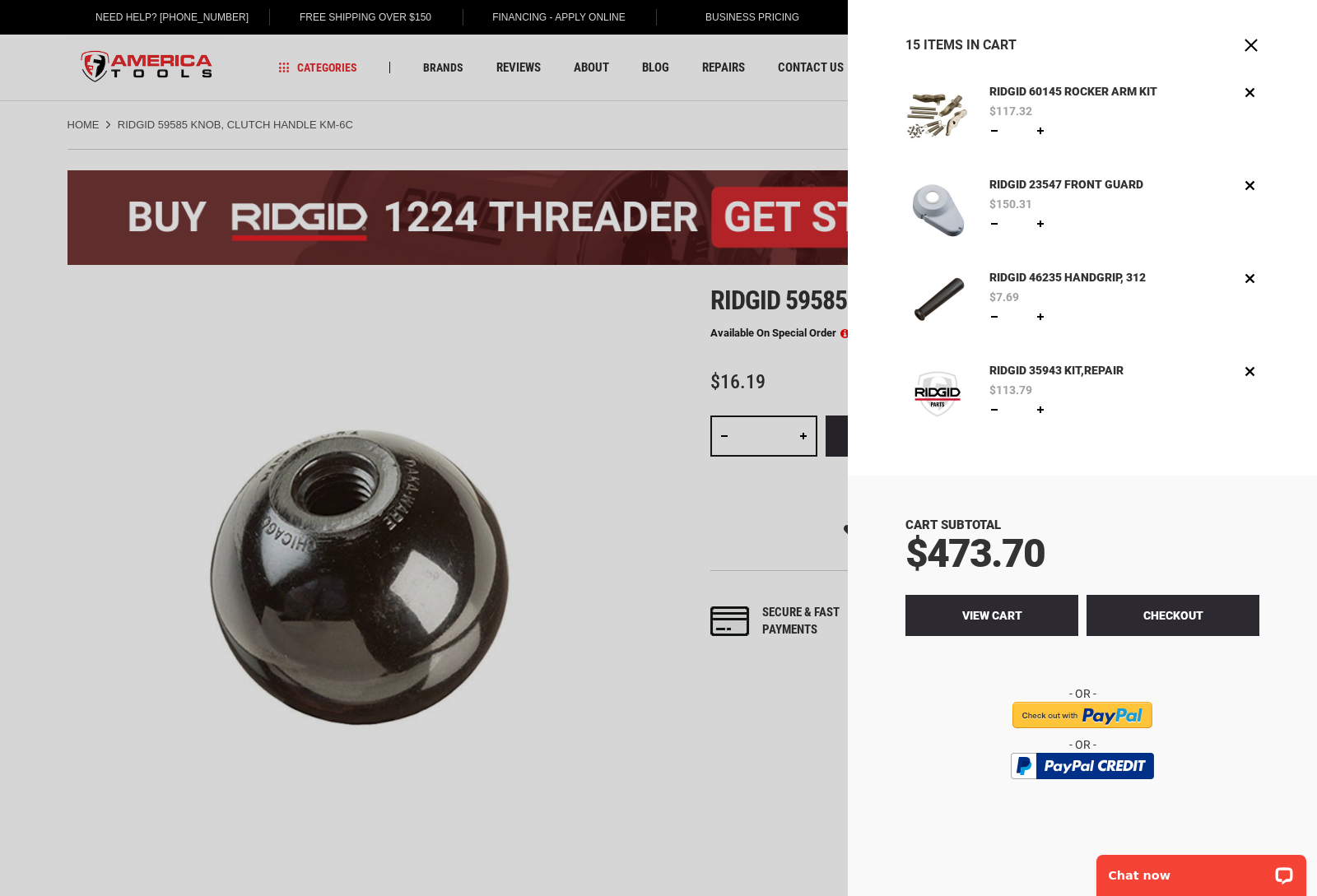
click at [976, 615] on span "View Cart" at bounding box center [992, 616] width 60 height 13
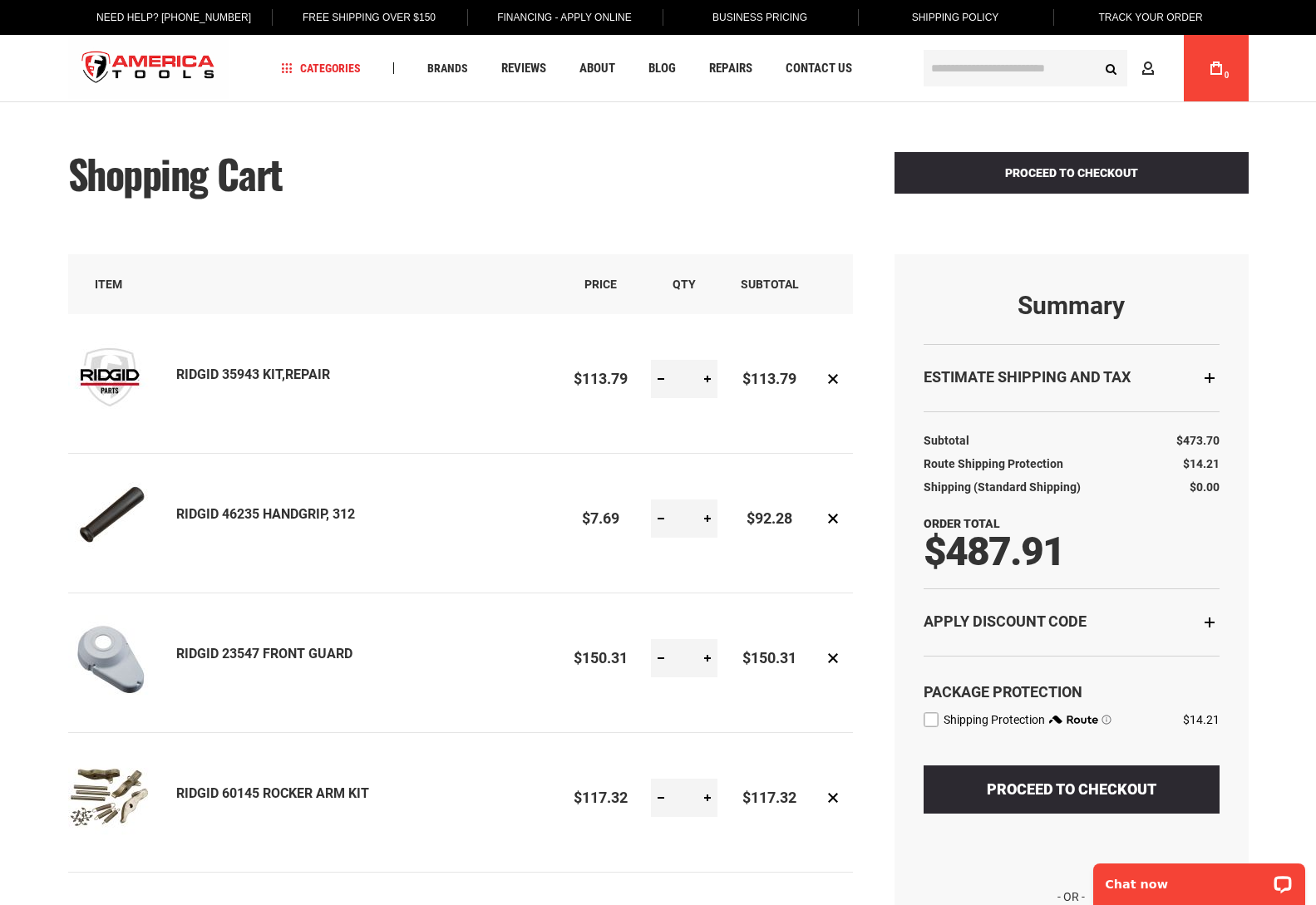
click at [957, 59] on input "text" at bounding box center [1026, 68] width 204 height 36
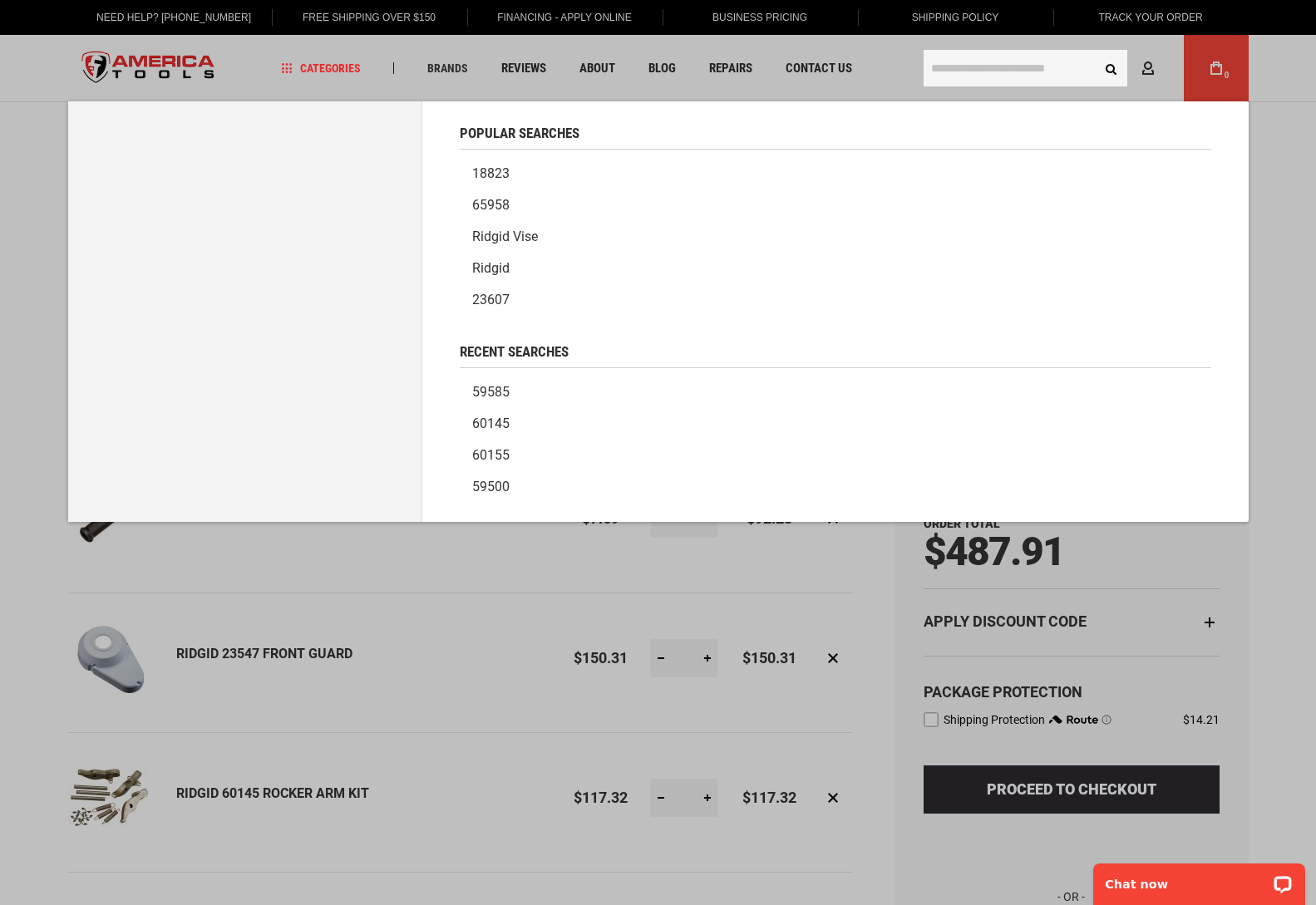
click at [495, 392] on link "59585" at bounding box center [835, 392] width 752 height 31
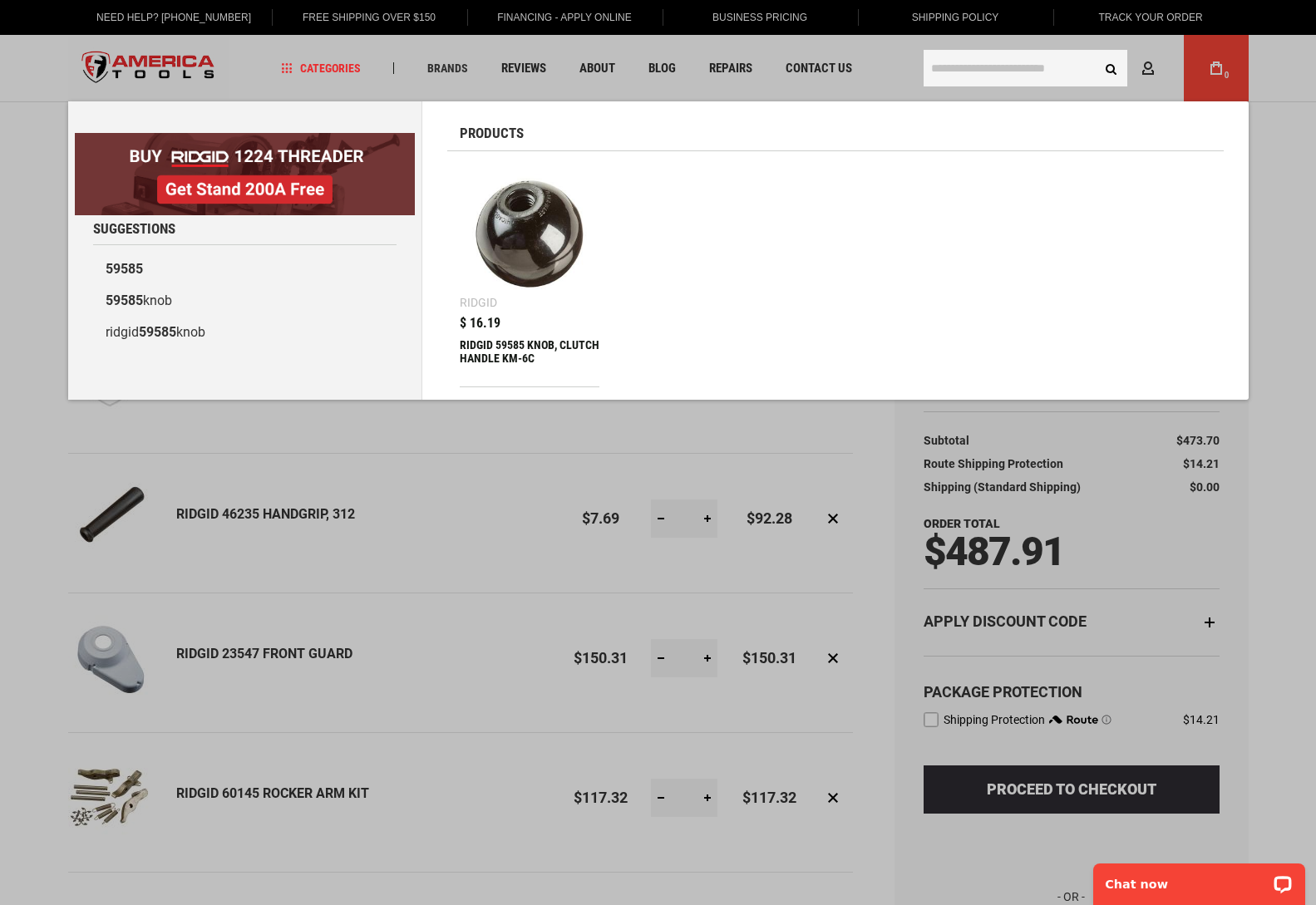
click at [498, 349] on div "RIDGID 59585 KNOB, CLUTCH HANDLE KM-6C" at bounding box center [530, 359] width 141 height 40
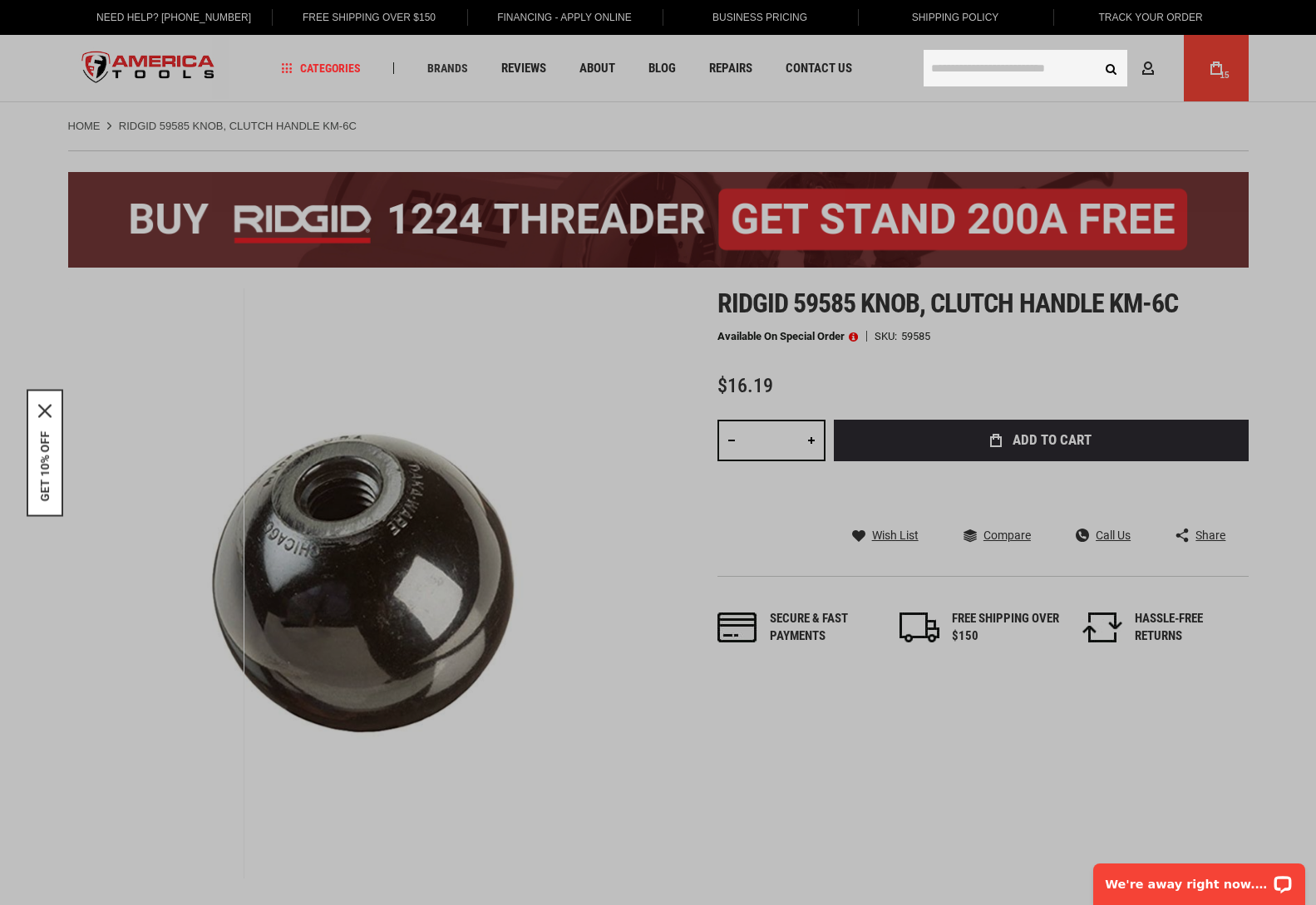
click at [972, 66] on input "text" at bounding box center [1026, 68] width 204 height 36
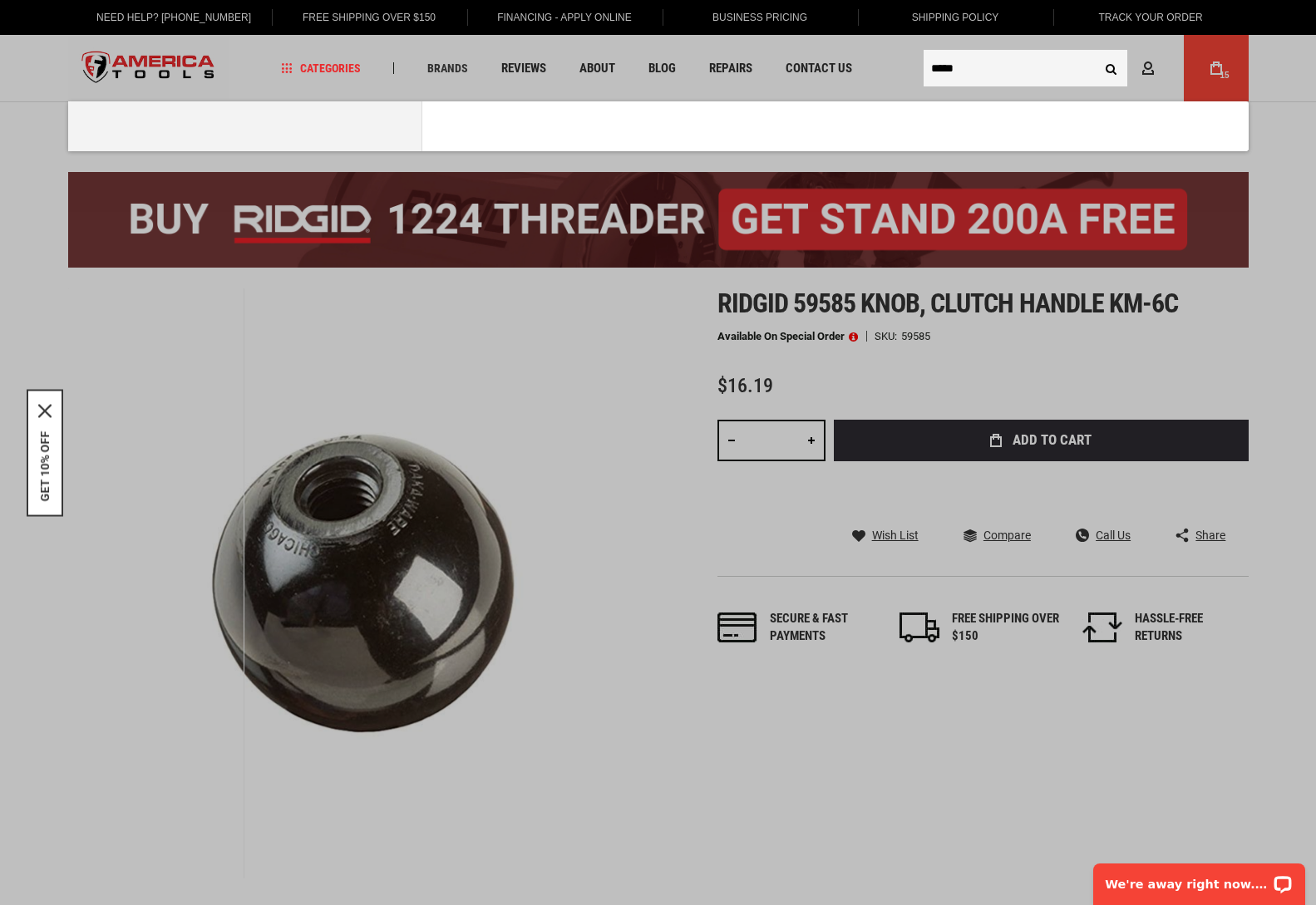
type input "*****"
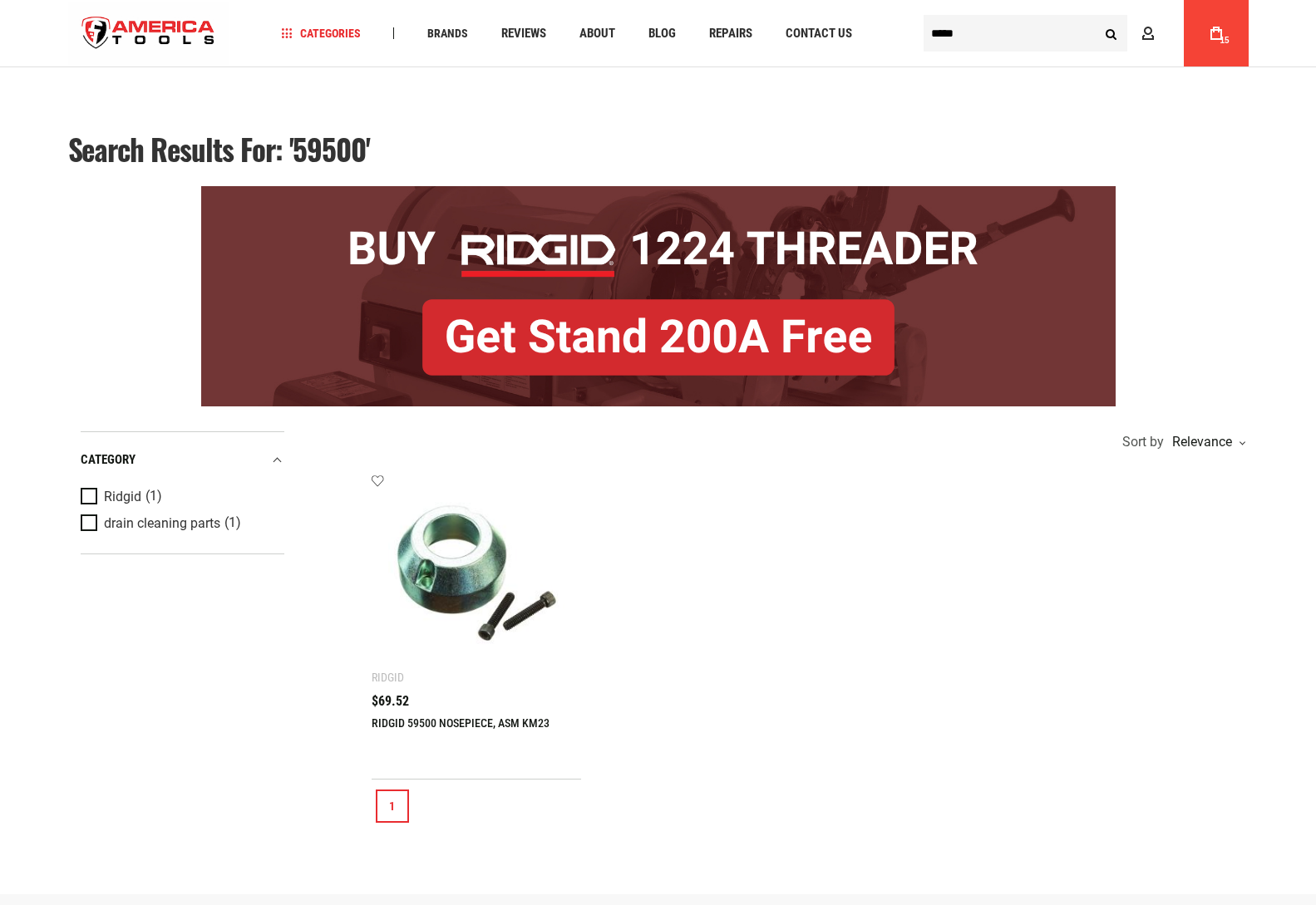
scroll to position [83, 0]
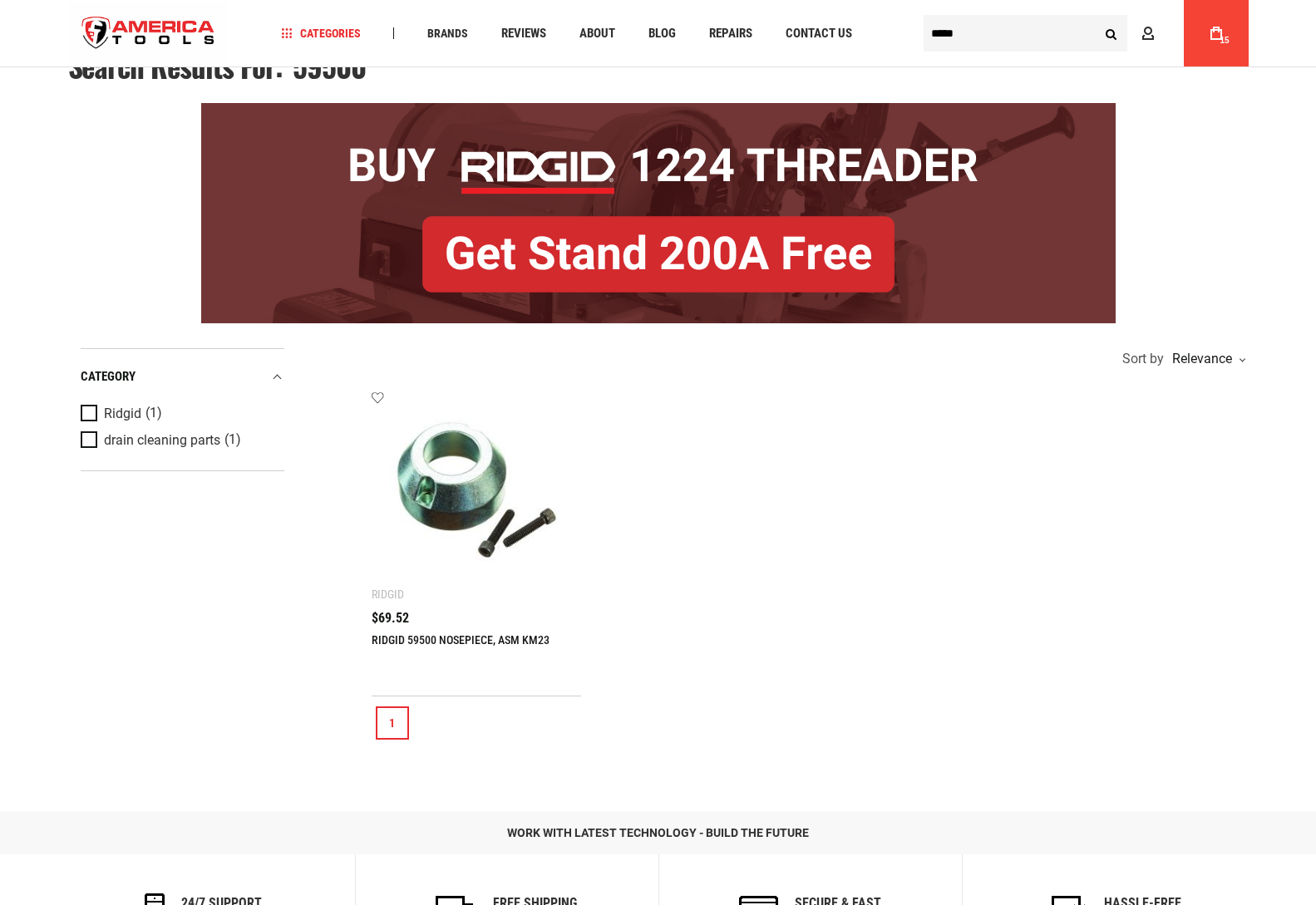
click at [463, 638] on link "RIDGID 59500 NOSEPIECE, ASM KM23" at bounding box center [461, 640] width 178 height 13
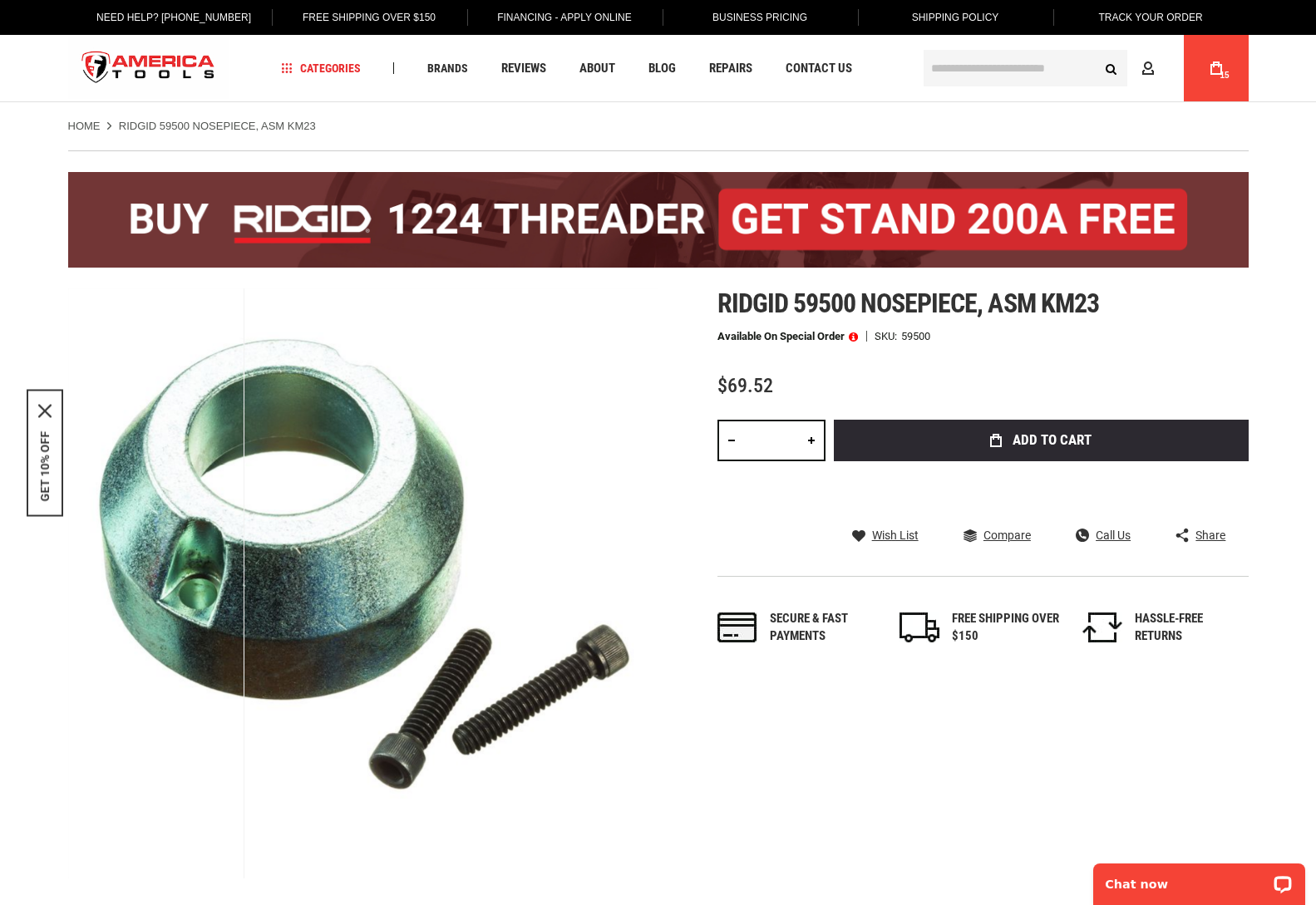
click at [955, 75] on input "text" at bounding box center [1026, 68] width 204 height 36
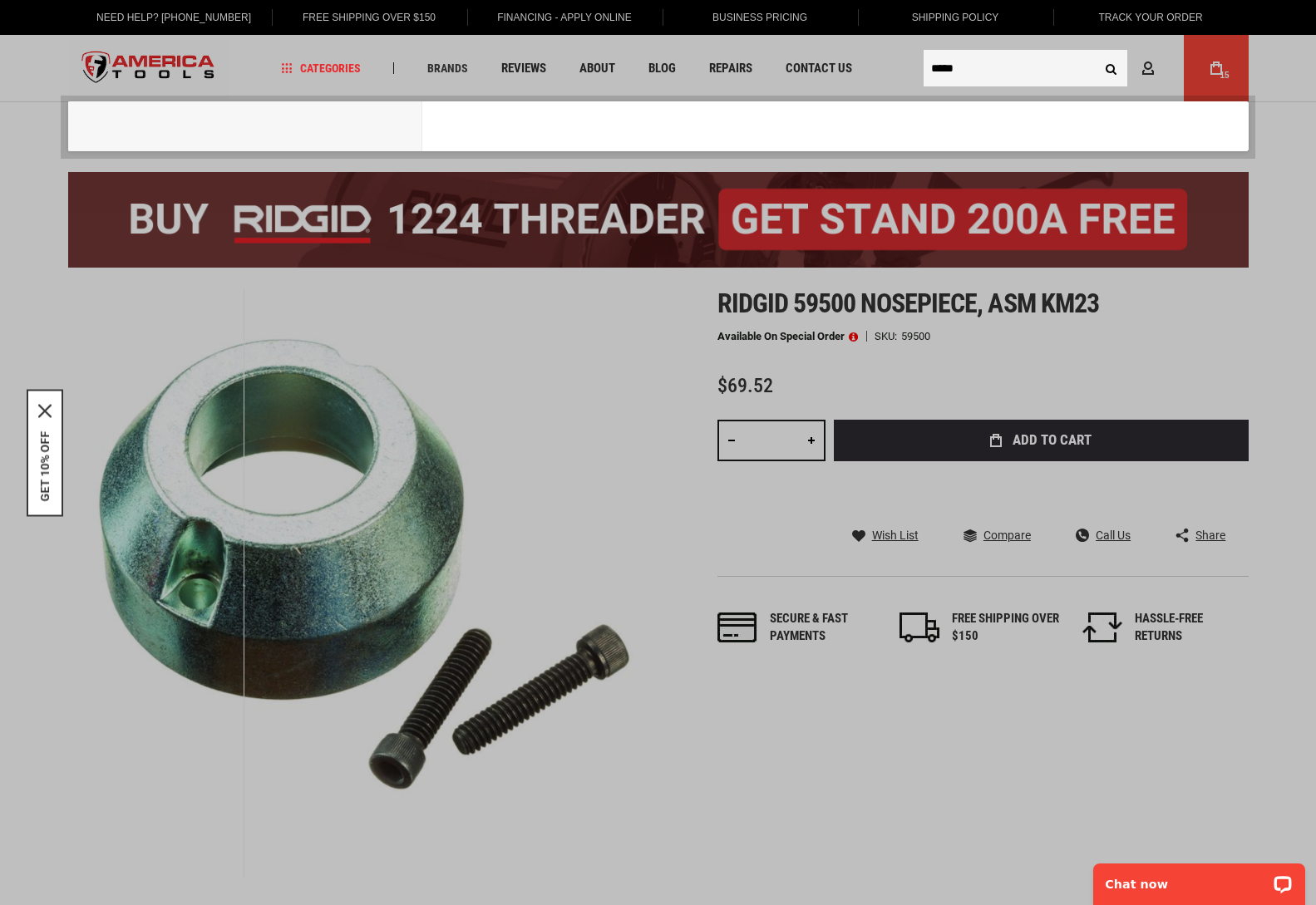
type input "*****"
click at [1096, 52] on button "Search" at bounding box center [1111, 68] width 31 height 31
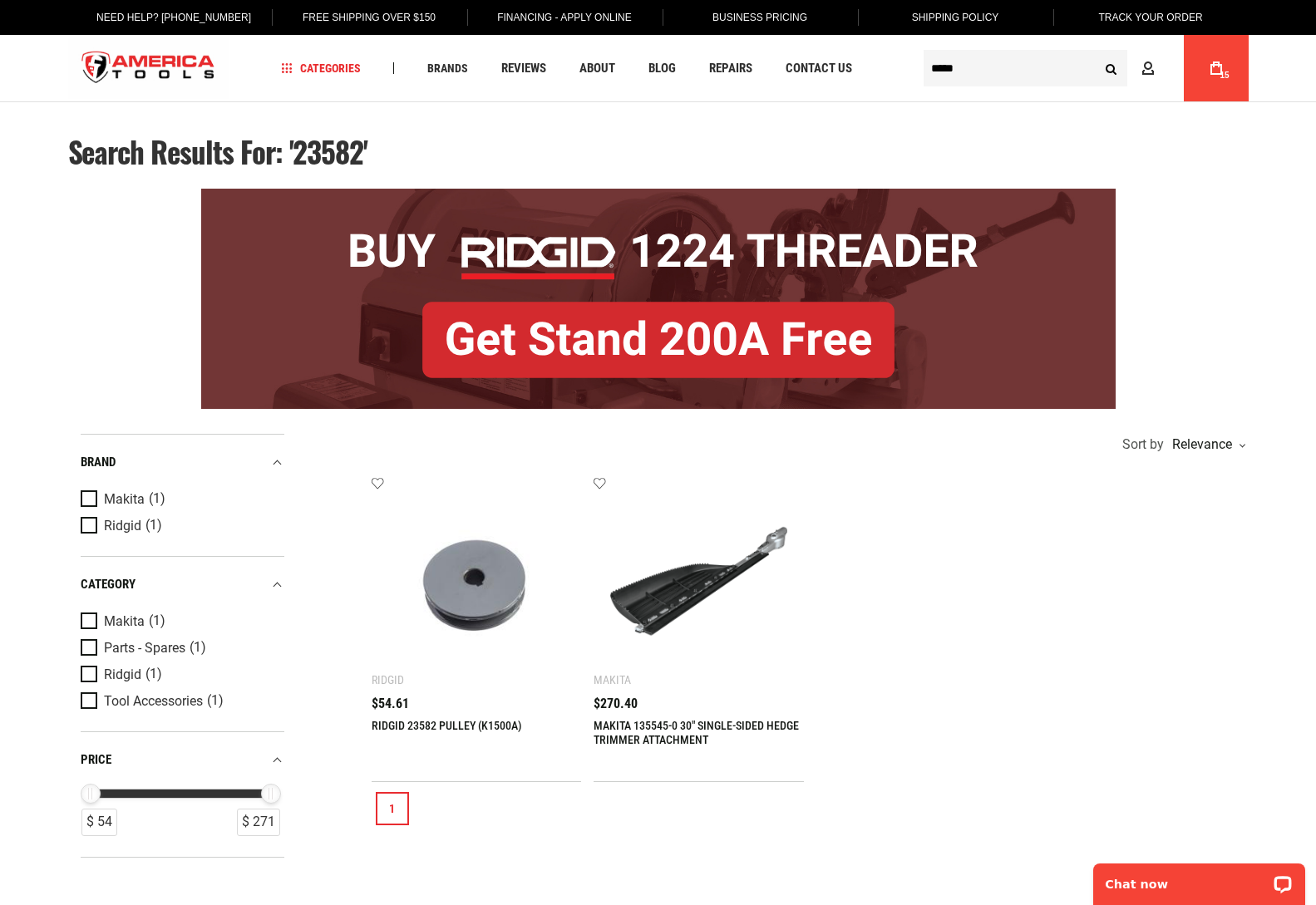
click at [431, 723] on link "RIDGID 23582 PULLEY (K1500A)" at bounding box center [447, 726] width 150 height 13
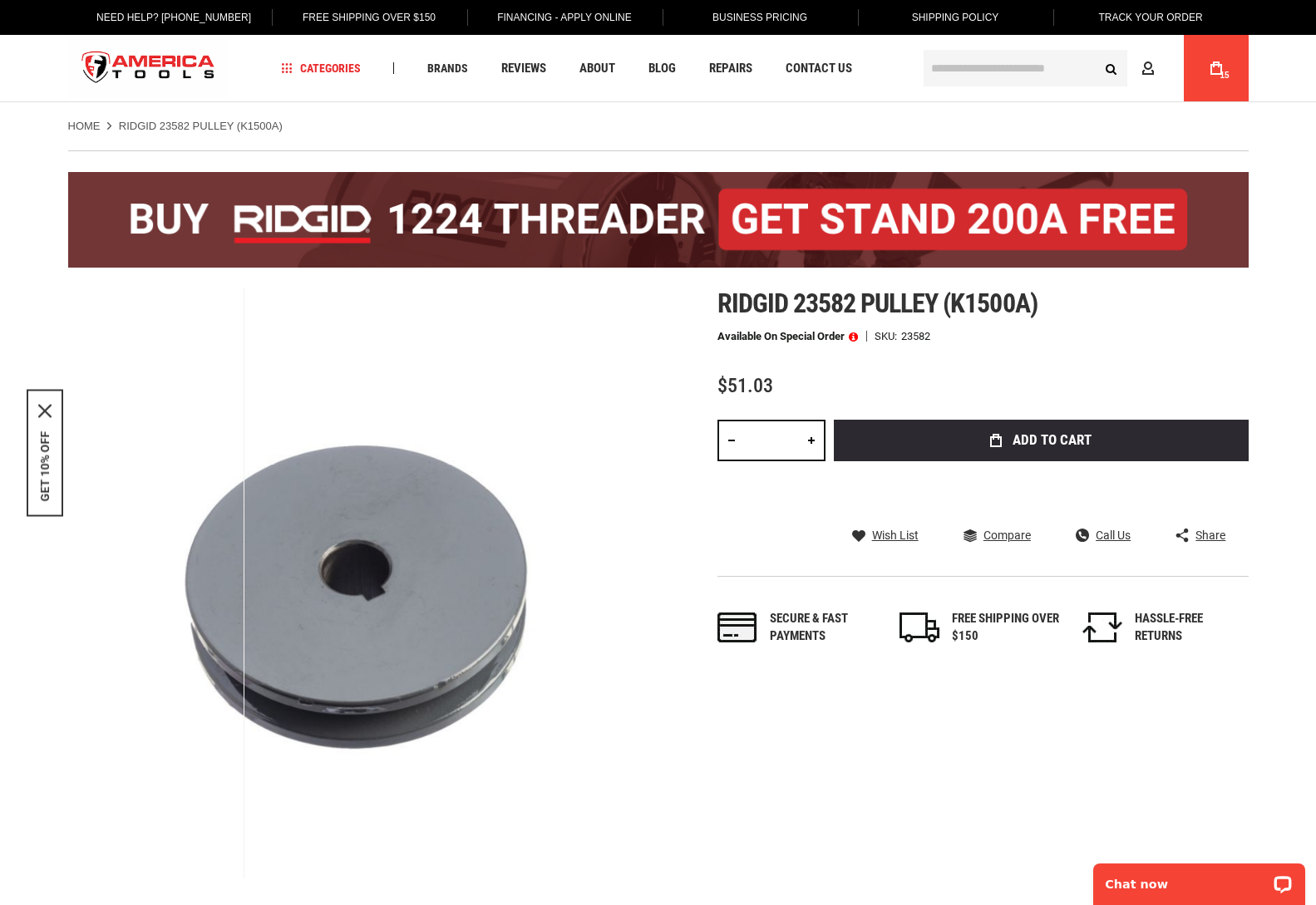
click at [1048, 71] on input "text" at bounding box center [1026, 68] width 204 height 36
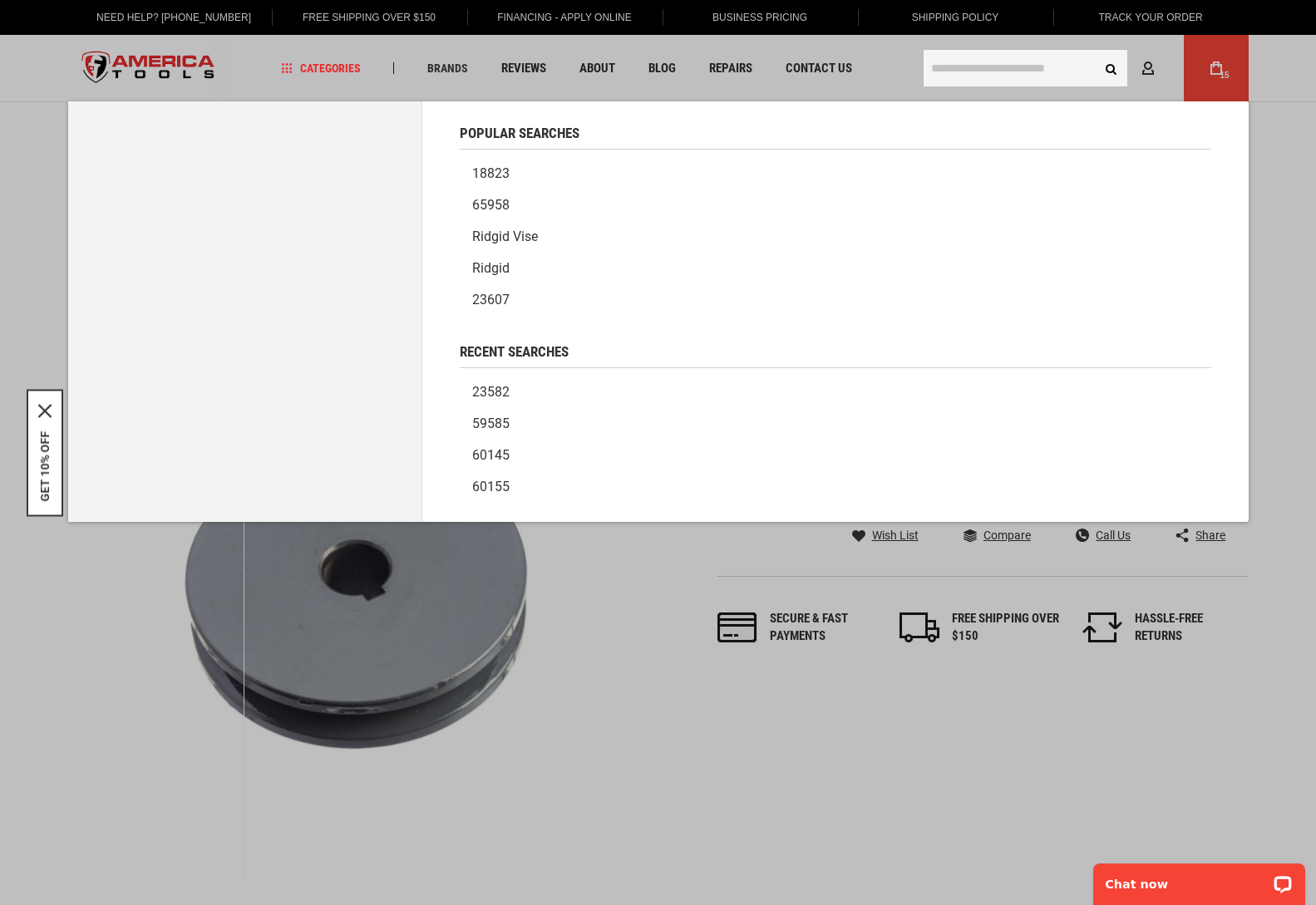
drag, startPoint x: 966, startPoint y: 58, endPoint x: 977, endPoint y: 58, distance: 11.0
click at [966, 58] on input "text" at bounding box center [1026, 68] width 204 height 36
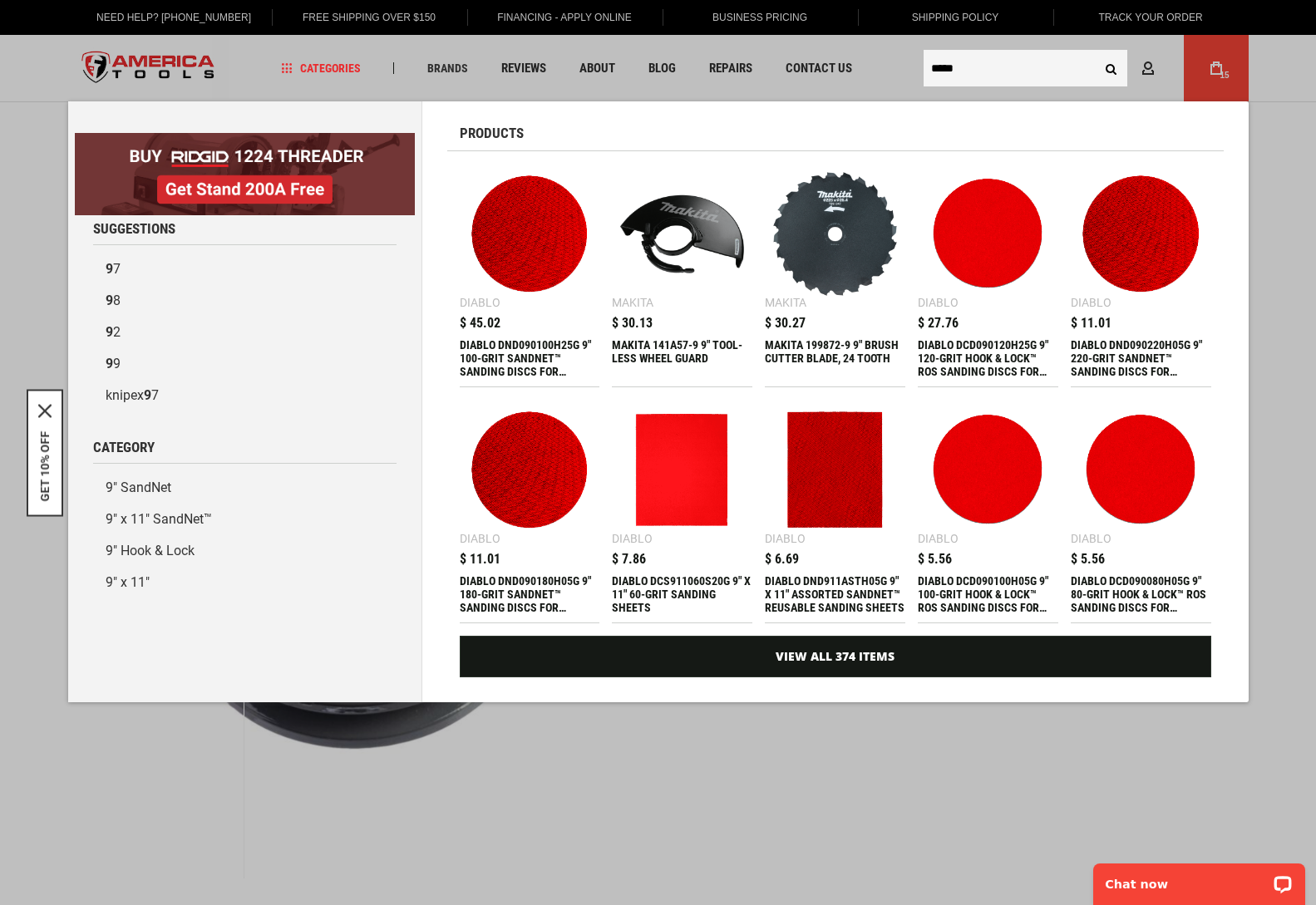
type input "*****"
click at [1096, 52] on button "Search" at bounding box center [1111, 68] width 31 height 31
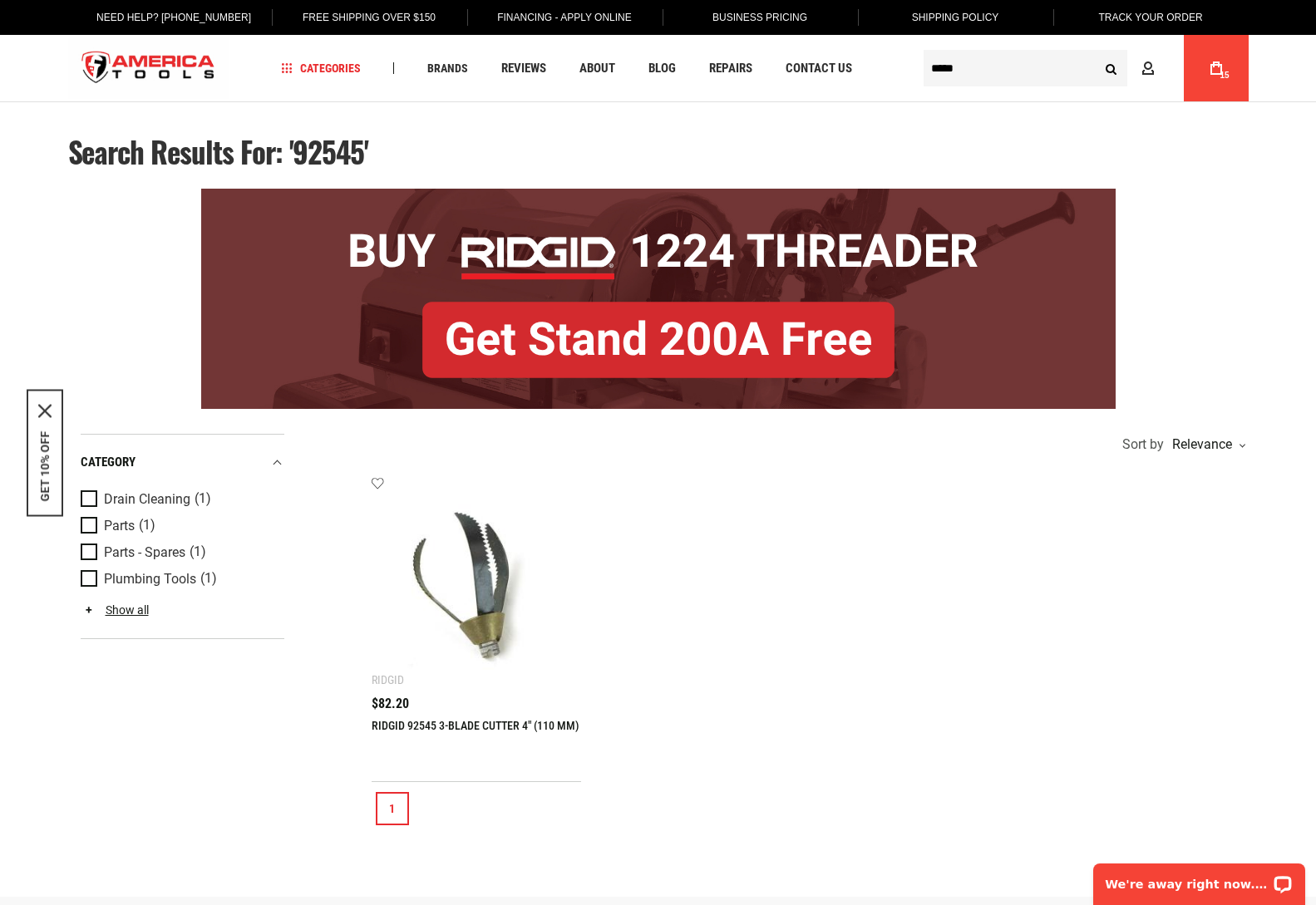
click at [970, 70] on input "*****" at bounding box center [1026, 68] width 204 height 36
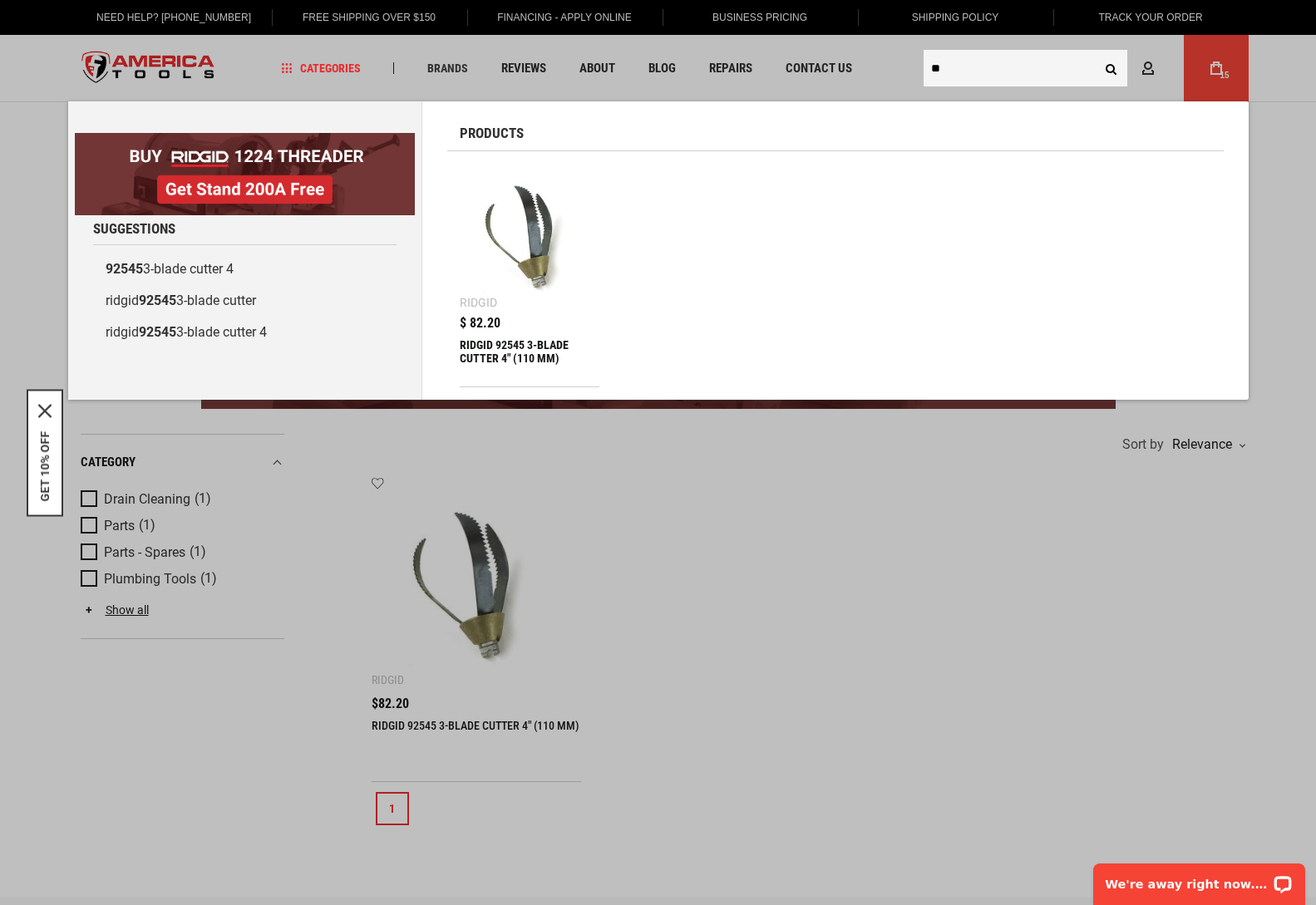
type input "*"
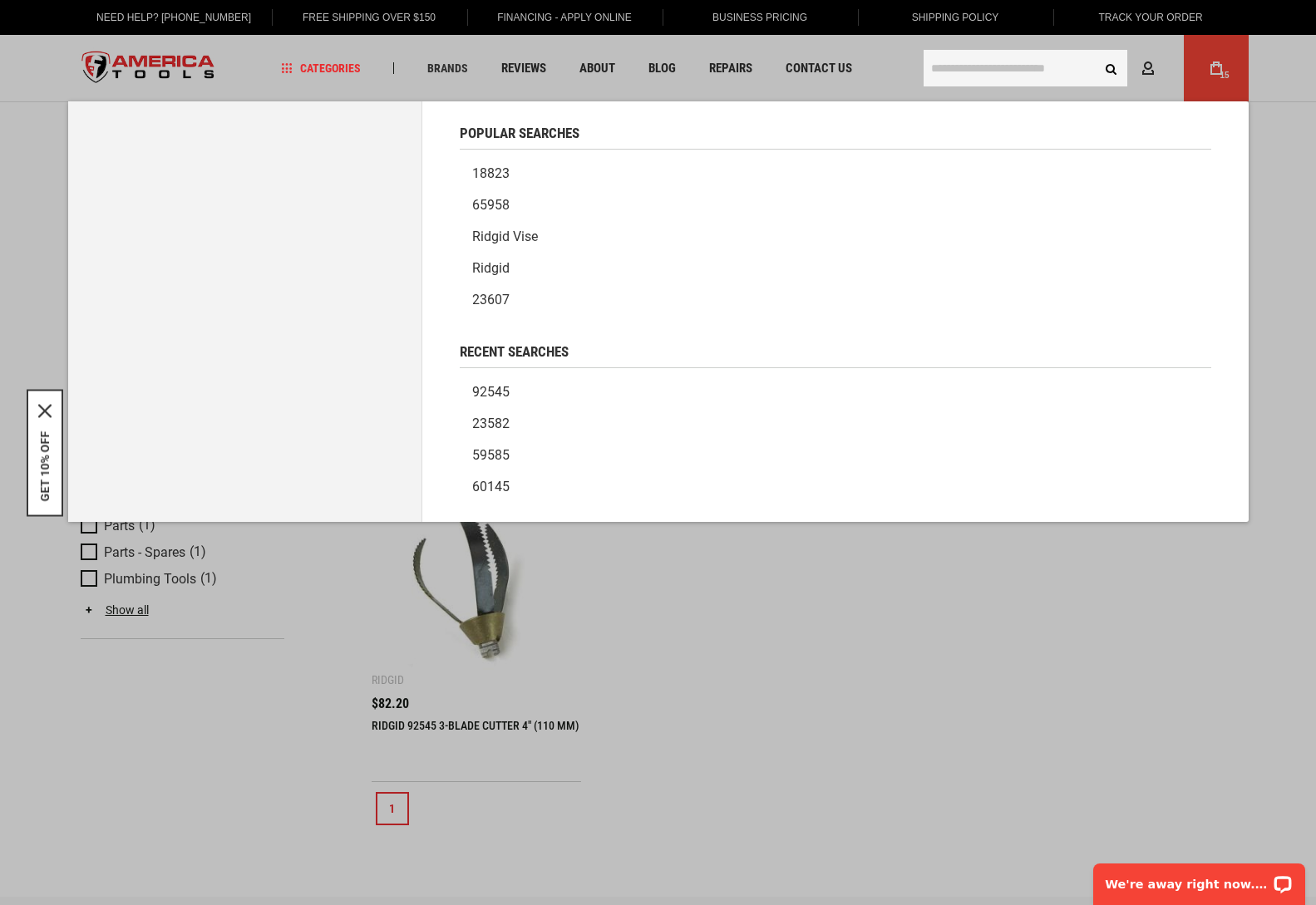
click at [1211, 64] on body "The store will not work correctly in the case when cookies are disabled. Langua…" at bounding box center [658, 718] width 1316 height 1438
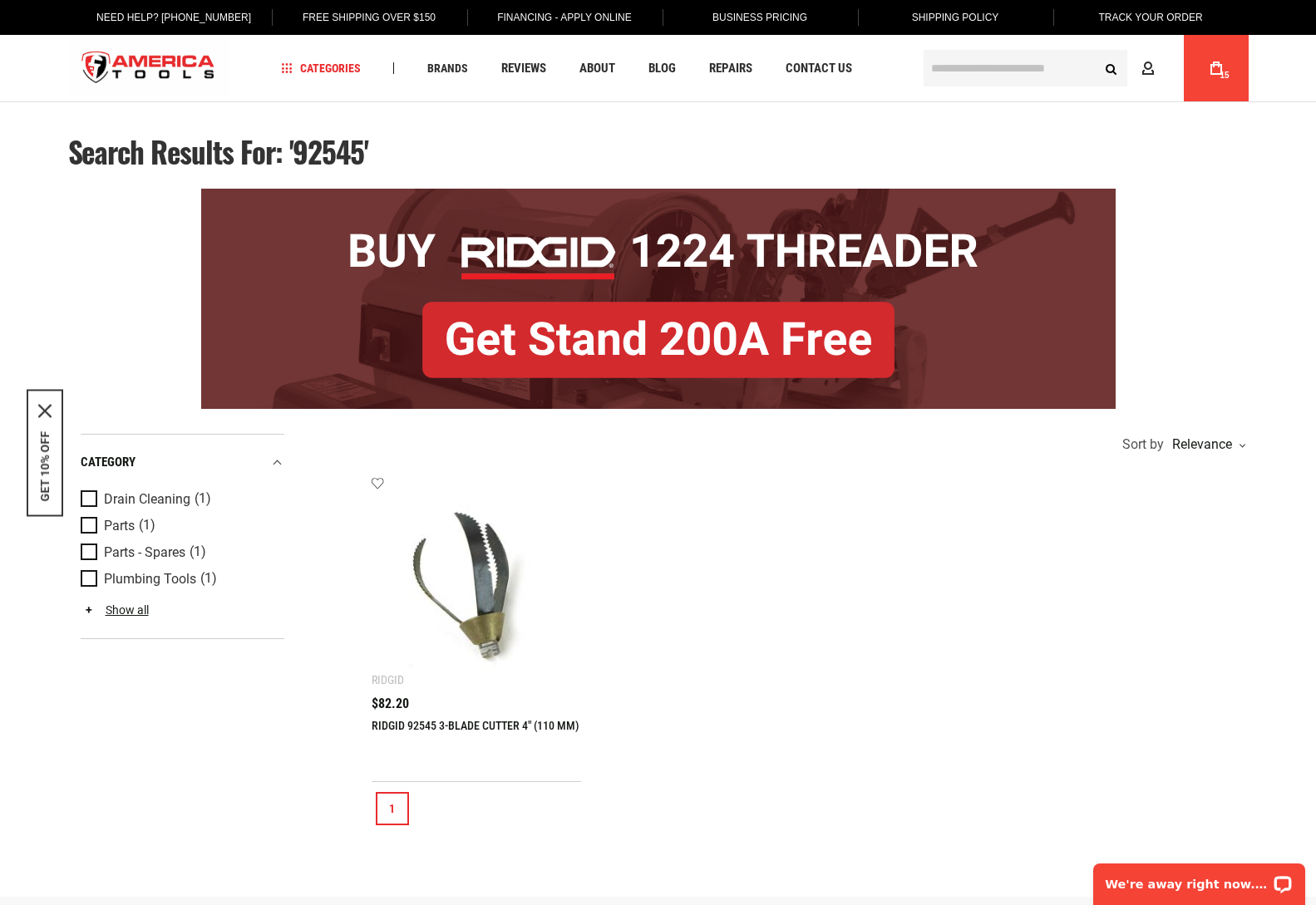
click at [1214, 63] on icon at bounding box center [1216, 69] width 11 height 13
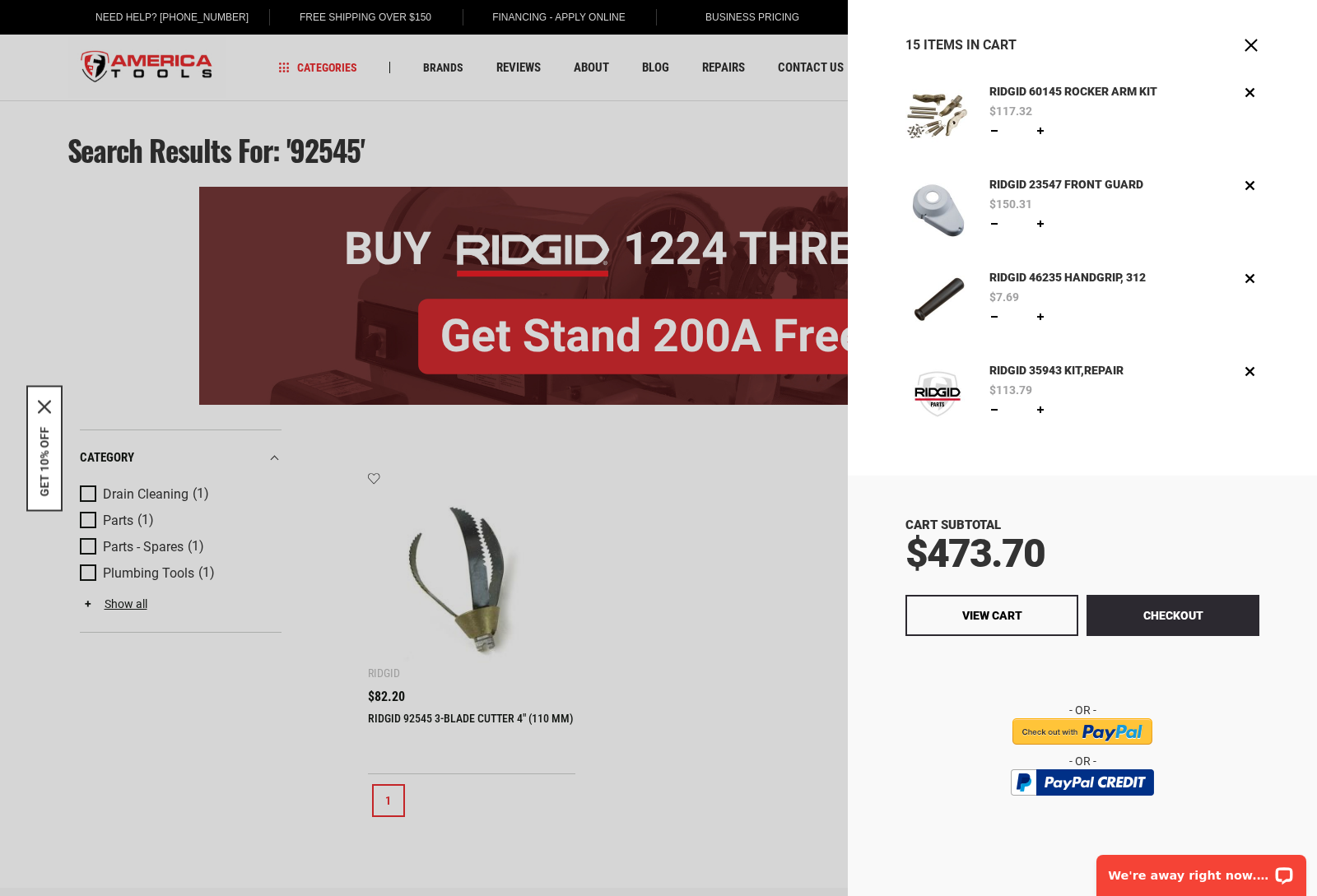
click at [992, 130] on link at bounding box center [994, 131] width 13 height 13
type input "*"
click at [1073, 128] on span "Update" at bounding box center [1075, 131] width 38 height 11
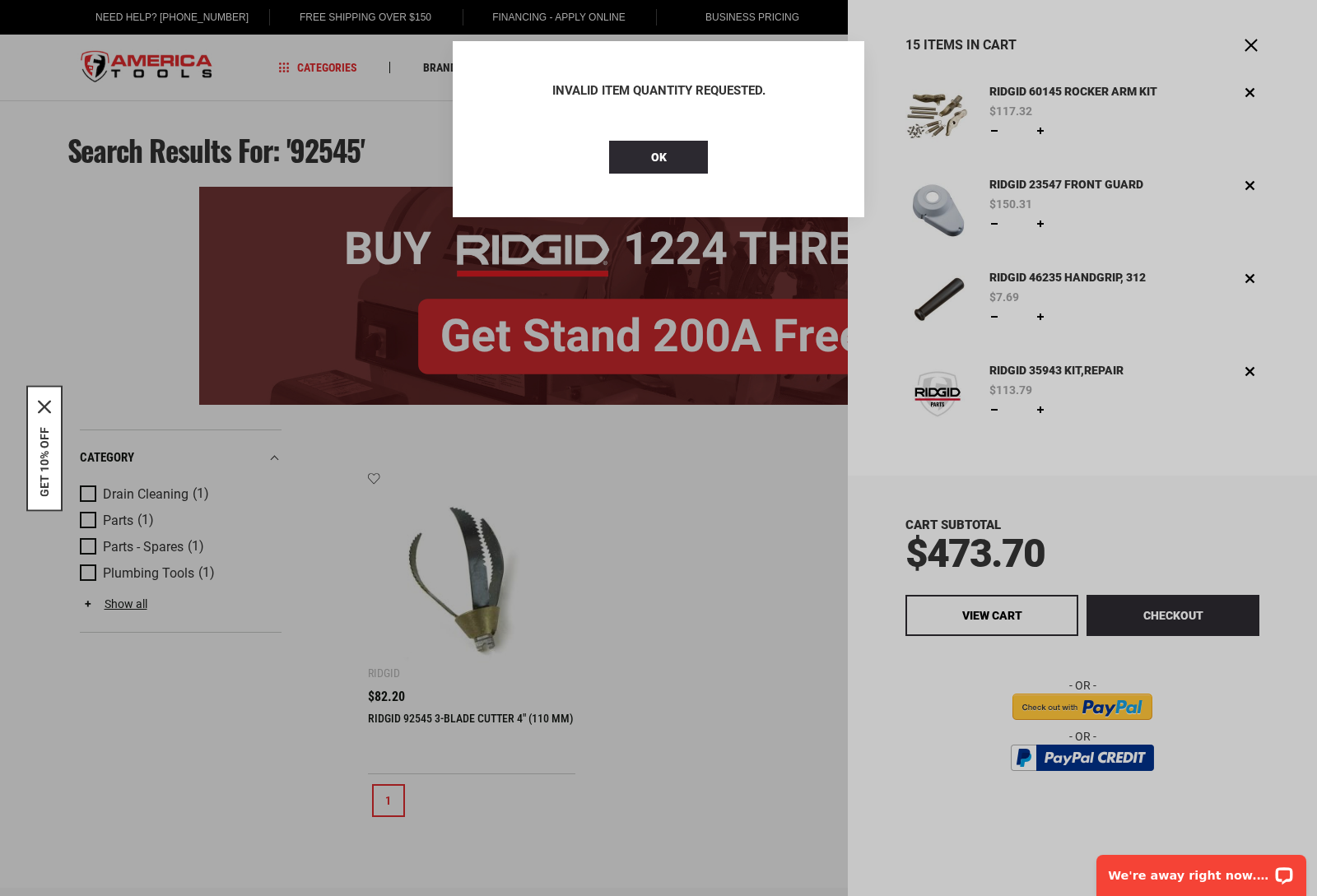
click at [1252, 40] on aside "Attention Close Invalid Item Quantity Requested. OK" at bounding box center [658, 448] width 1317 height 896
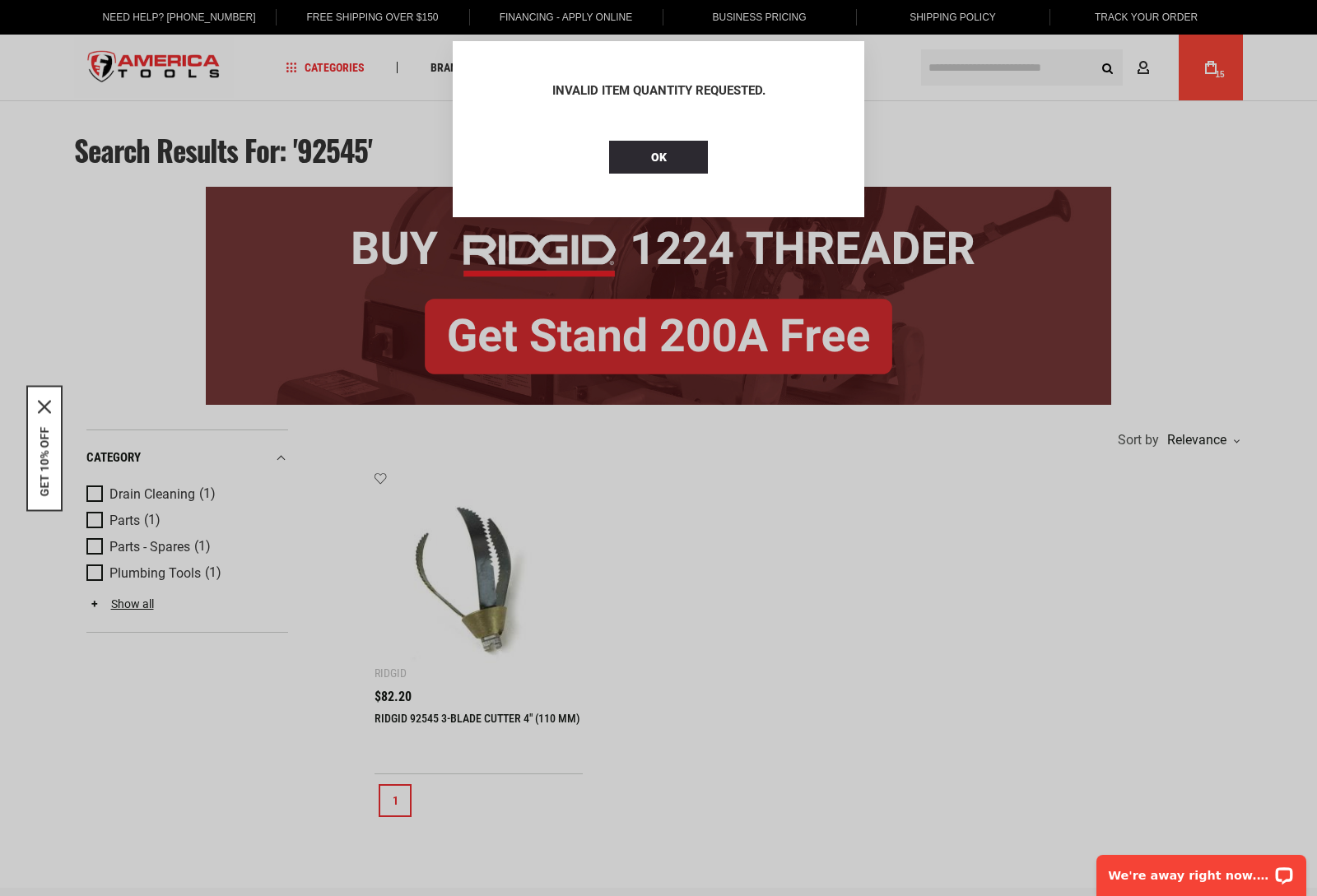
click at [953, 58] on aside "Attention Close Invalid Item Quantity Requested. OK" at bounding box center [658, 448] width 1317 height 896
click at [642, 161] on button "OK" at bounding box center [658, 156] width 99 height 33
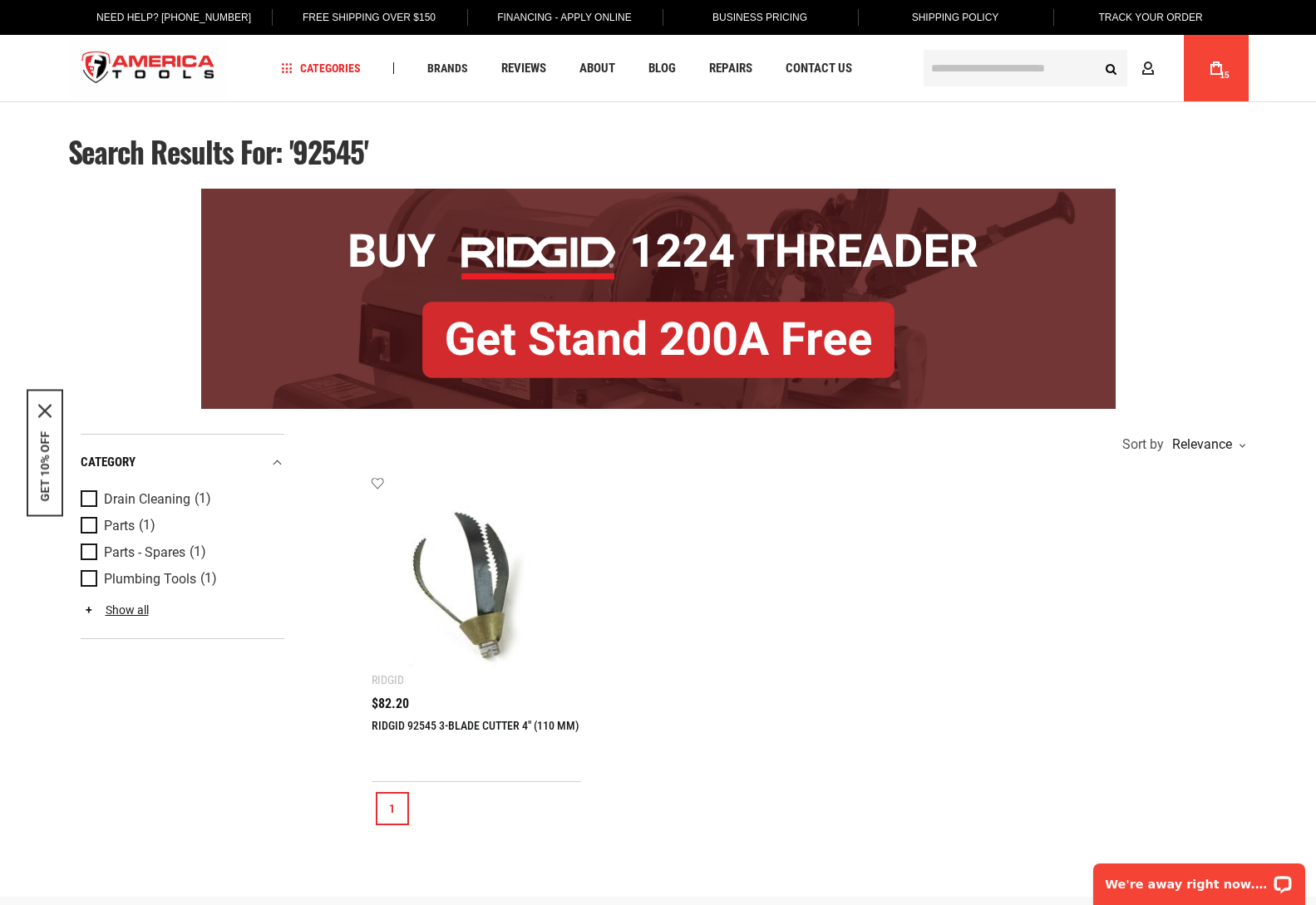
click at [972, 67] on input "text" at bounding box center [1026, 68] width 204 height 36
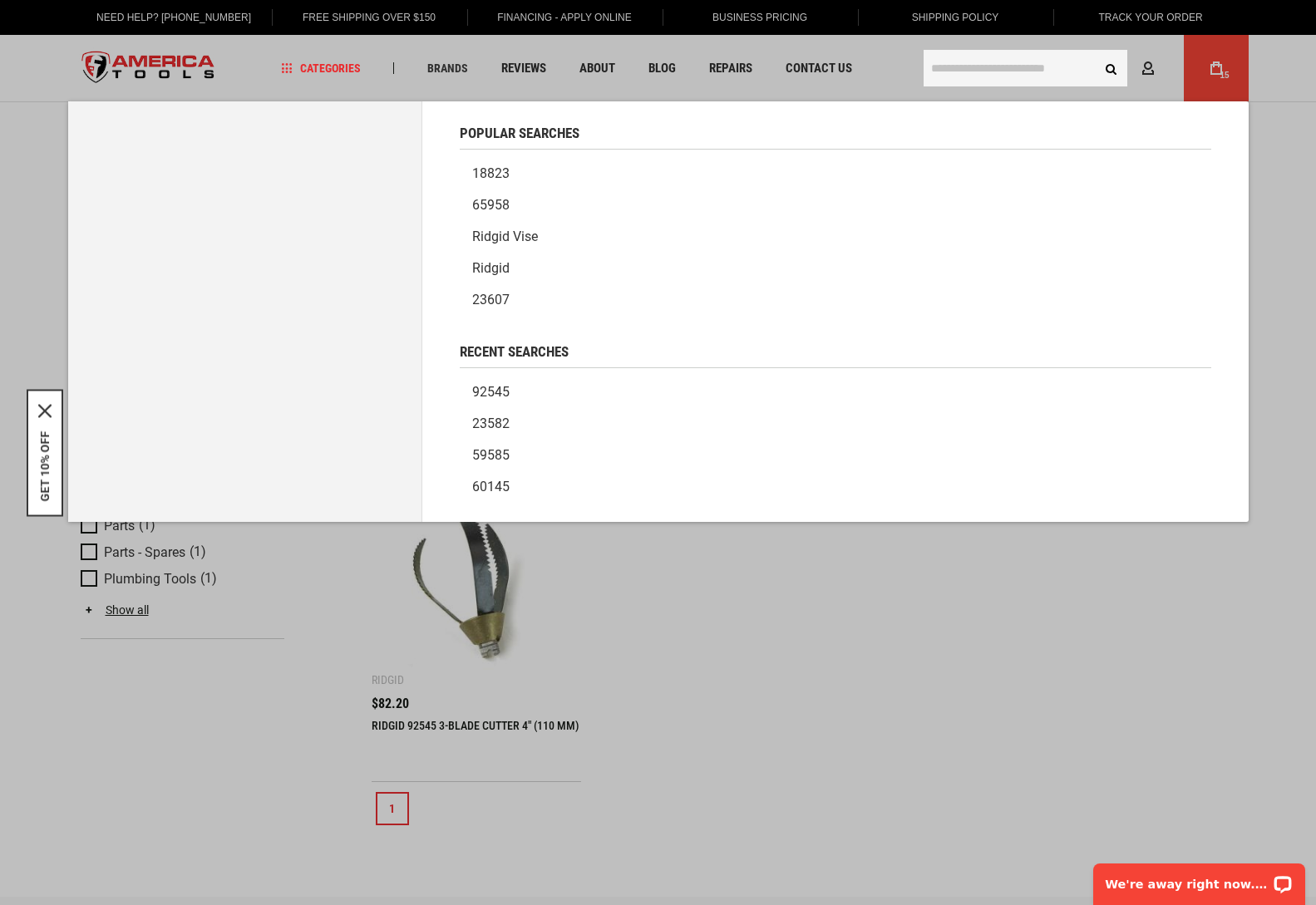
click at [491, 427] on link "23582" at bounding box center [835, 423] width 752 height 31
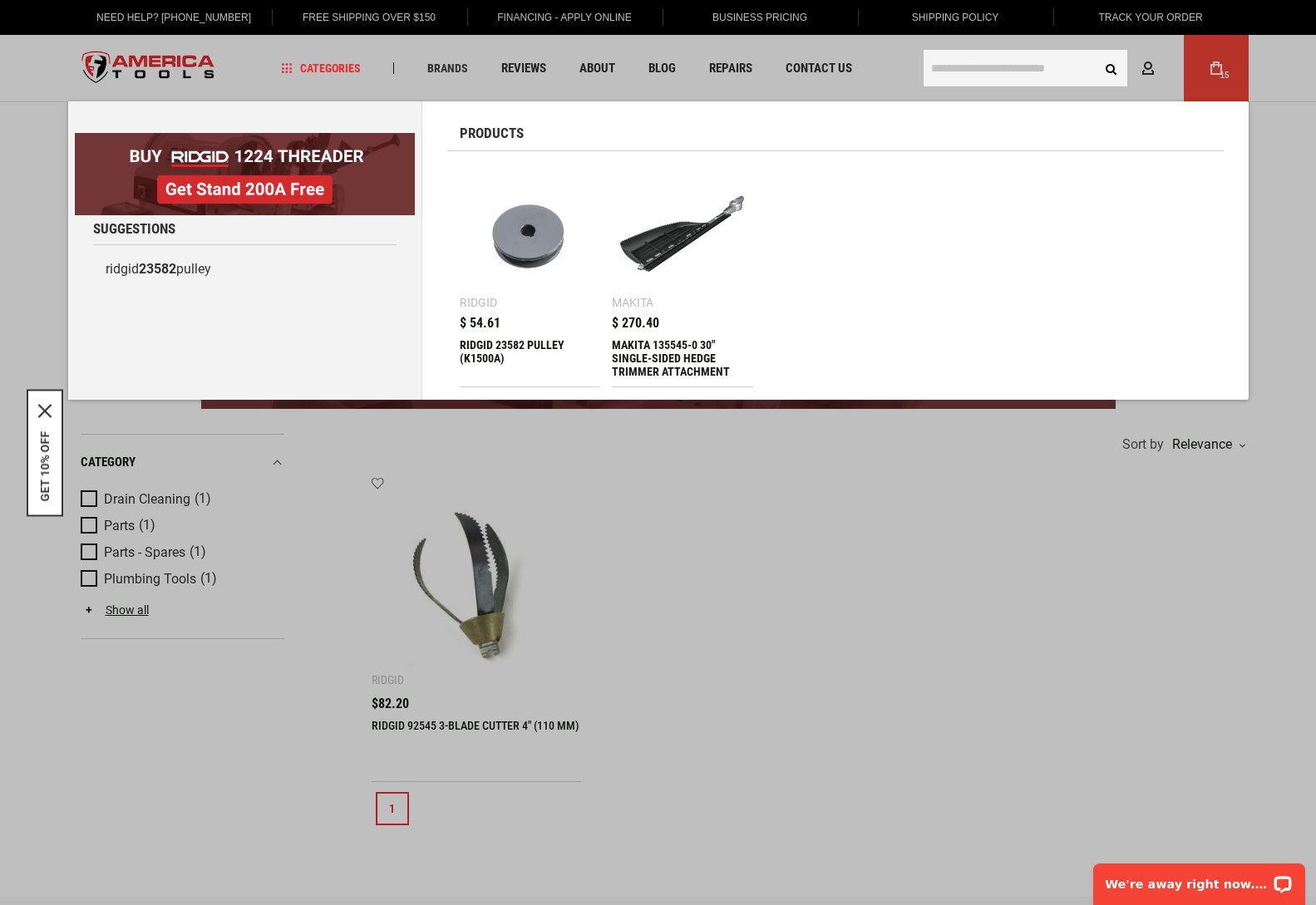
click at [481, 340] on div "RIDGID 23582 PULLEY (K1500A)" at bounding box center [530, 359] width 141 height 40
